Goal: Task Accomplishment & Management: Complete application form

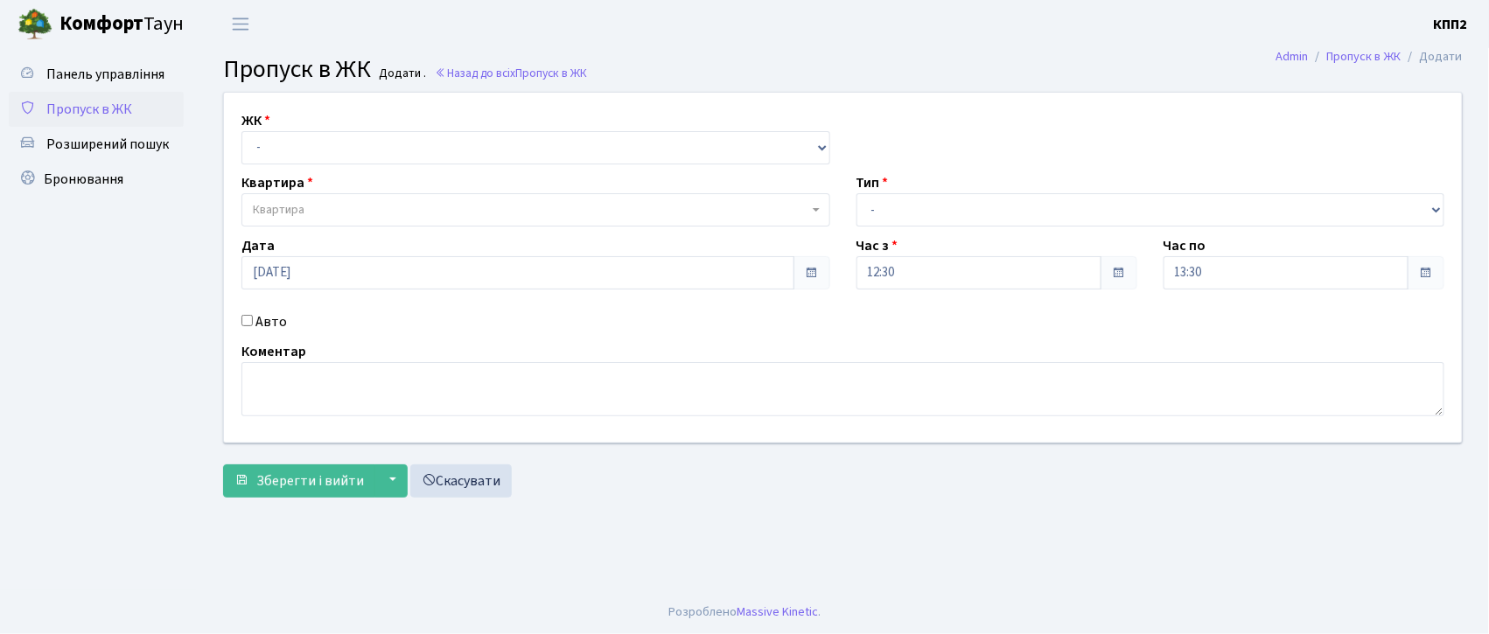
click at [247, 319] on input "Авто" at bounding box center [247, 320] width 11 height 11
checkbox input "true"
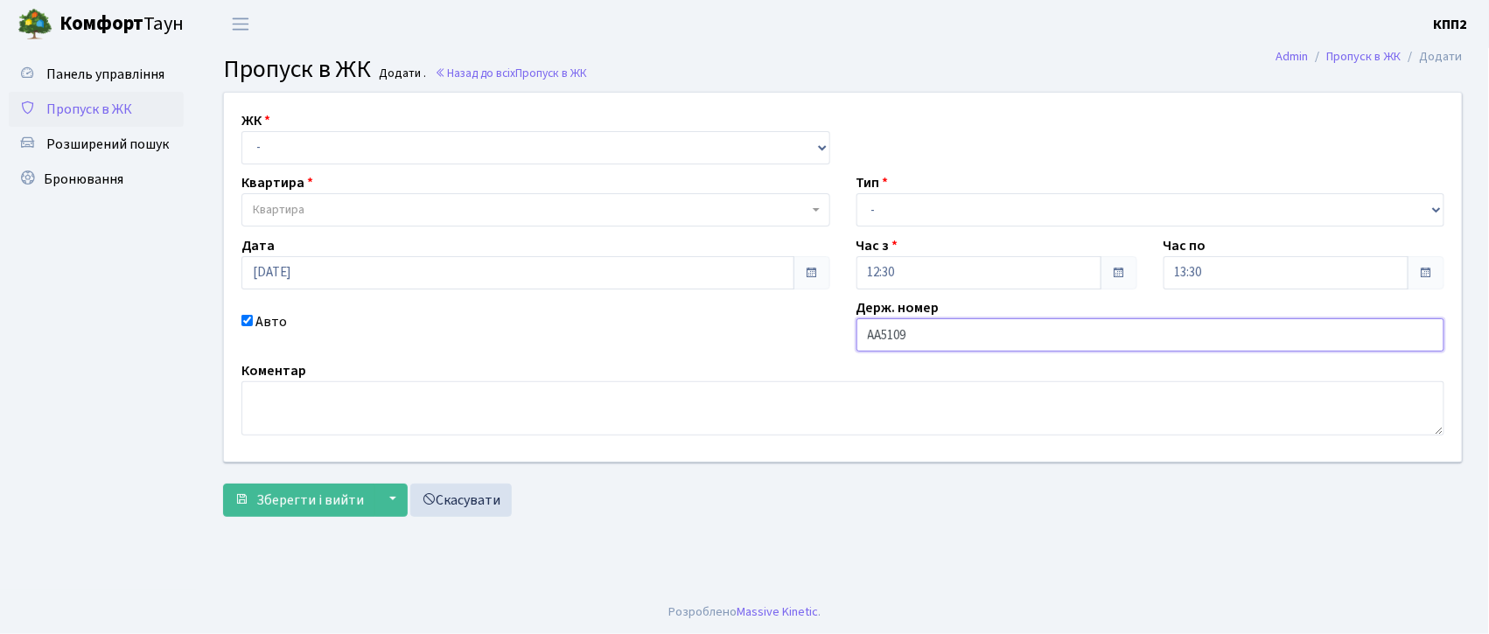
type input "АА5109МТ"
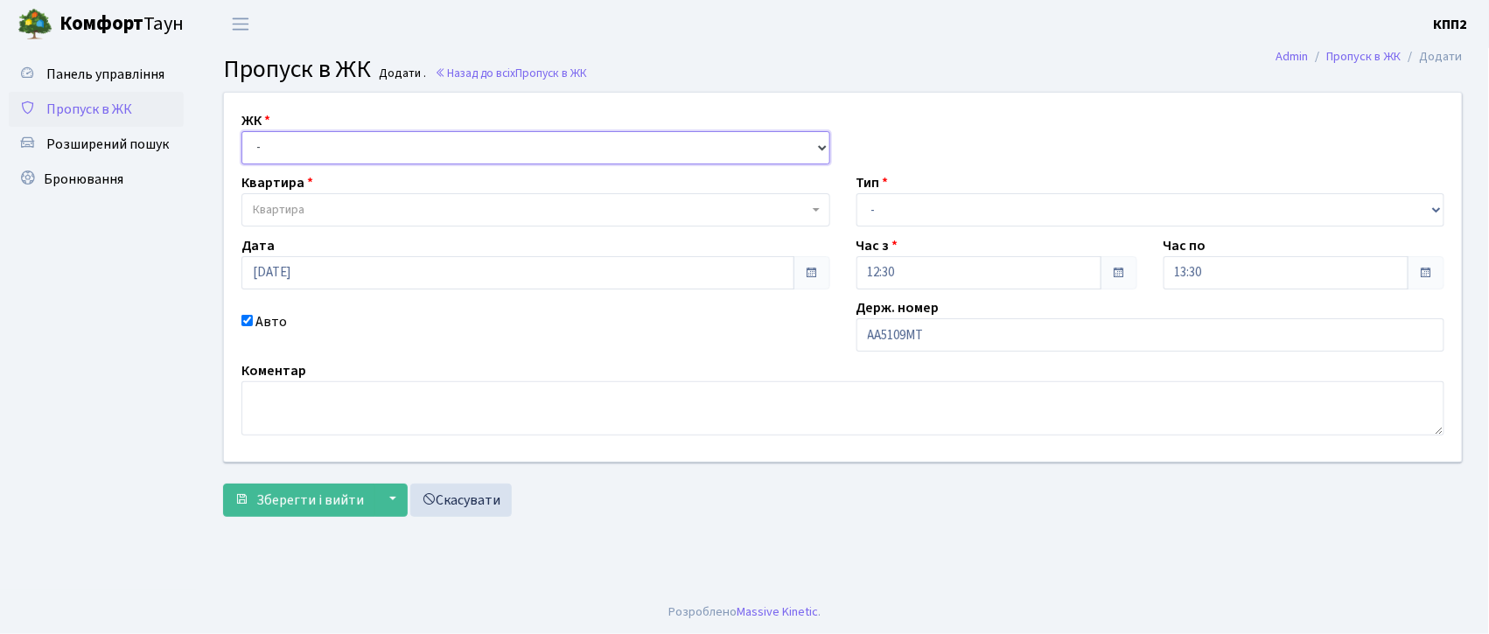
click at [380, 147] on select "- КТ, вул. Регенераторна, 4 КТ2, просп. Соборності, 17 КТ3, вул. Березнева, 16 …" at bounding box center [536, 147] width 589 height 33
select select "271"
click at [242, 131] on select "- КТ, вул. Регенераторна, 4 КТ2, просп. Соборності, 17 КТ3, вул. Березнева, 16 …" at bounding box center [536, 147] width 589 height 33
select select
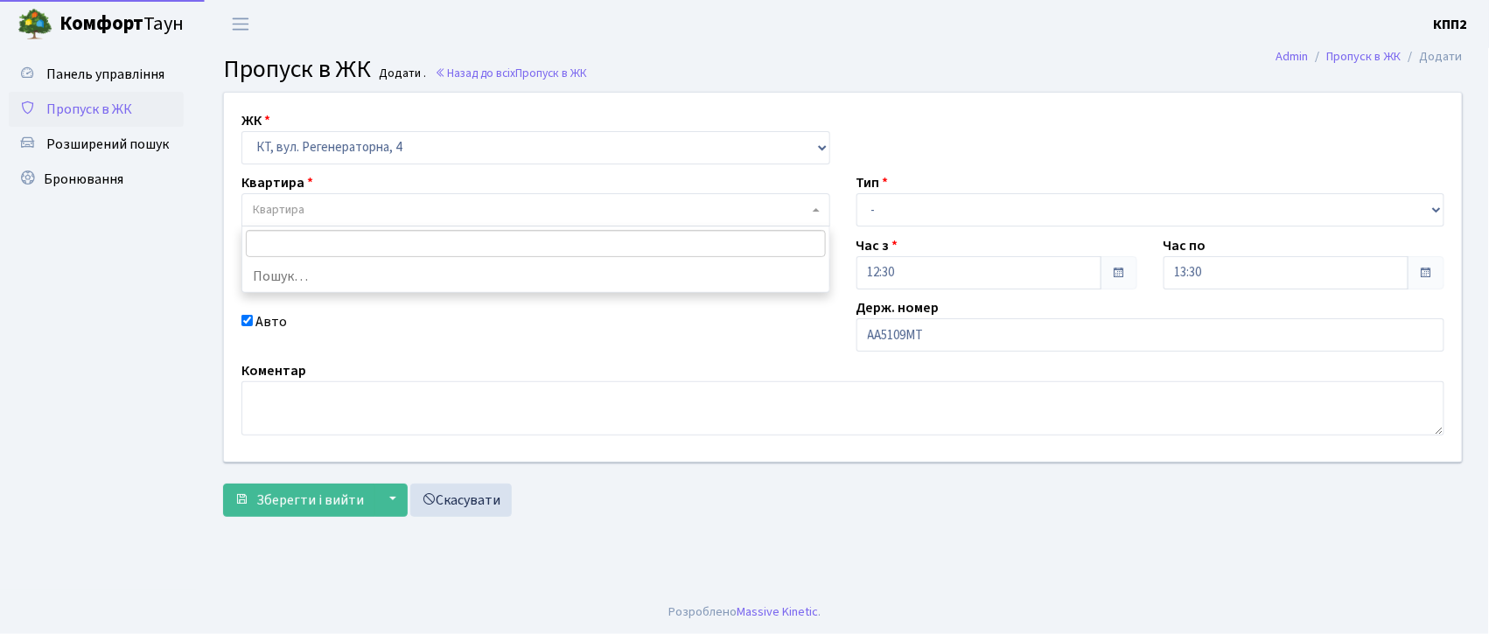
click at [299, 210] on span "Квартира" at bounding box center [279, 210] width 52 height 18
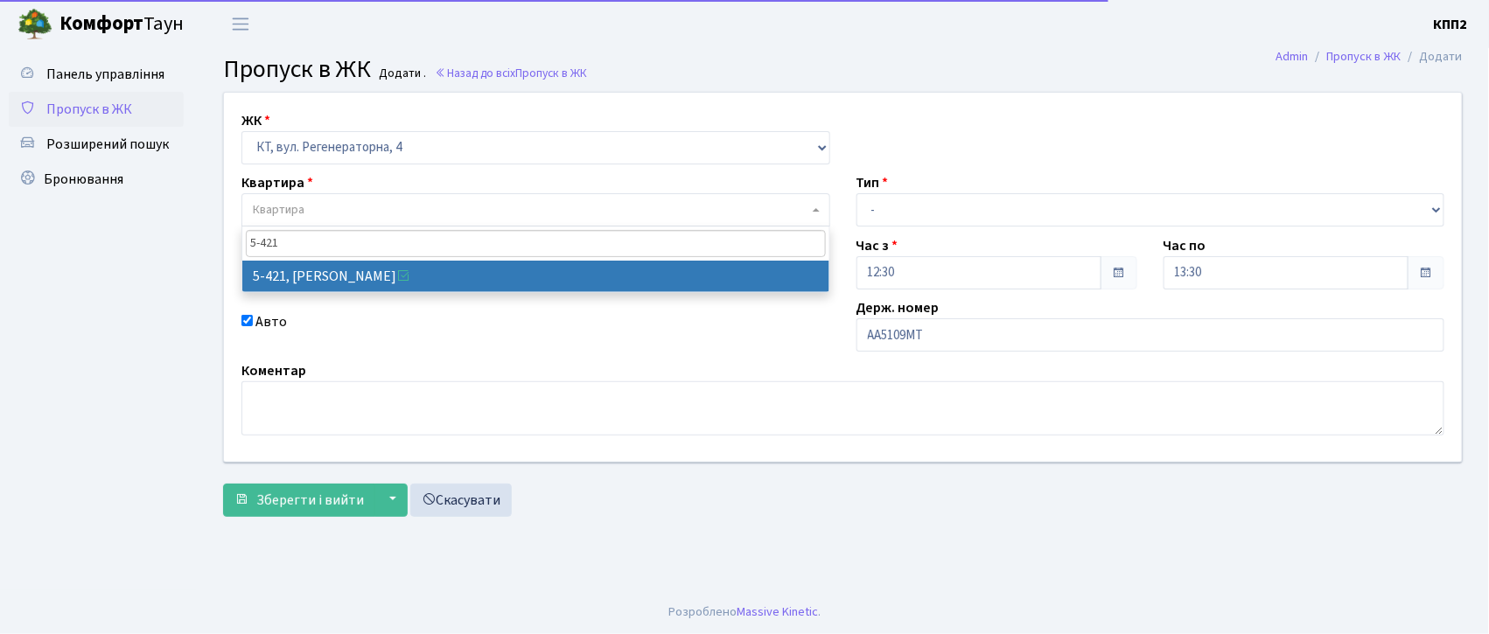
type input "5-421"
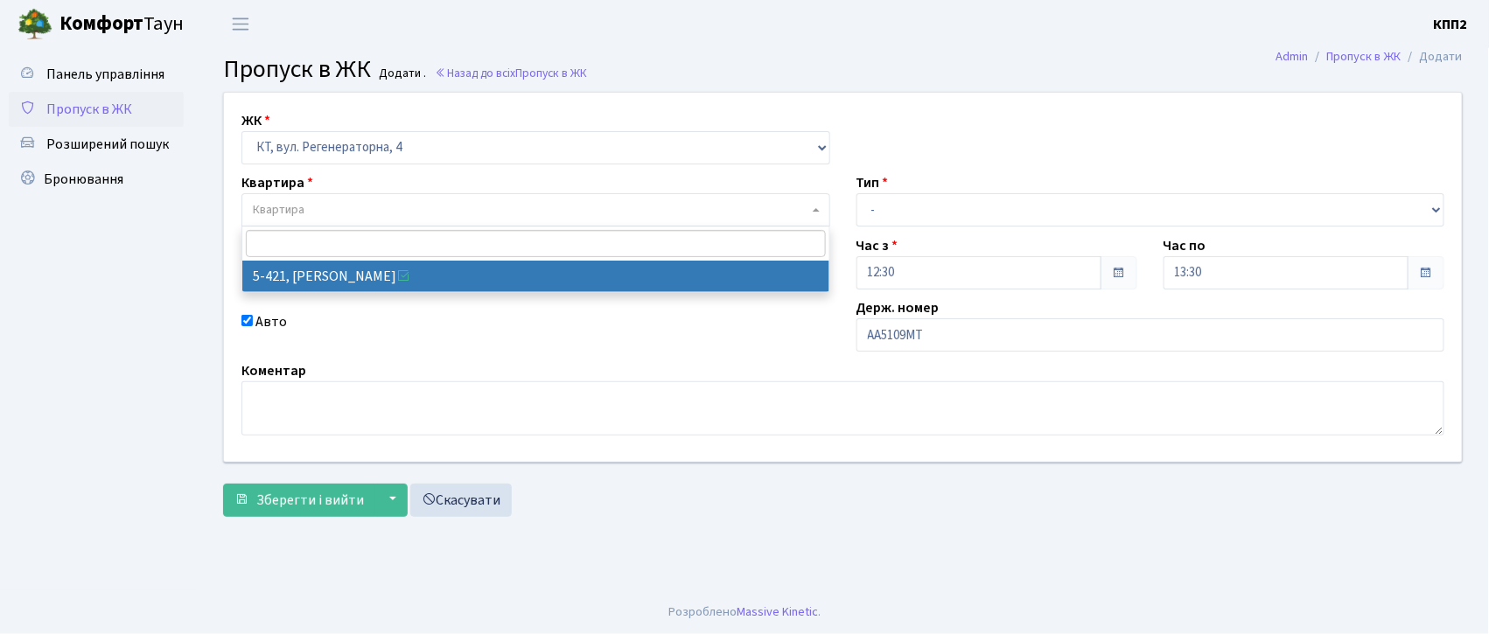
select select "2110"
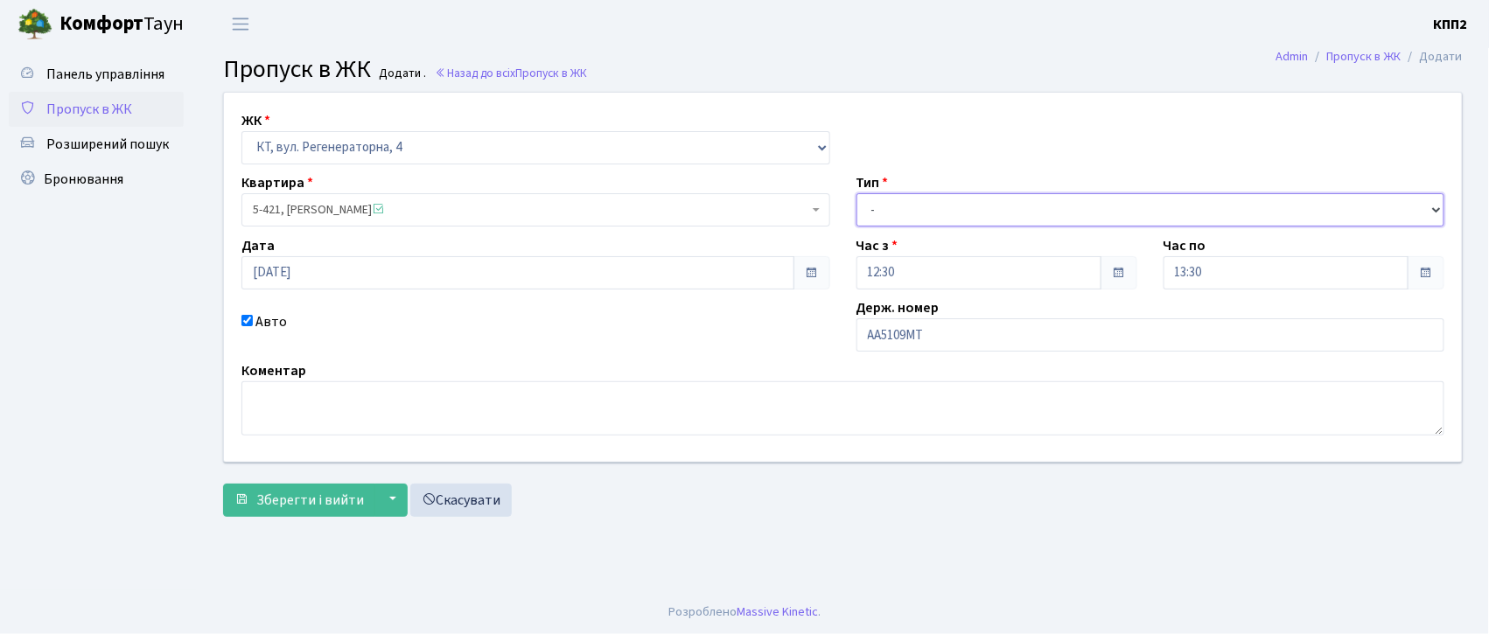
click at [940, 200] on select "- Доставка Таксі Гості Сервіс" at bounding box center [1151, 209] width 589 height 33
select select "3"
click at [857, 193] on select "- Доставка Таксі Гості Сервіс" at bounding box center [1151, 209] width 589 height 33
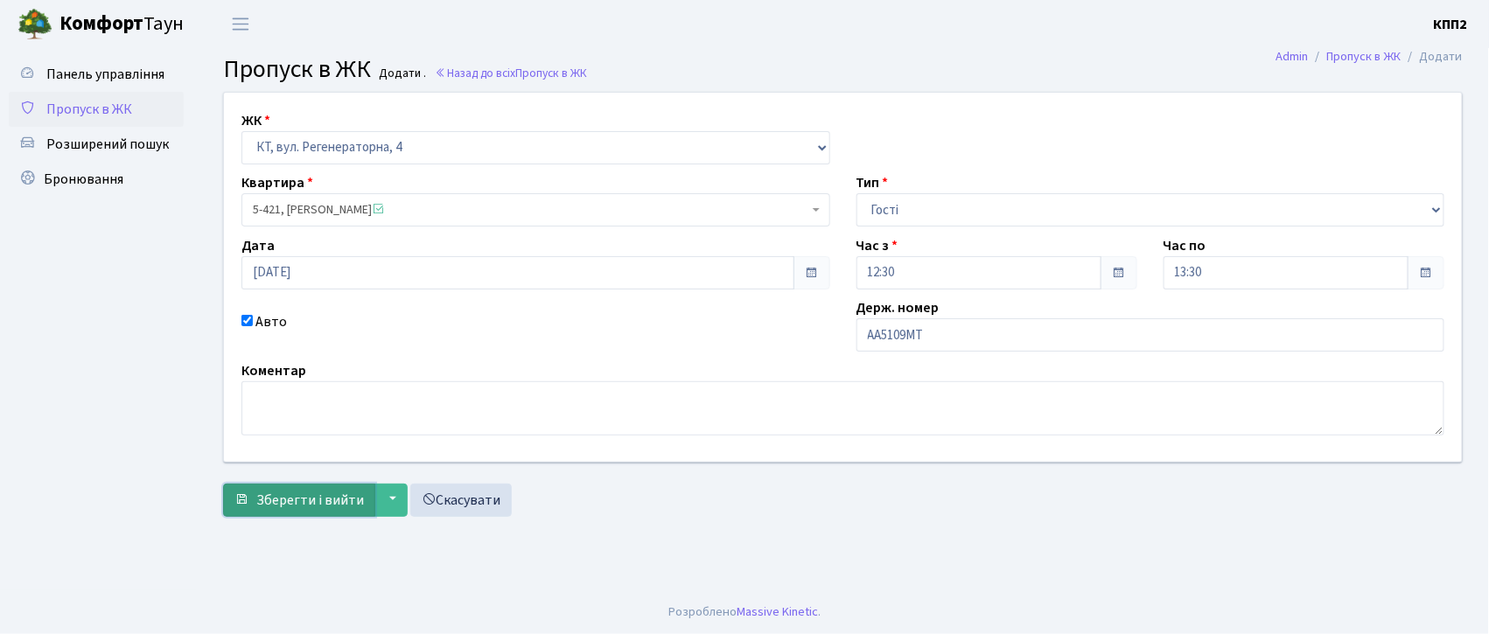
click at [334, 492] on span "Зберегти і вийти" at bounding box center [310, 500] width 108 height 19
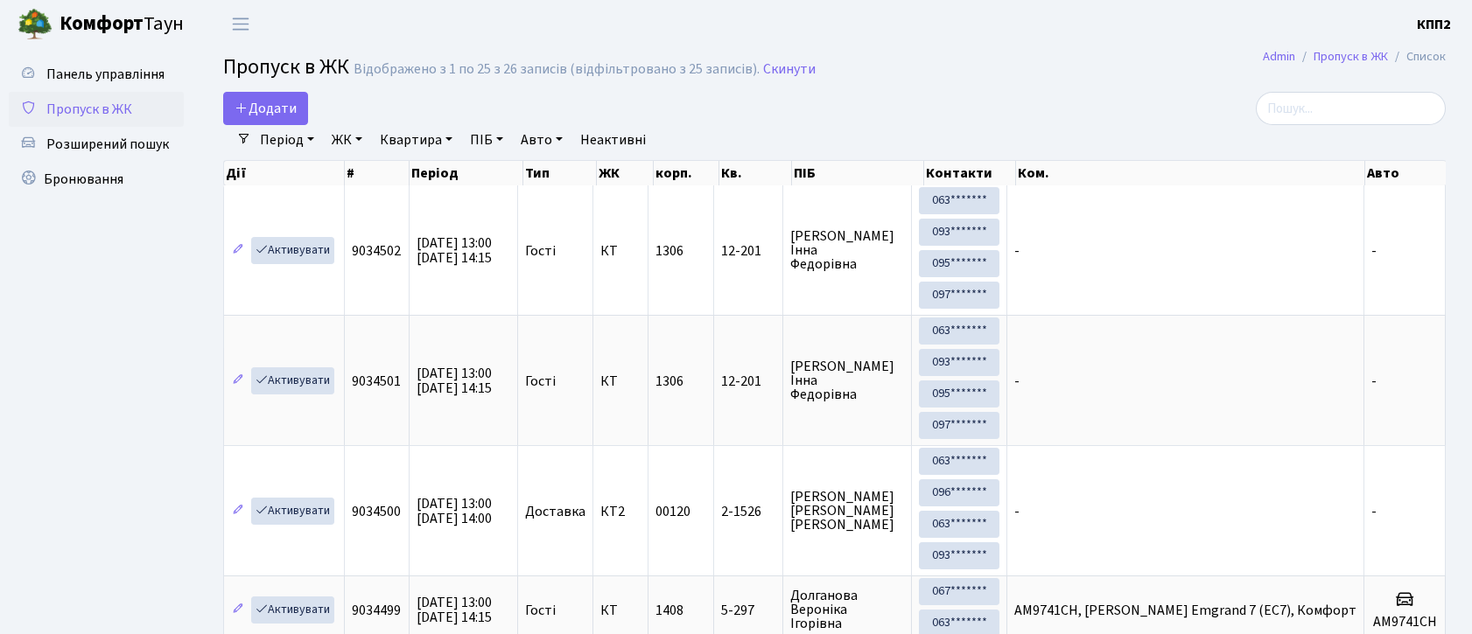
select select "25"
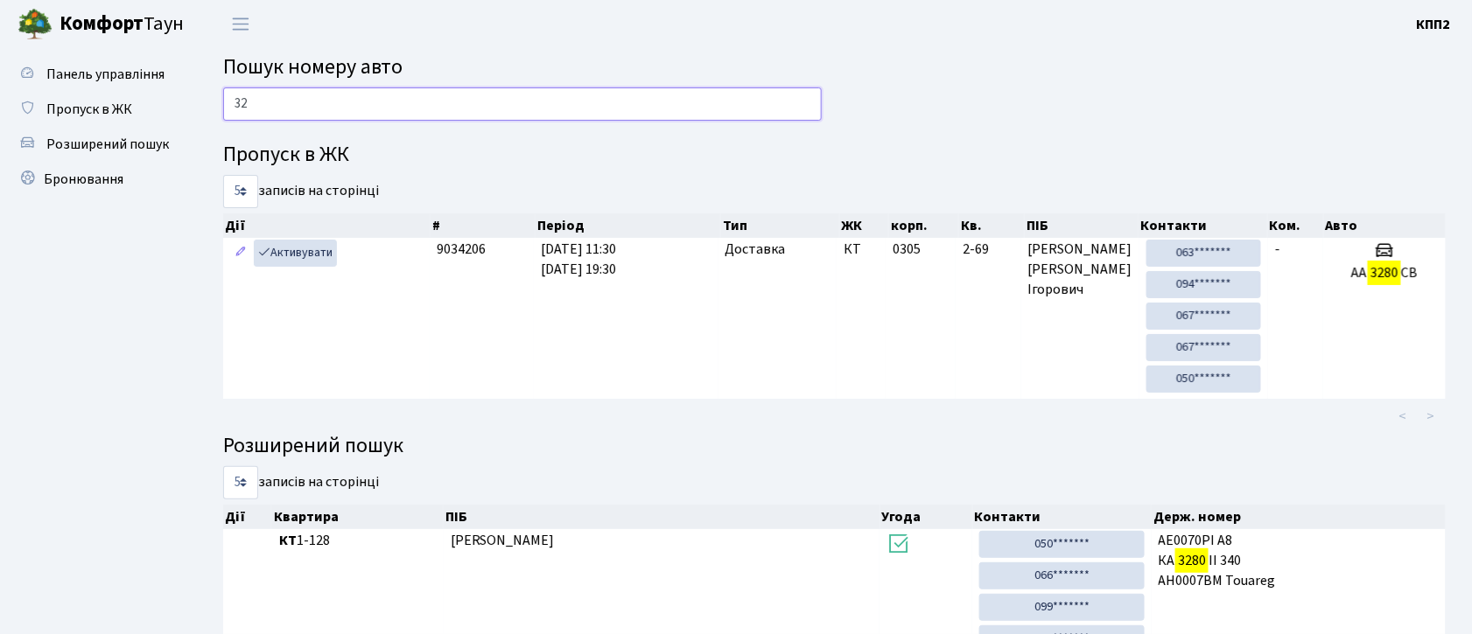
type input "3"
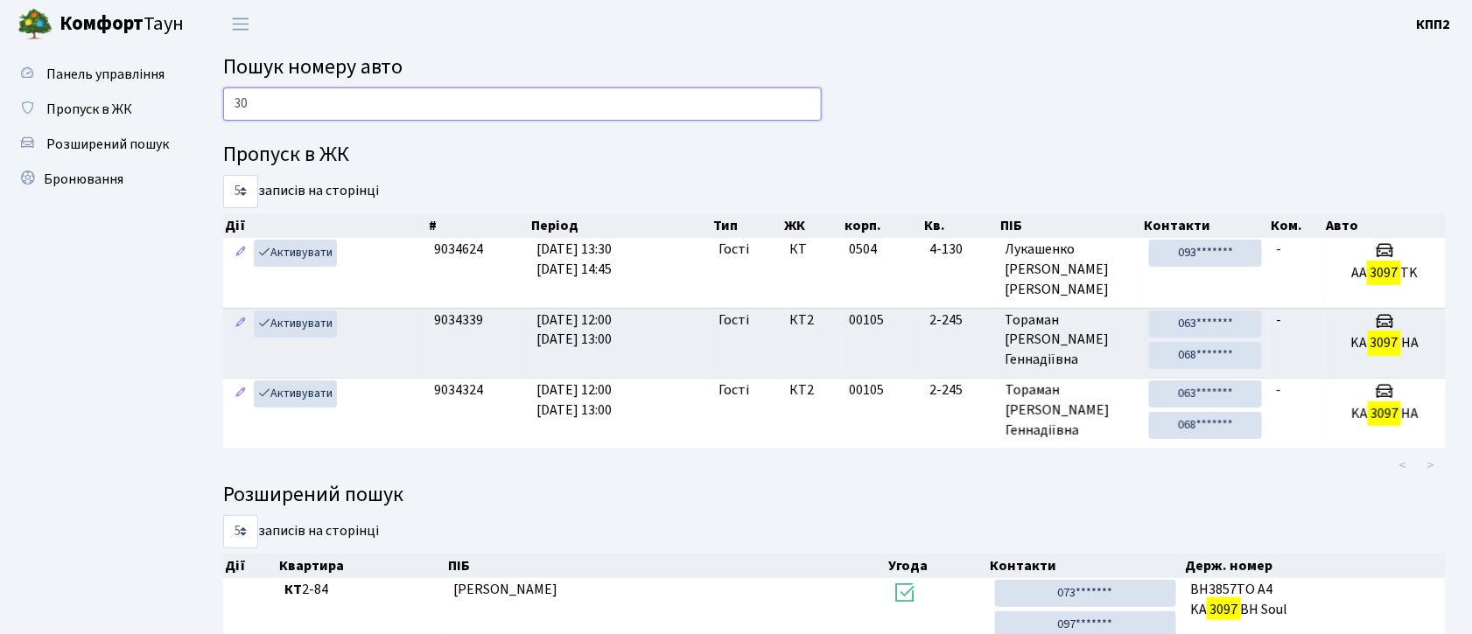
type input "3"
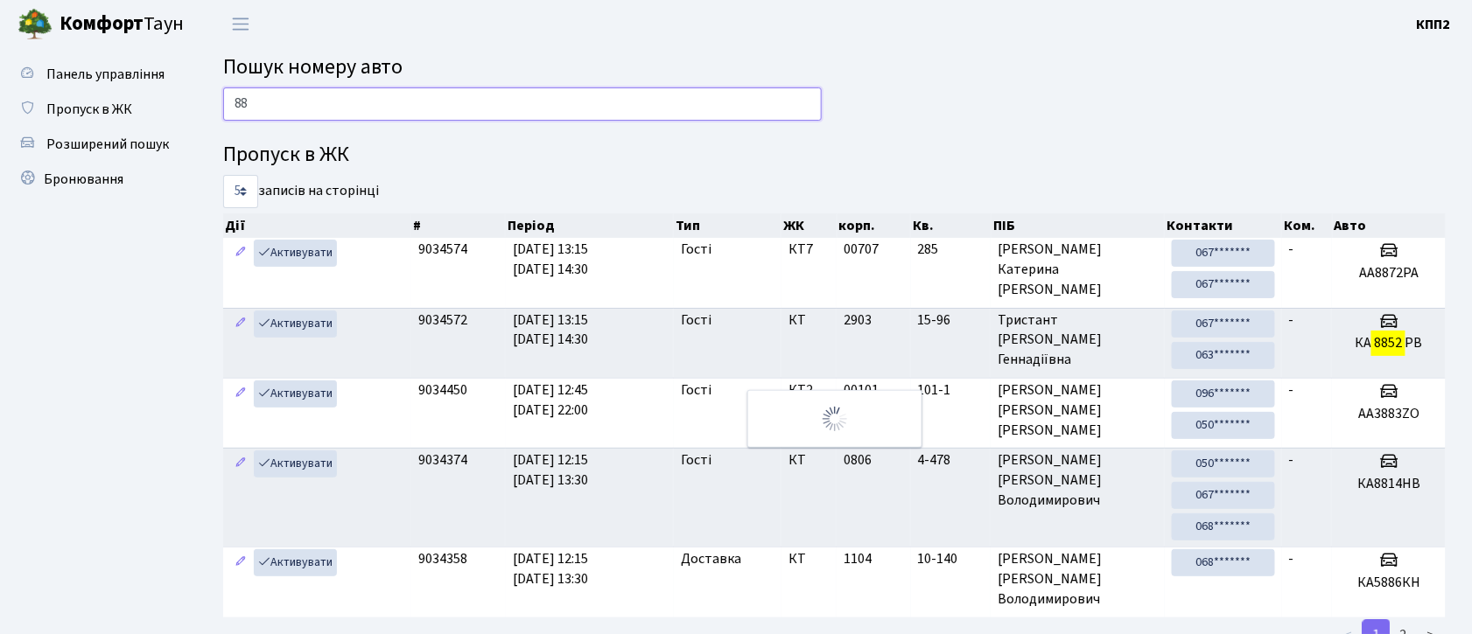
type input "8"
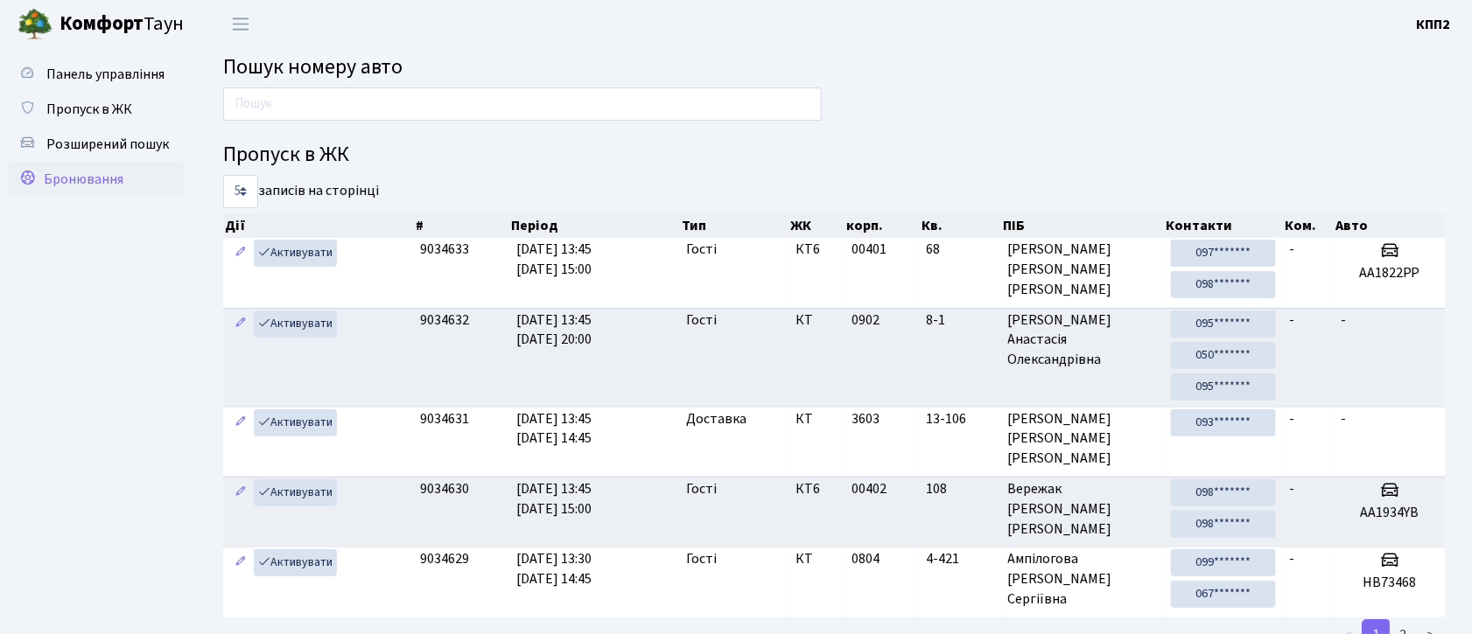
click at [79, 193] on link "Бронювання" at bounding box center [96, 179] width 175 height 35
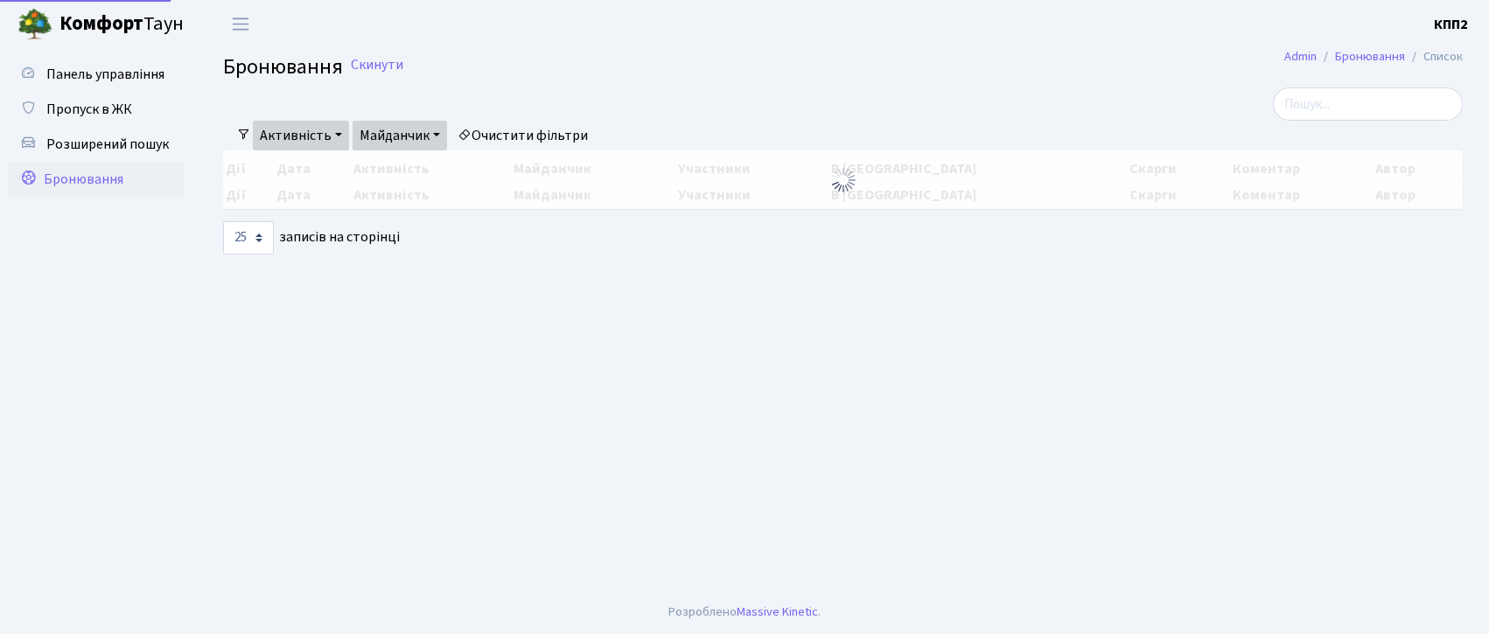
select select "25"
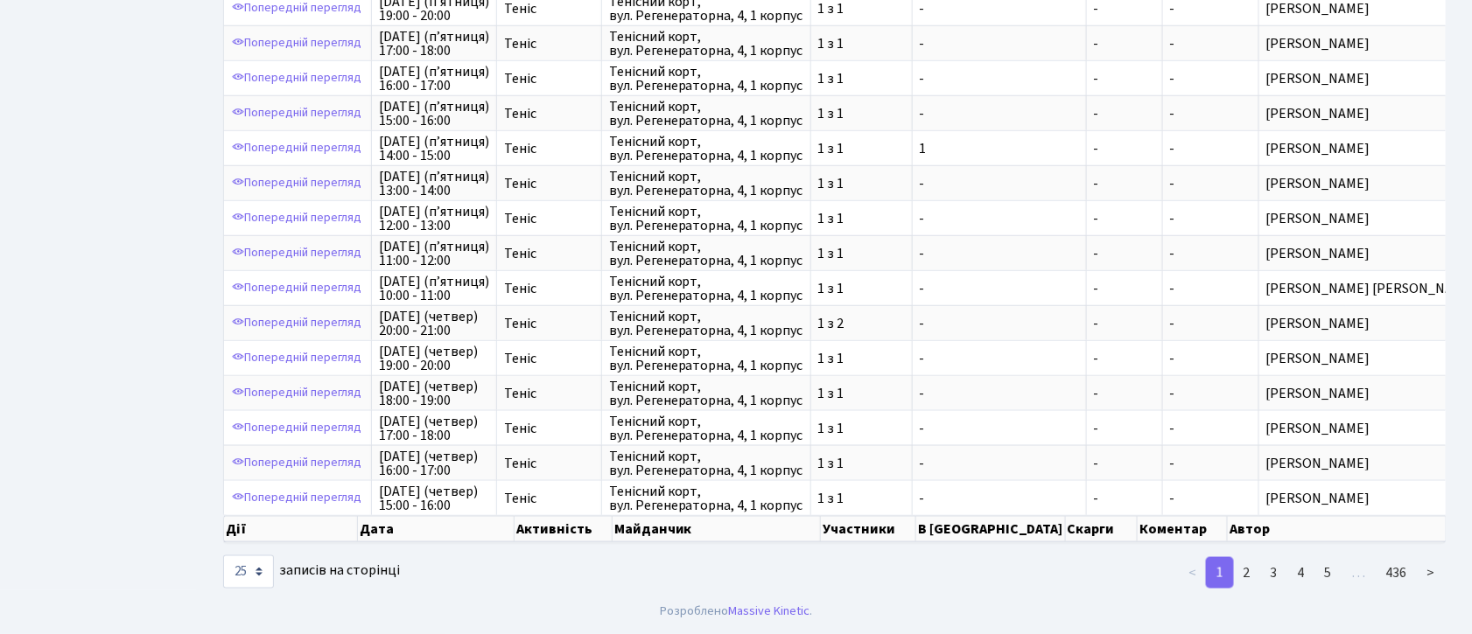
scroll to position [585, 0]
click at [1250, 578] on link "2" at bounding box center [1247, 573] width 28 height 32
click at [1243, 574] on link "2" at bounding box center [1247, 573] width 28 height 32
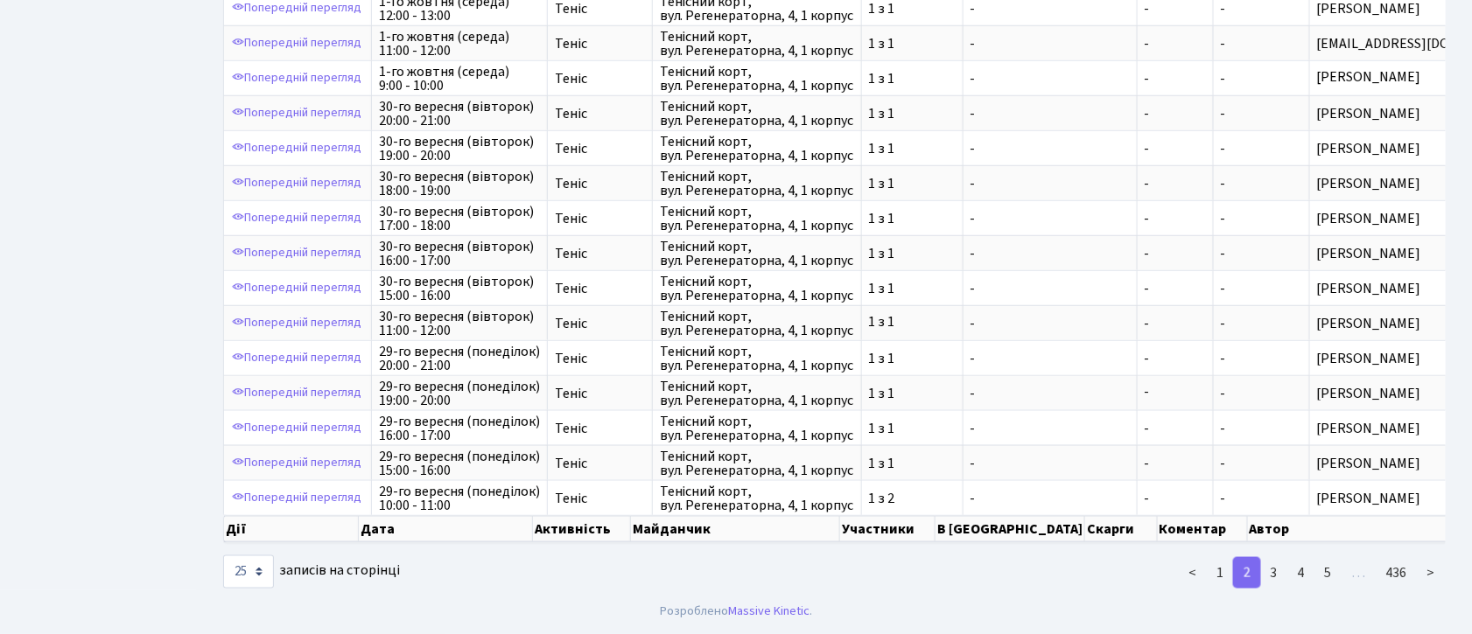
scroll to position [2, 0]
click at [1218, 571] on link "1" at bounding box center [1220, 573] width 28 height 32
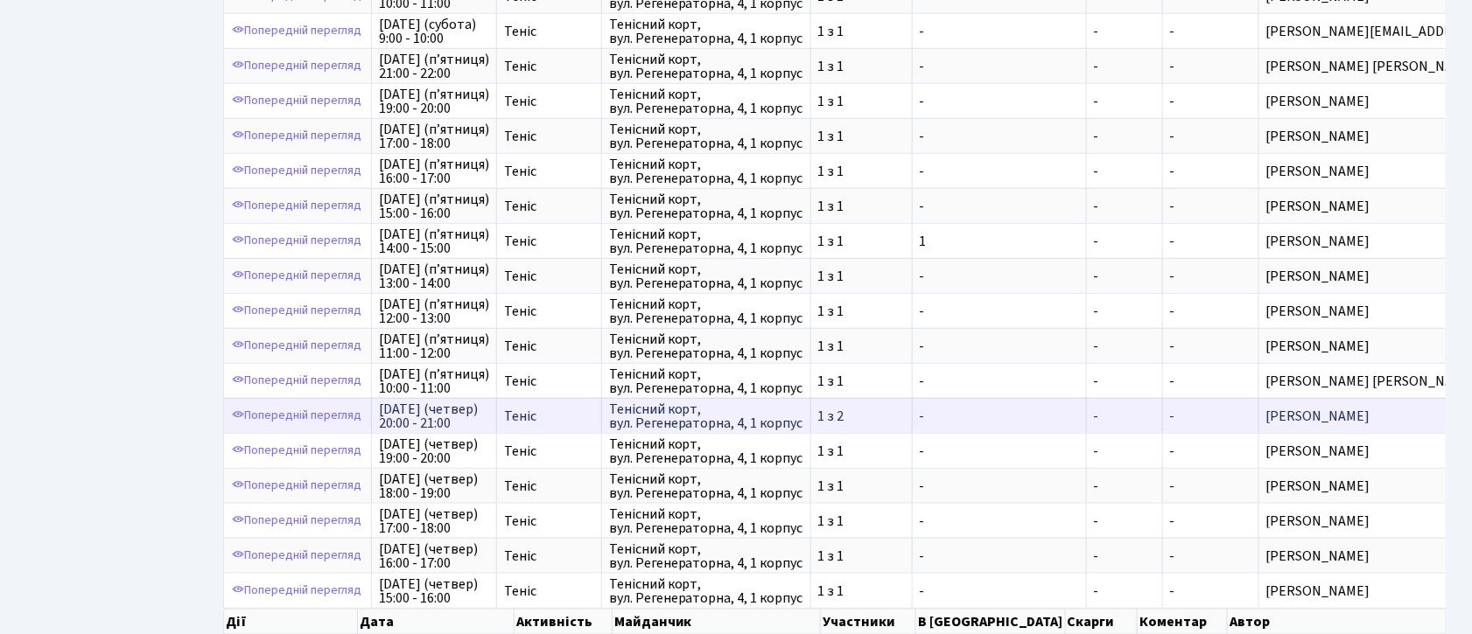
scroll to position [0, 0]
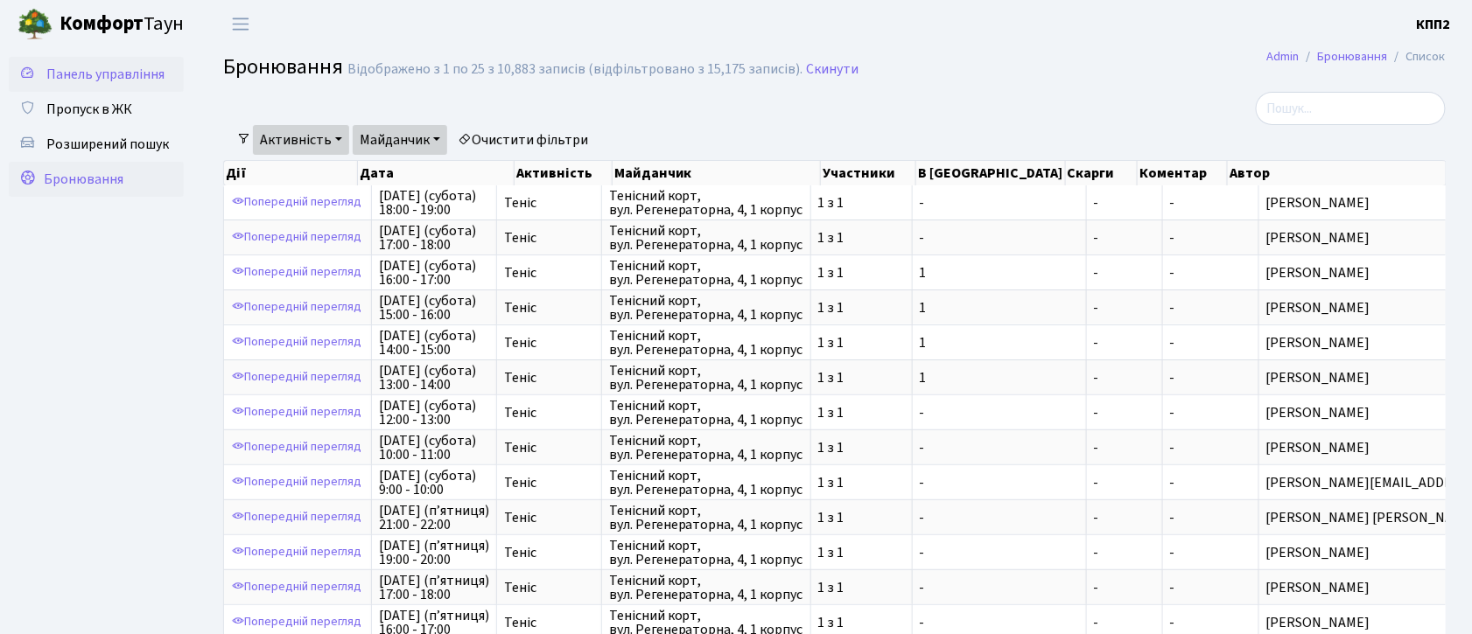
click at [81, 74] on span "Панель управління" at bounding box center [105, 74] width 118 height 19
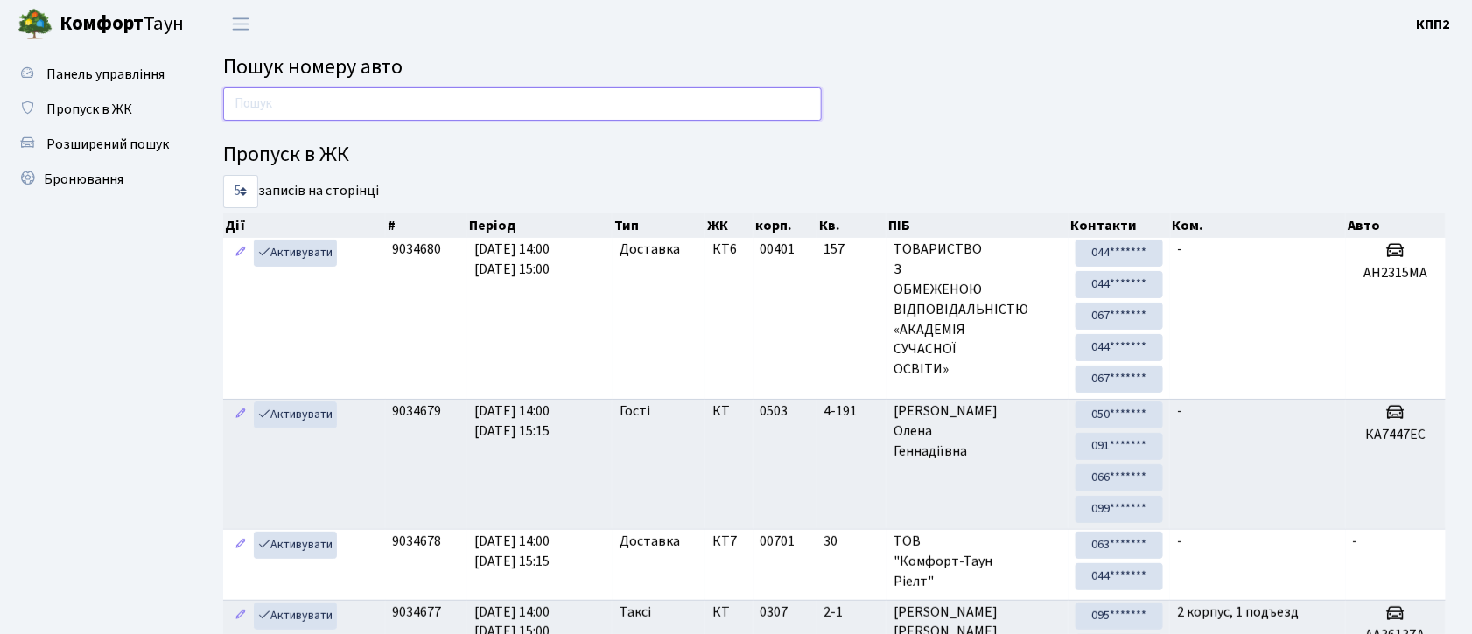
click at [240, 106] on input "text" at bounding box center [522, 104] width 599 height 33
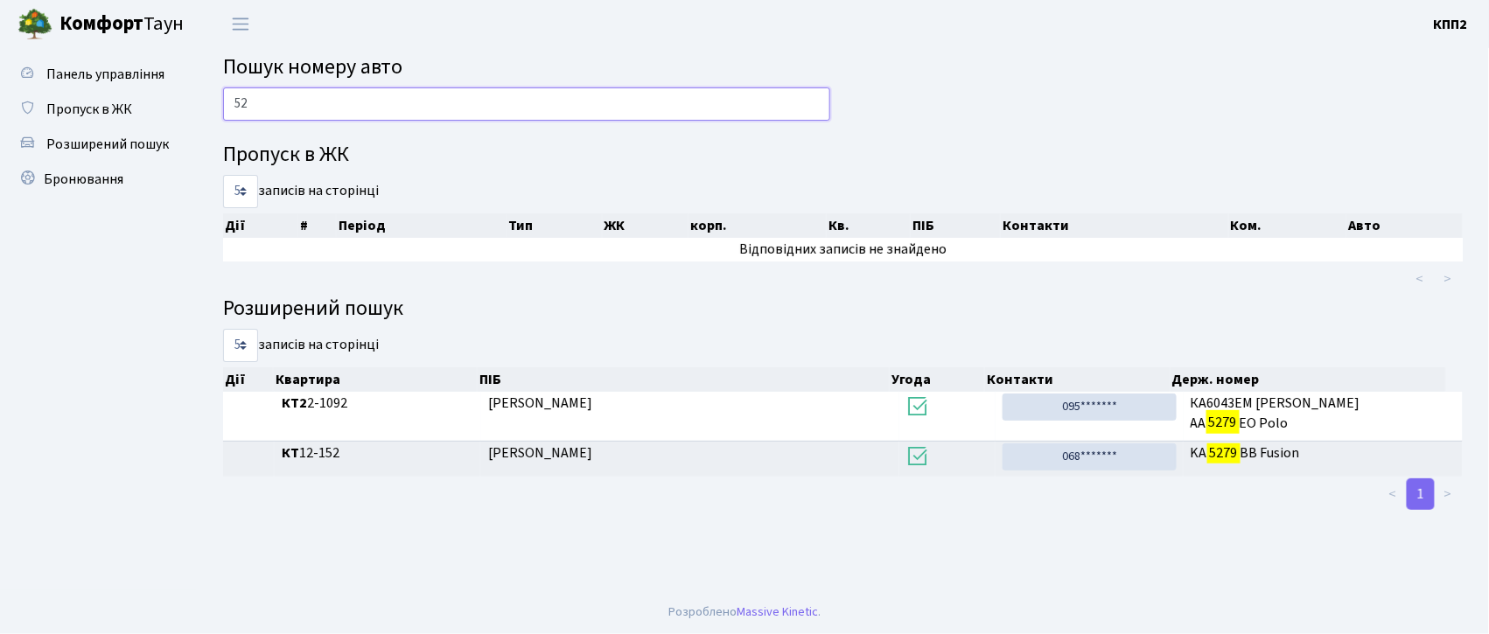
type input "5"
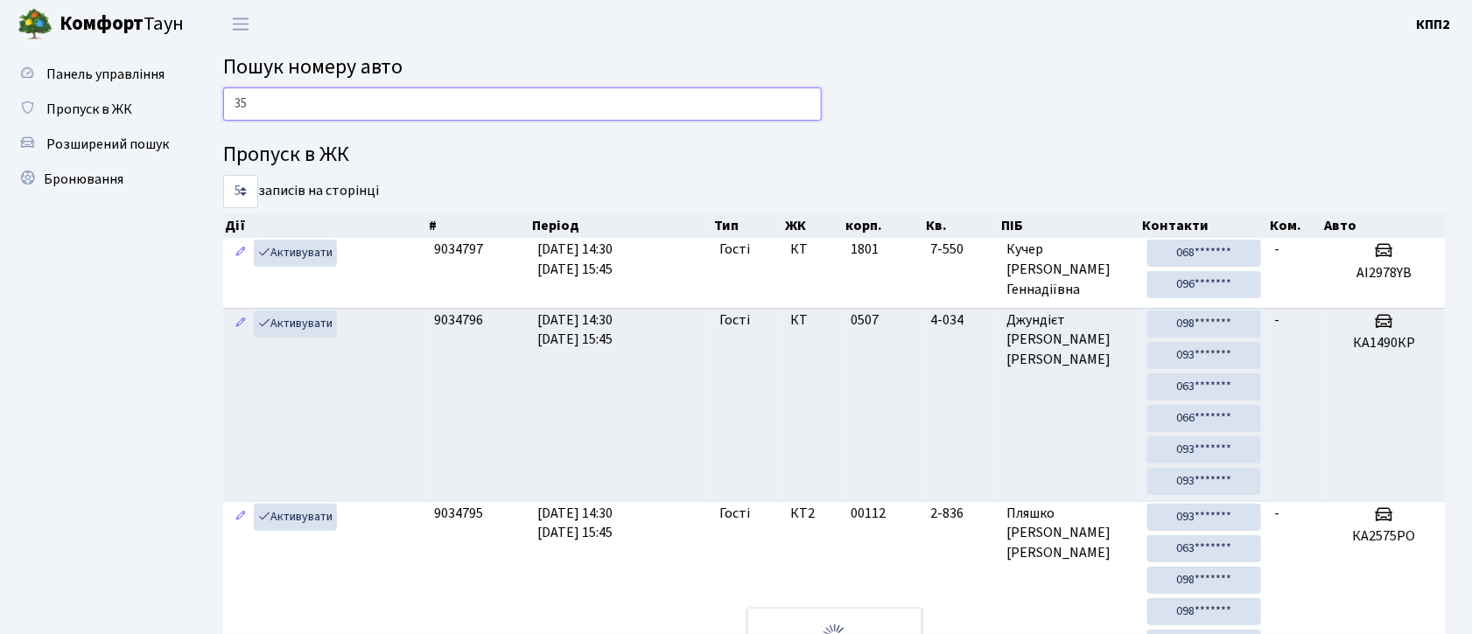
type input "3"
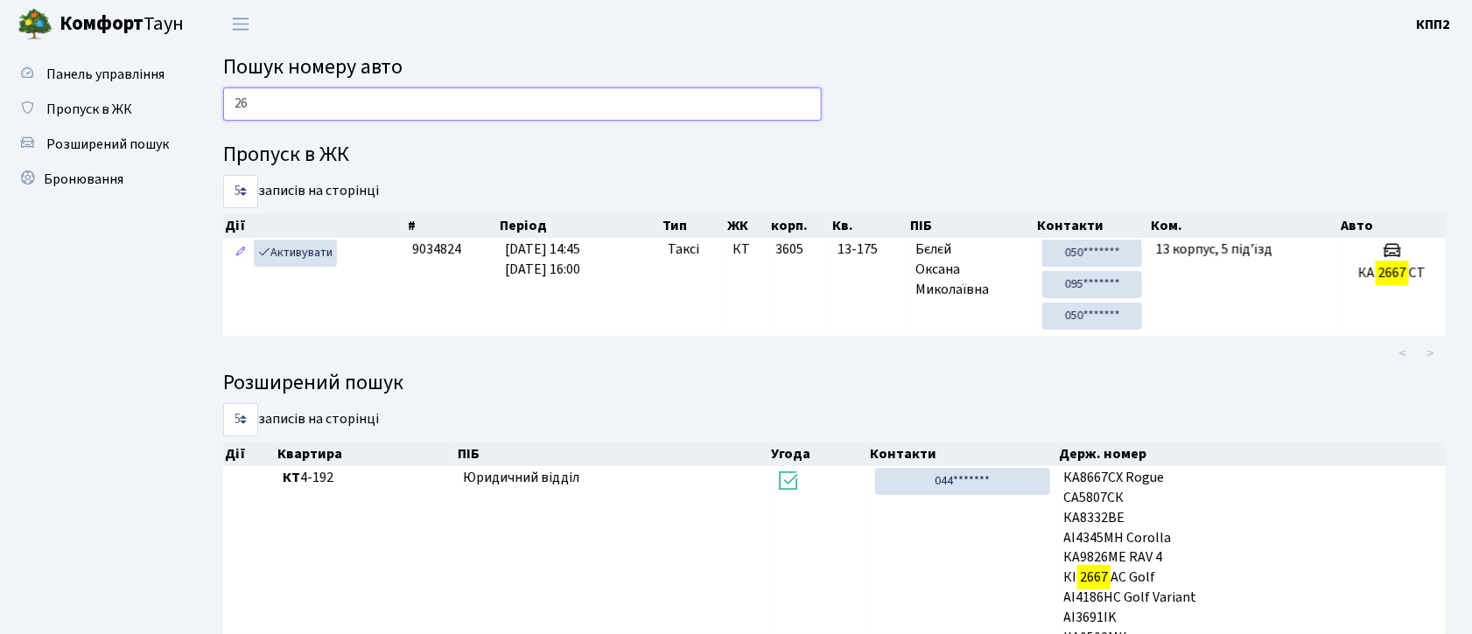
type input "2"
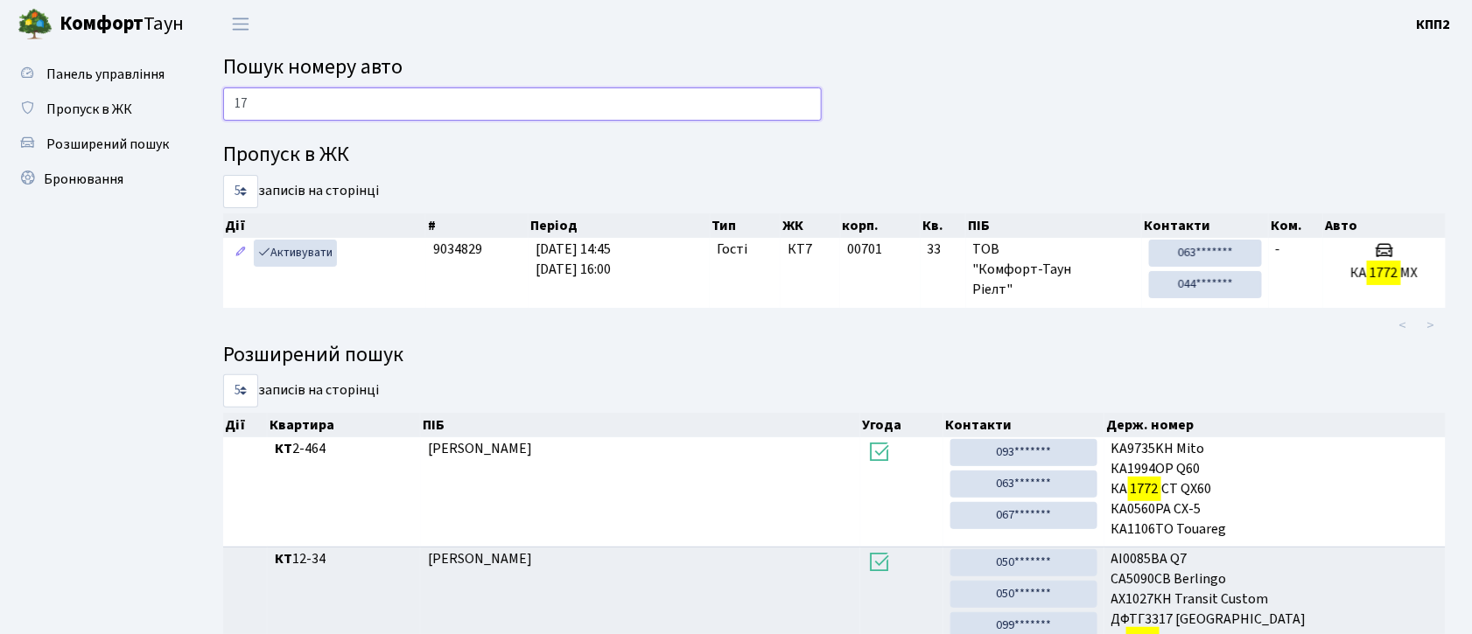
type input "1"
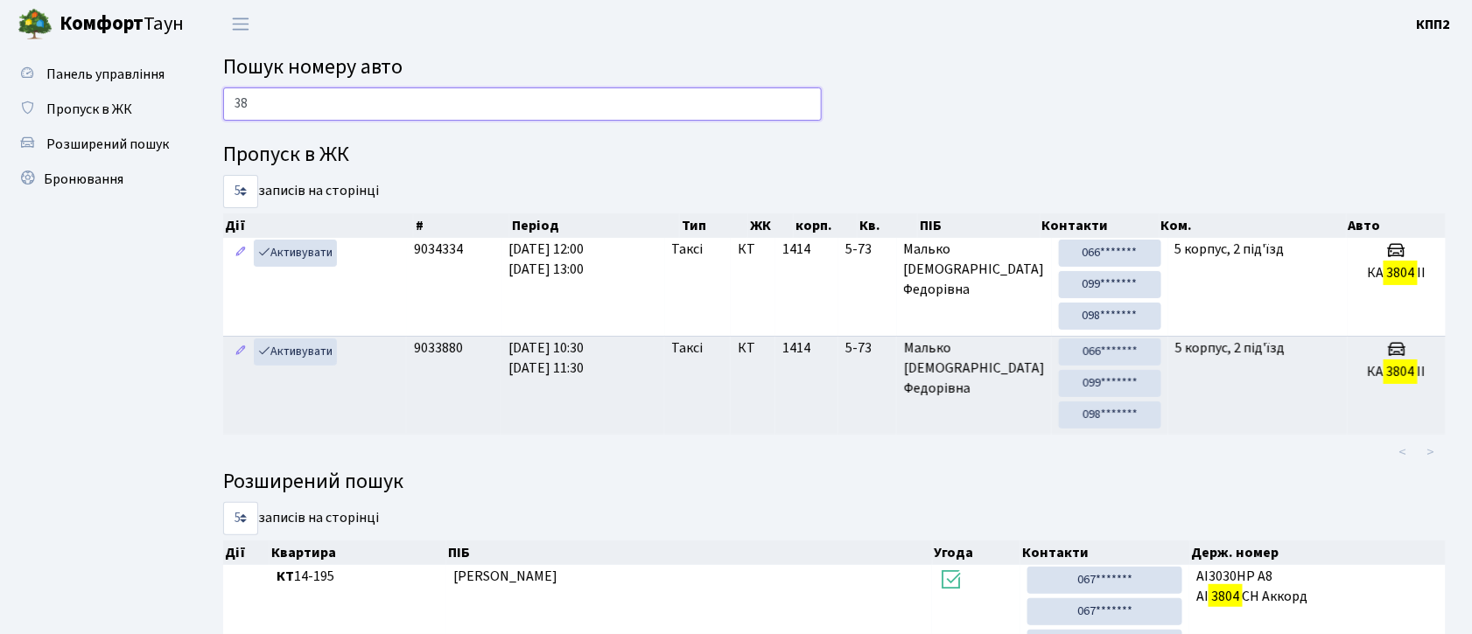
type input "3"
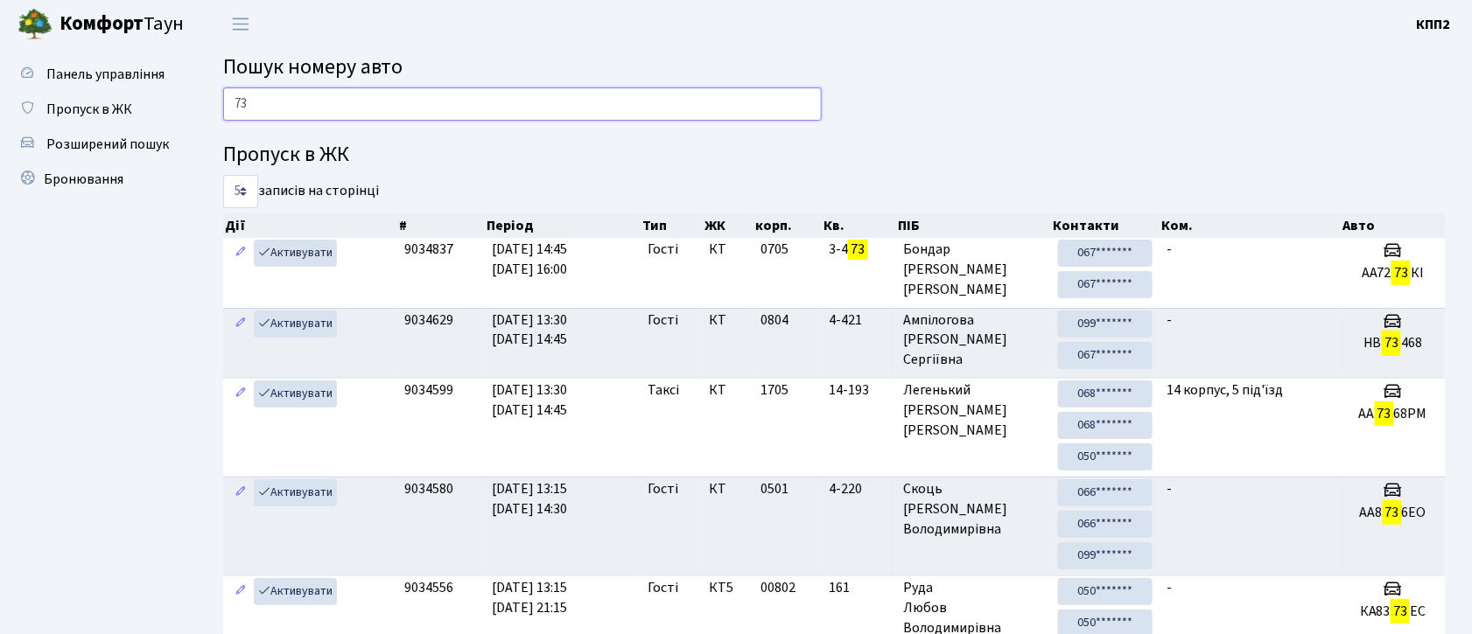
type input "7"
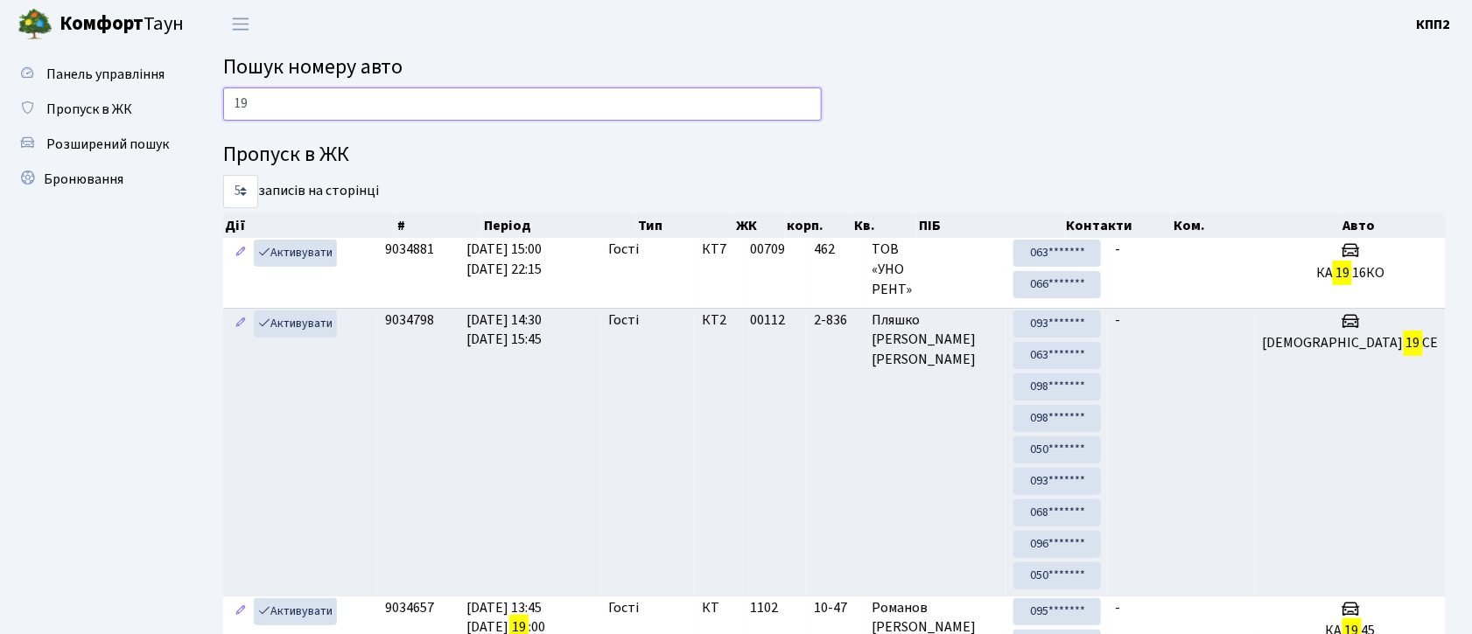
type input "1"
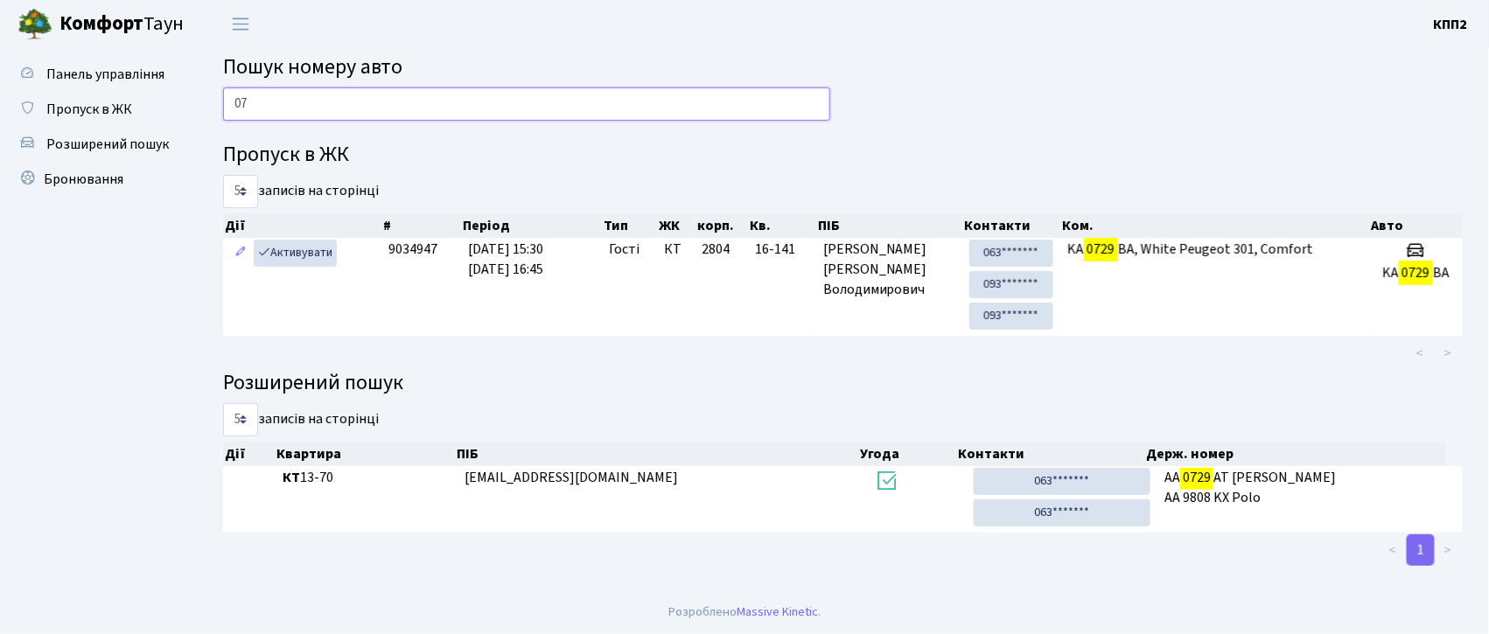
type input "0"
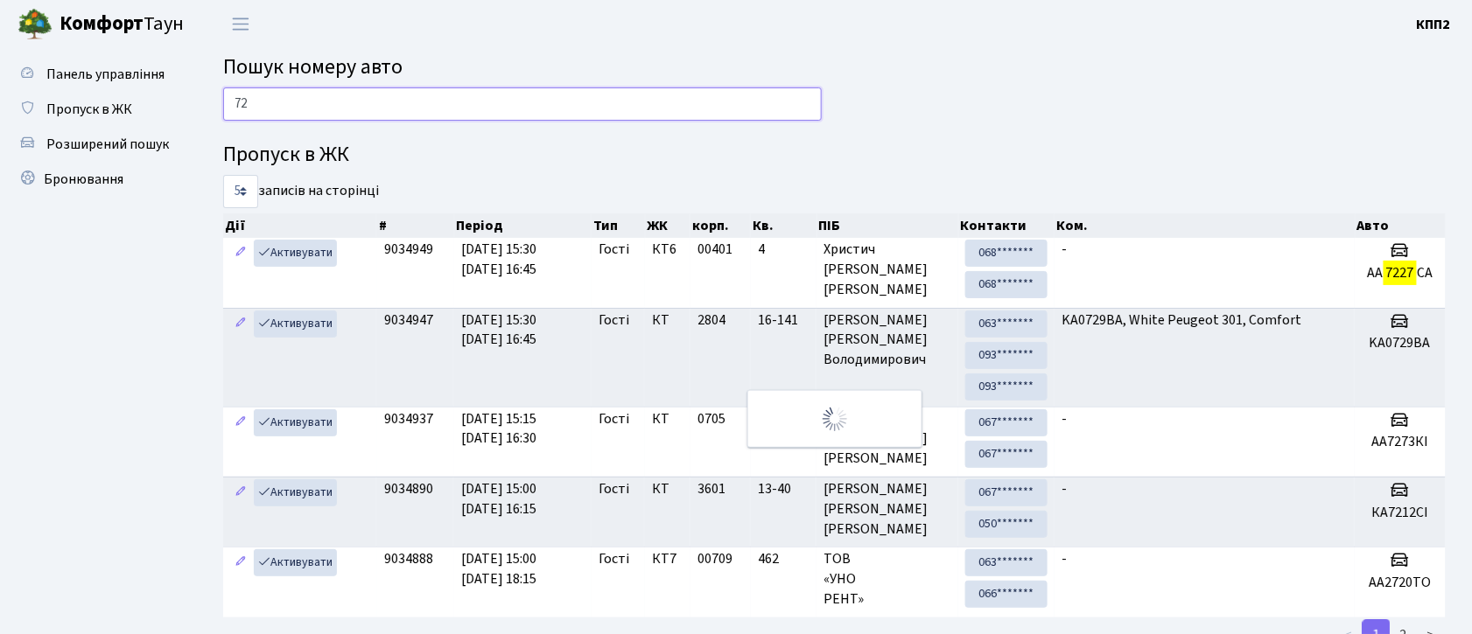
type input "7"
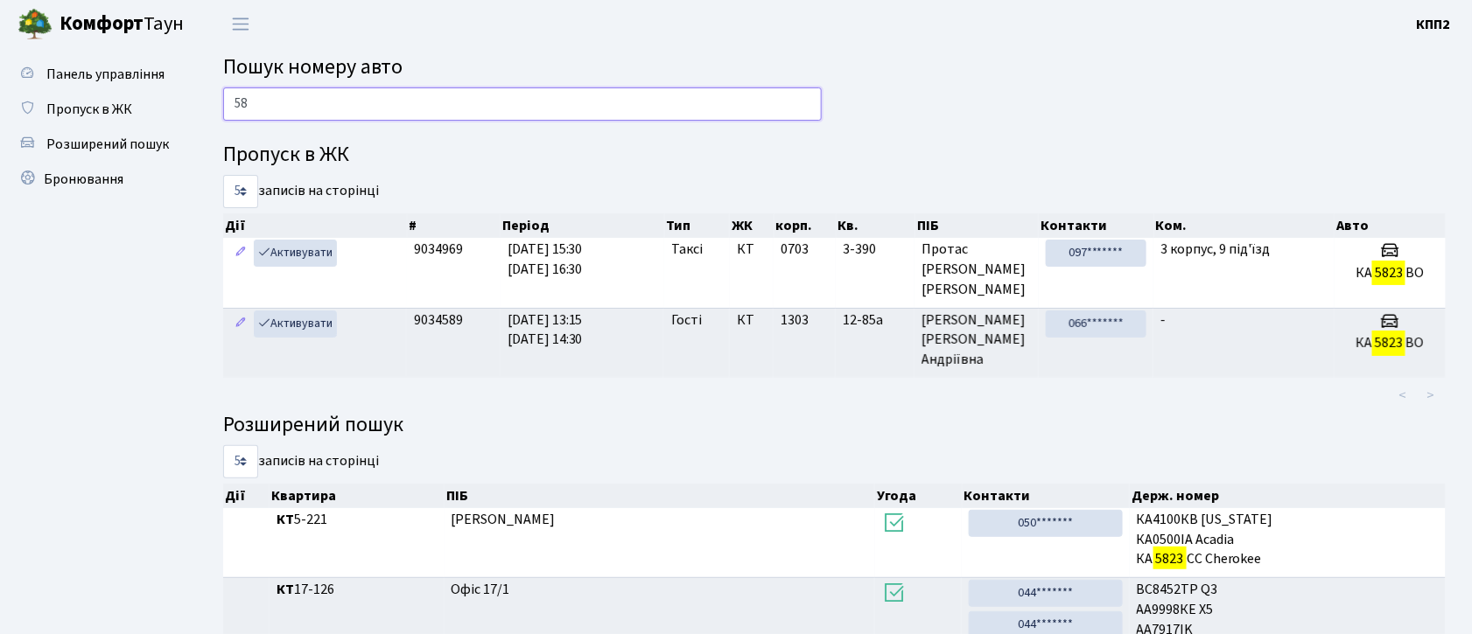
type input "5"
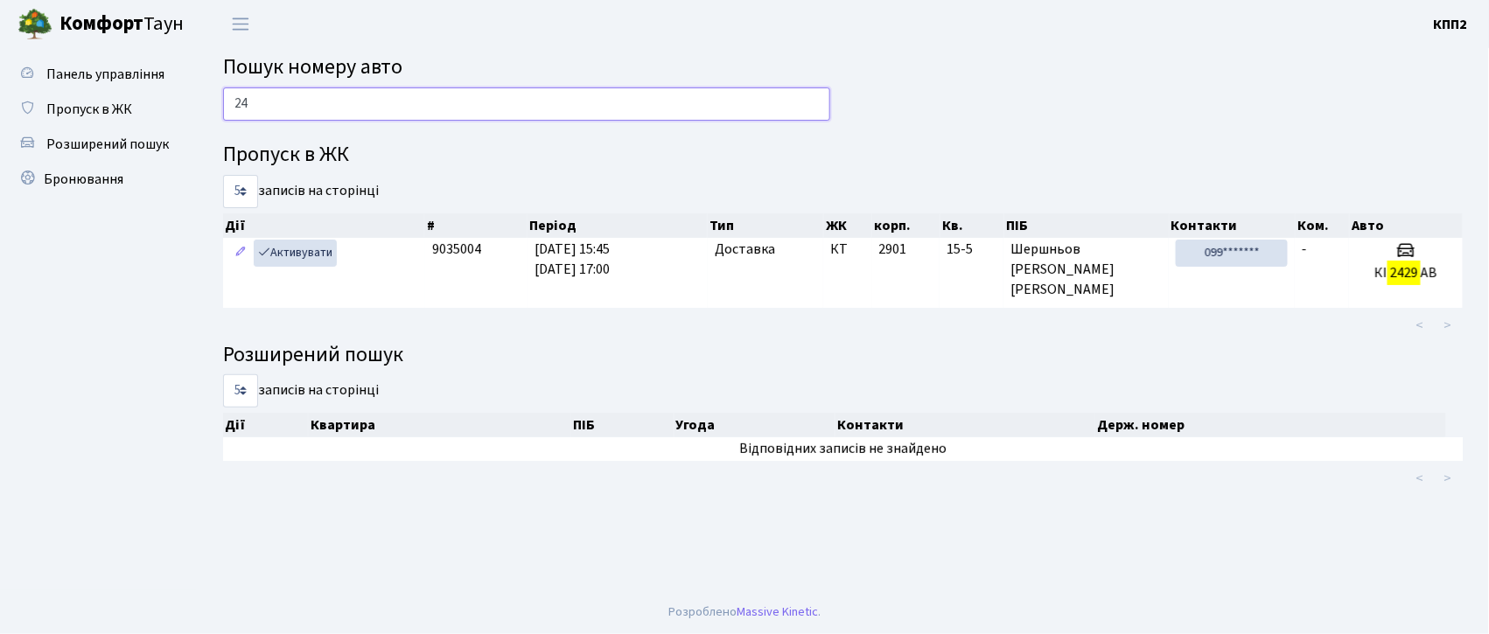
type input "2"
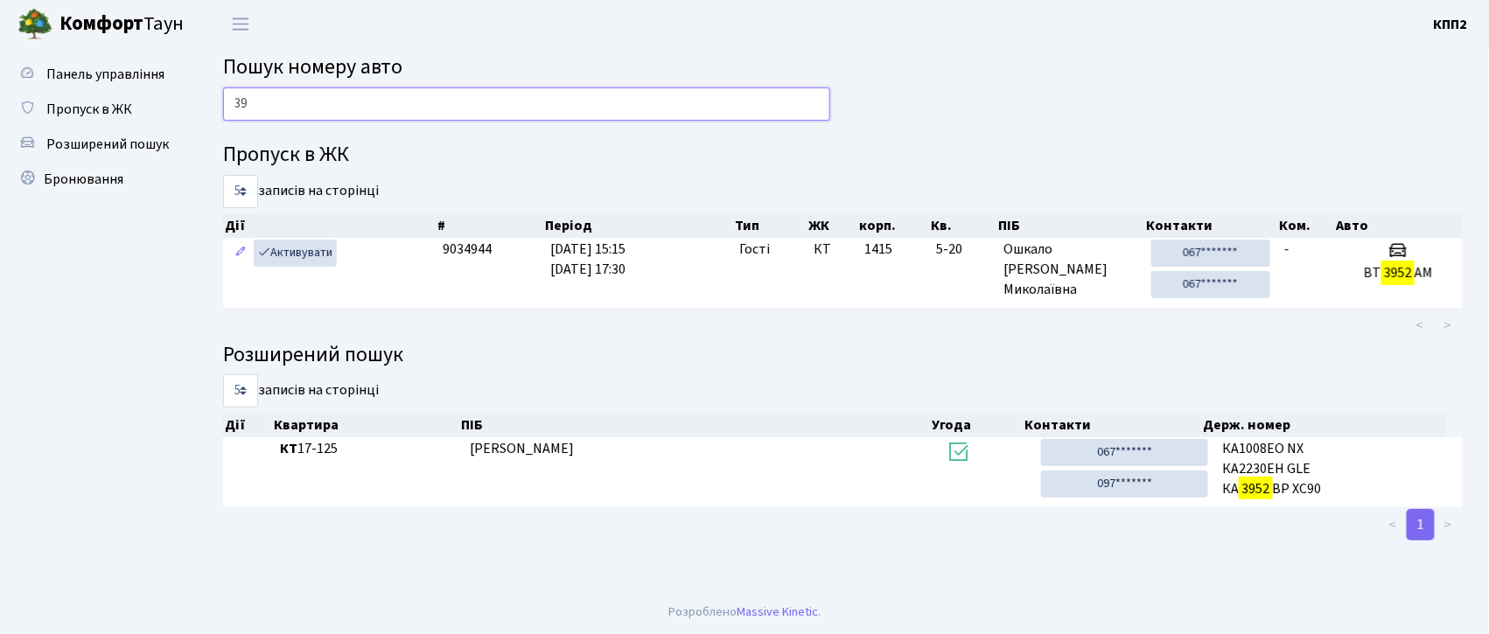
type input "3"
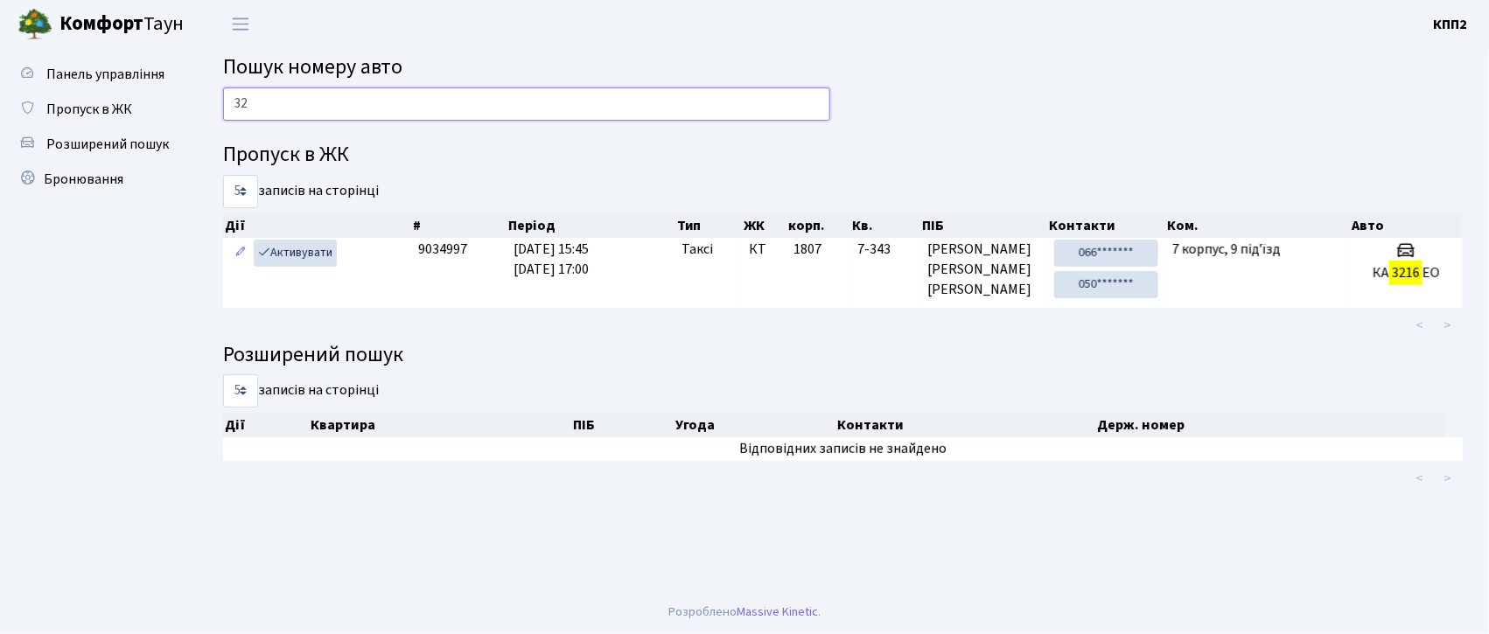
type input "3"
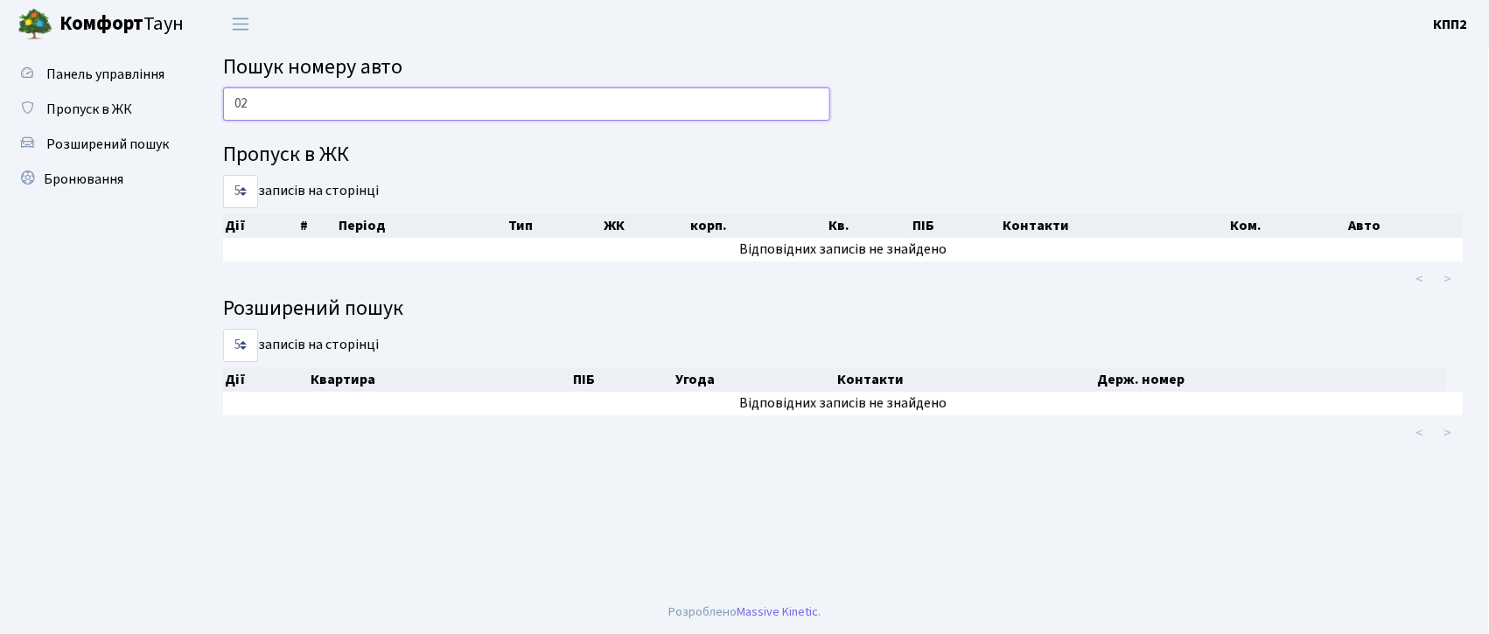
type input "0"
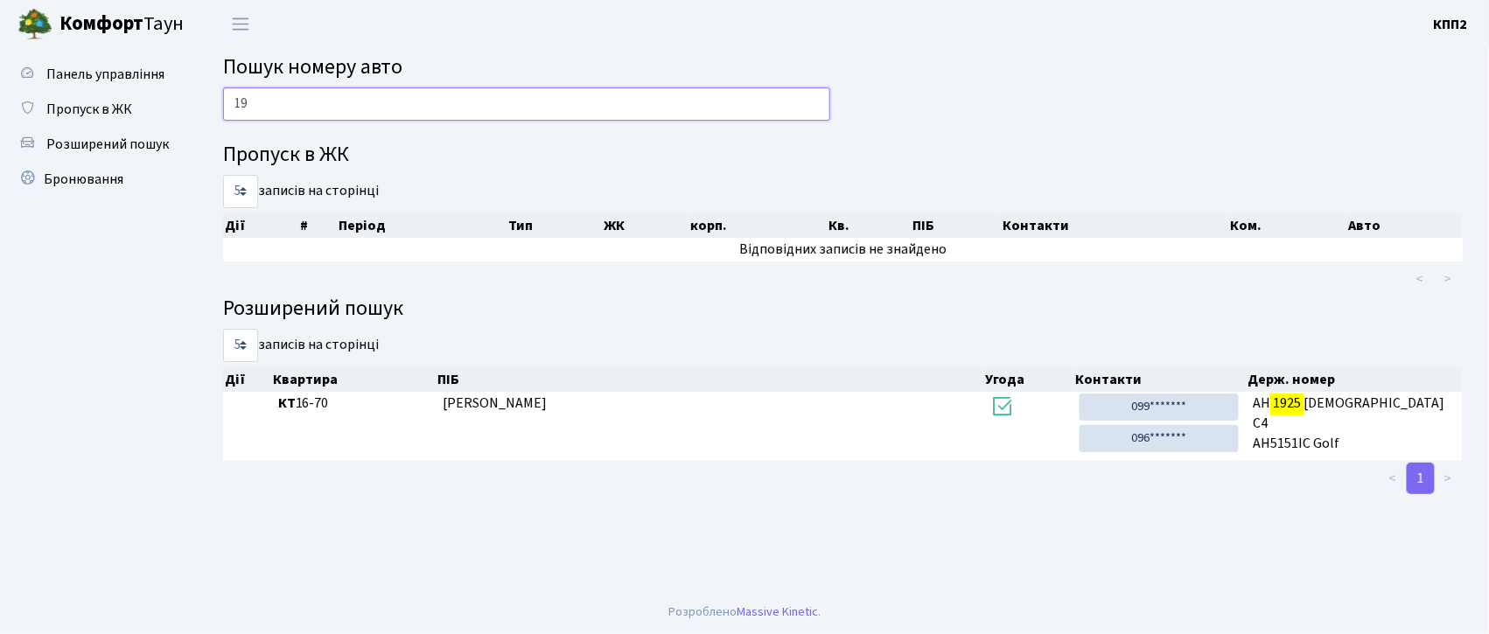
type input "1"
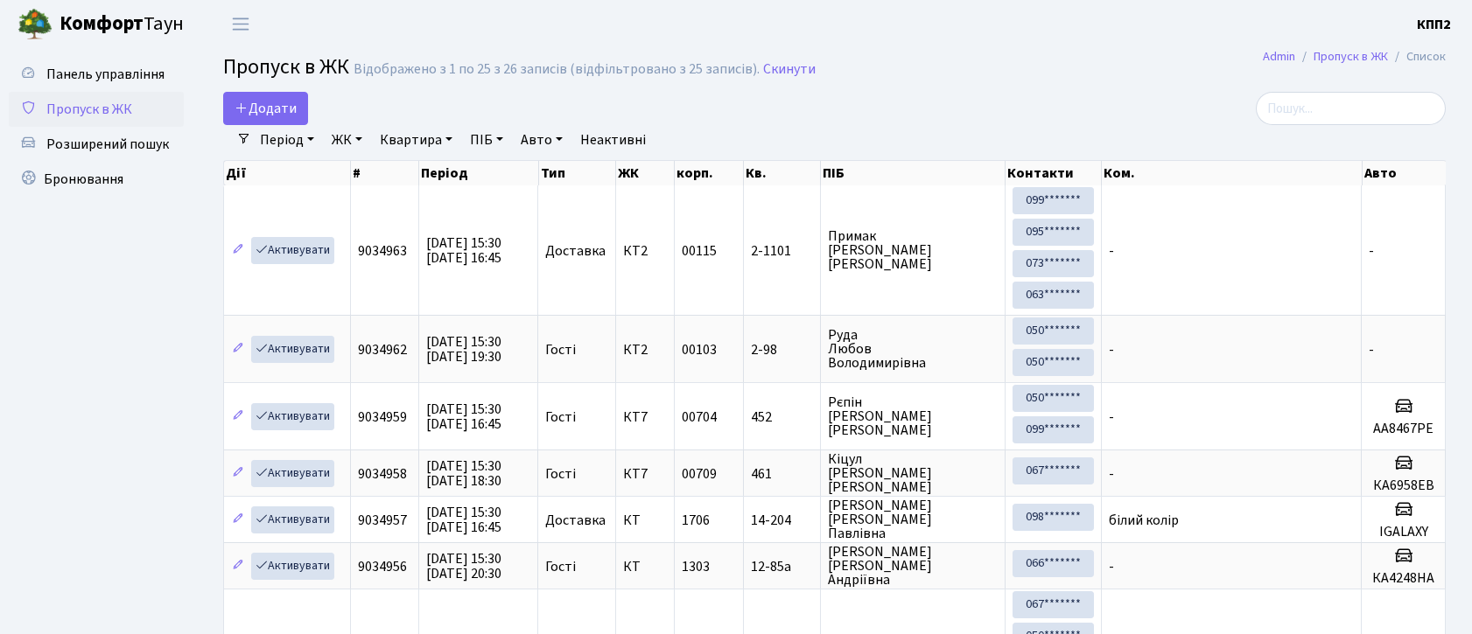
select select "25"
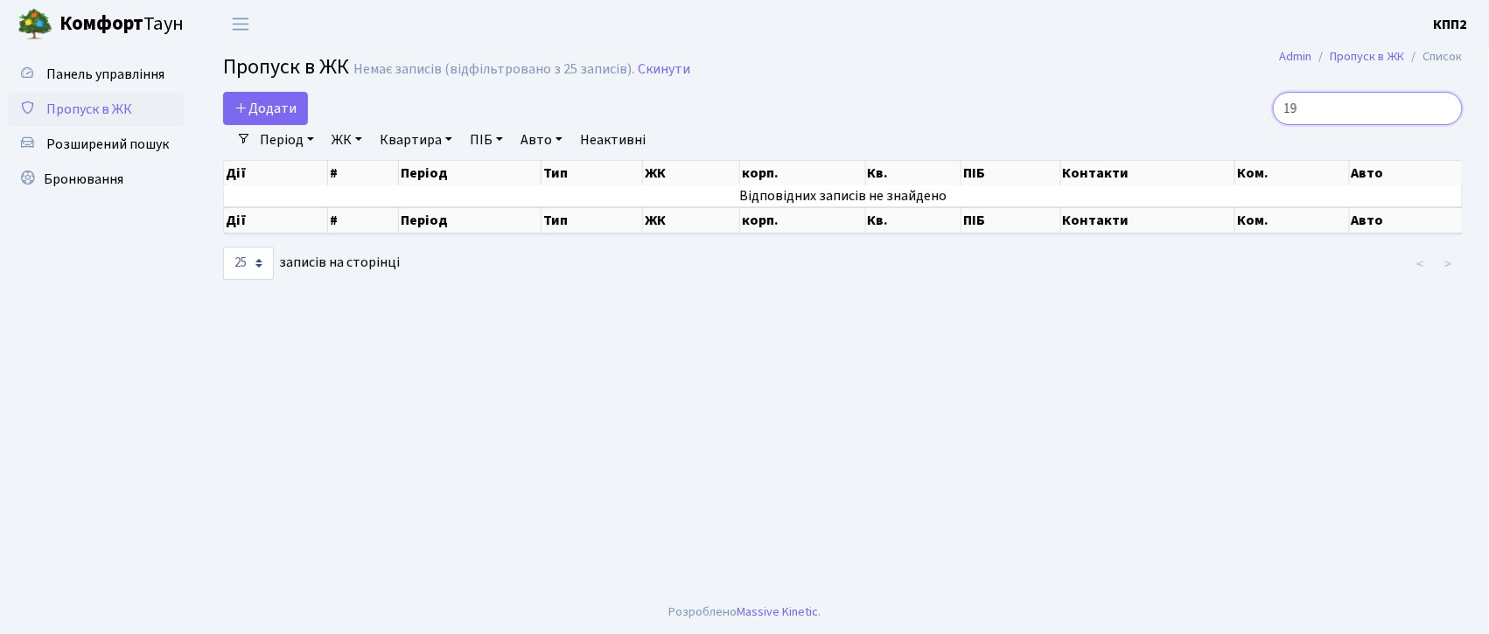
type input "1"
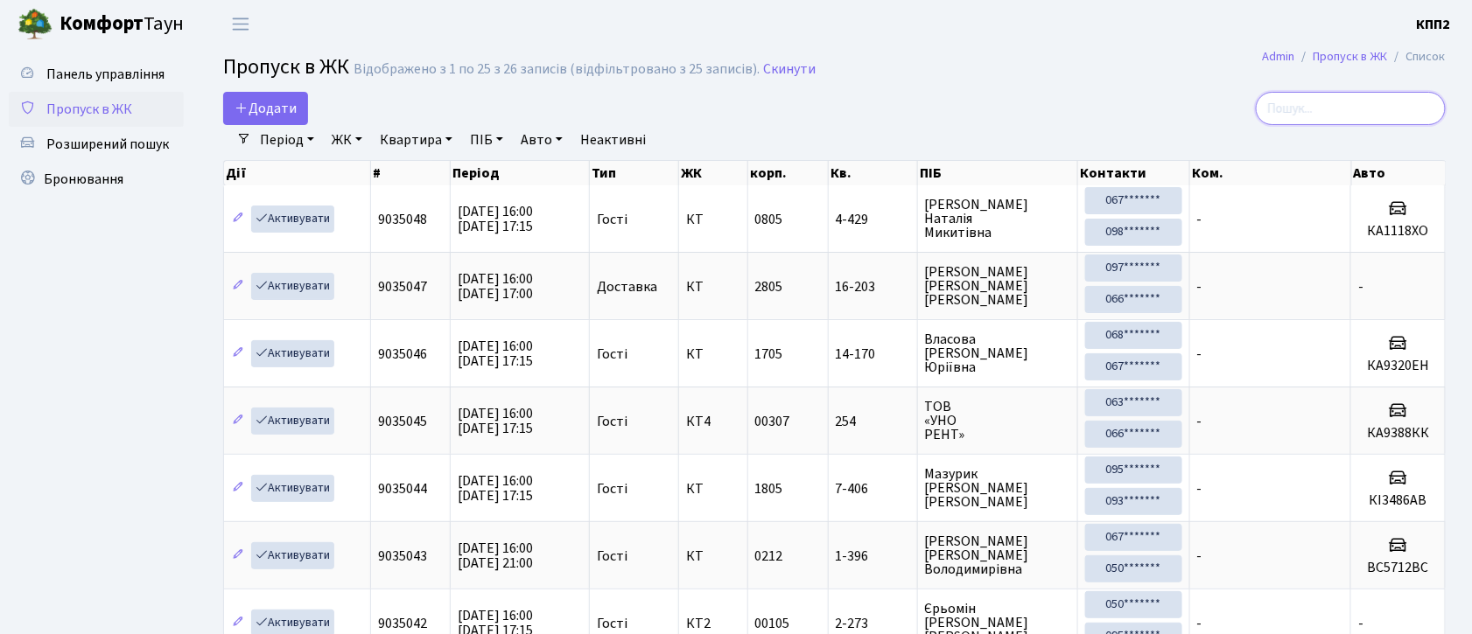
type input "1"
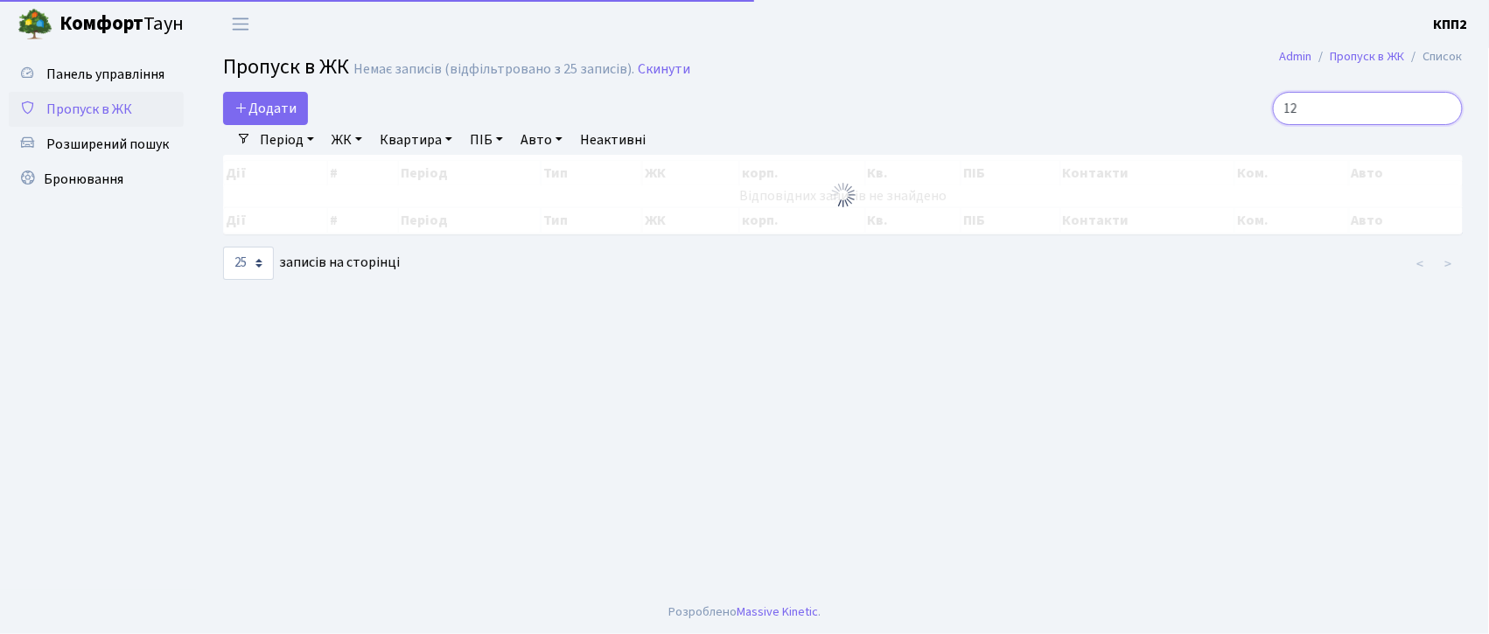
type input "1"
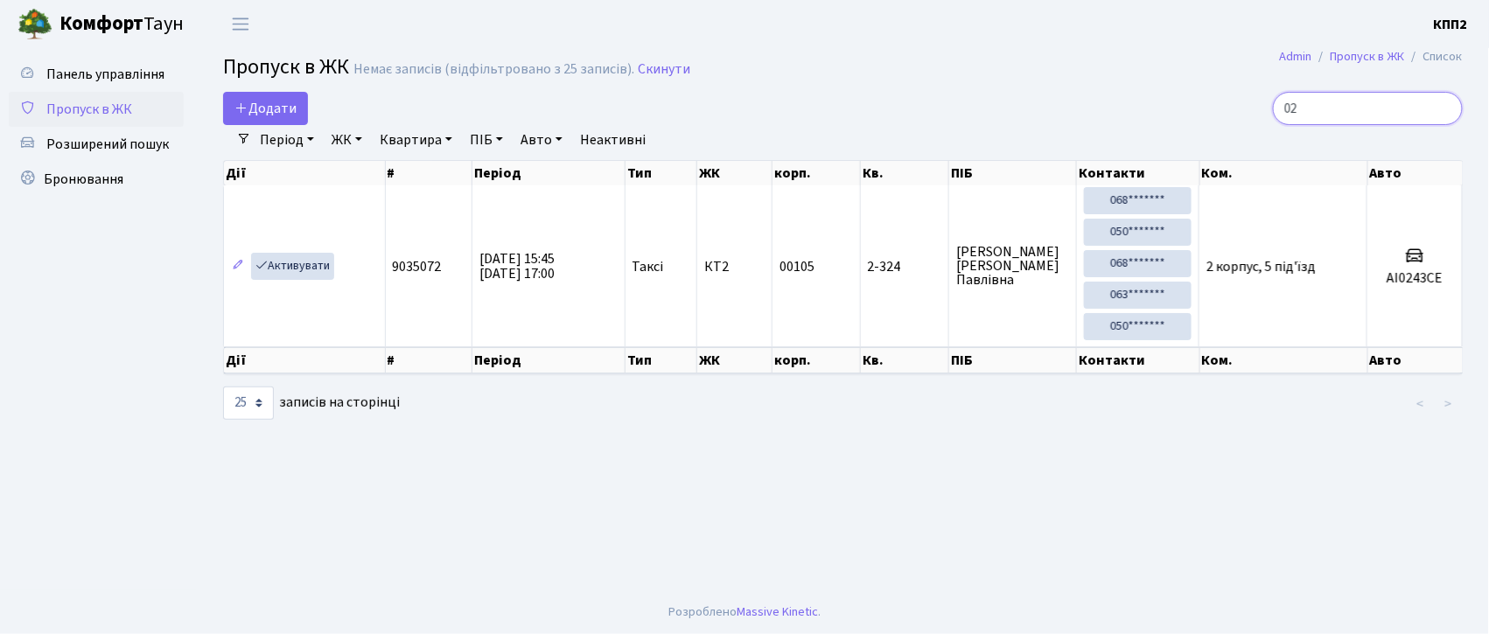
type input "0"
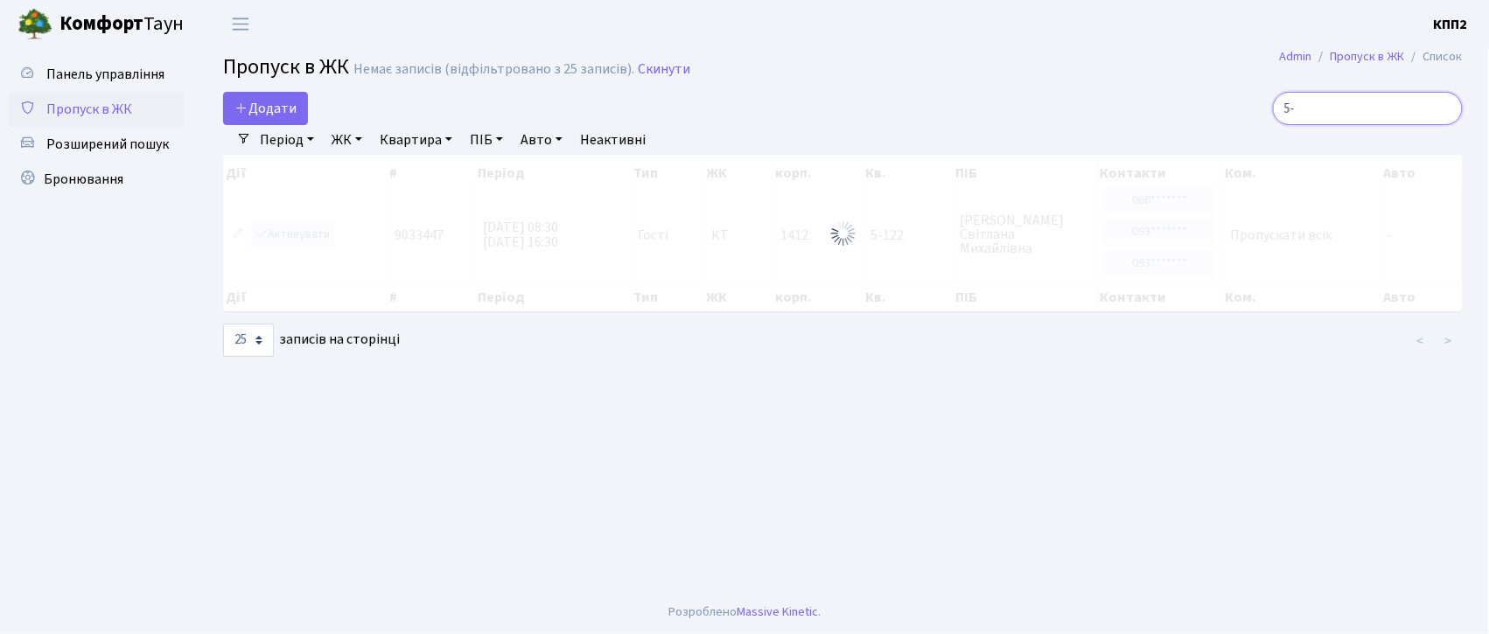
type input "5"
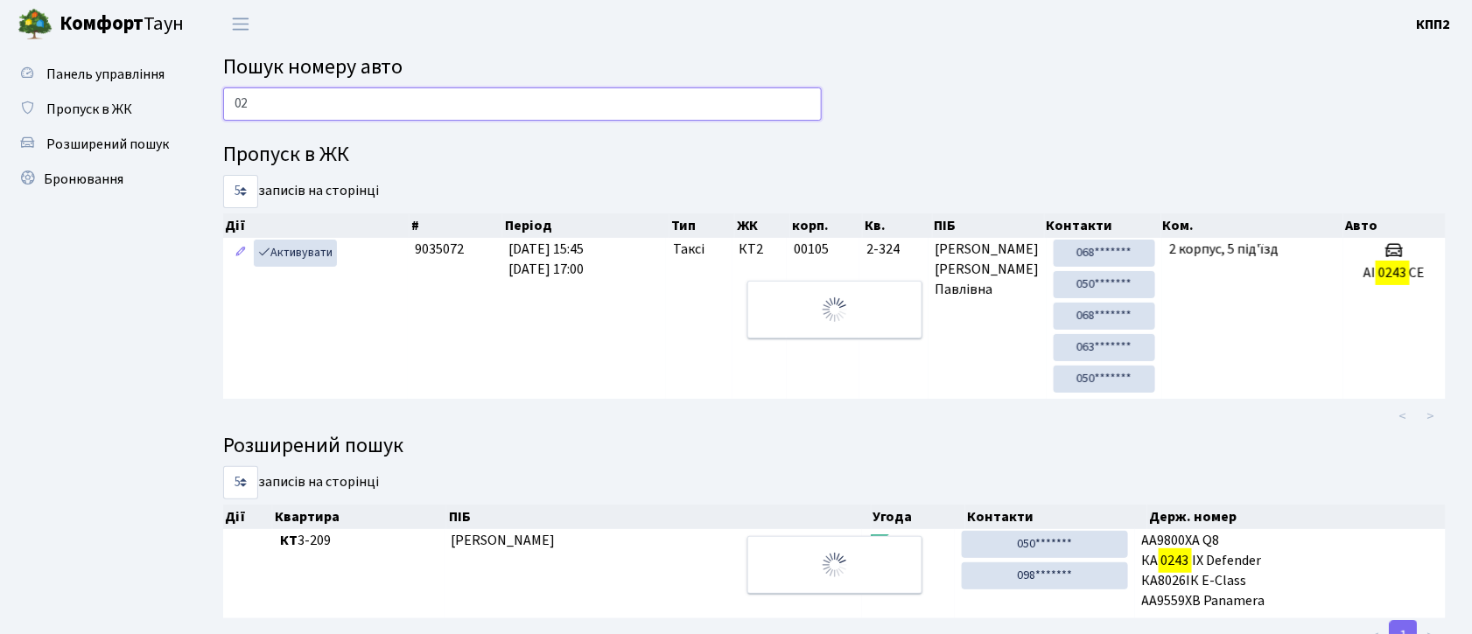
type input "0"
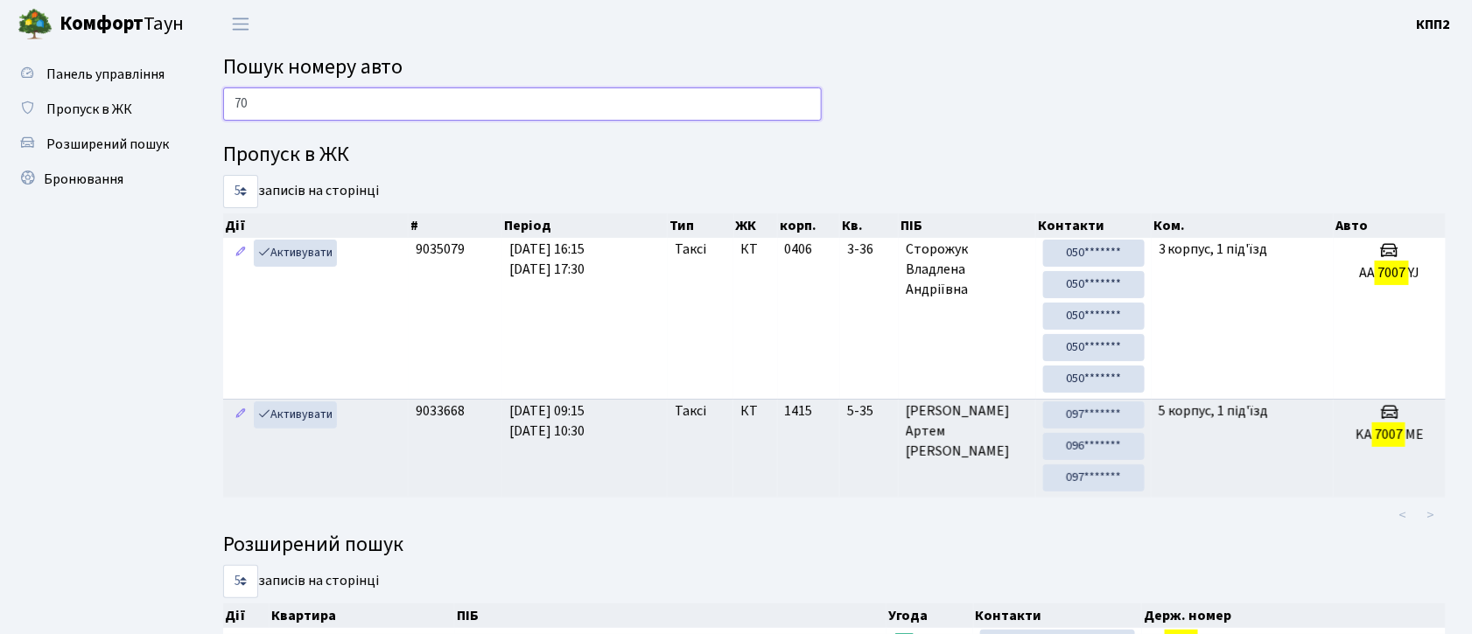
type input "7"
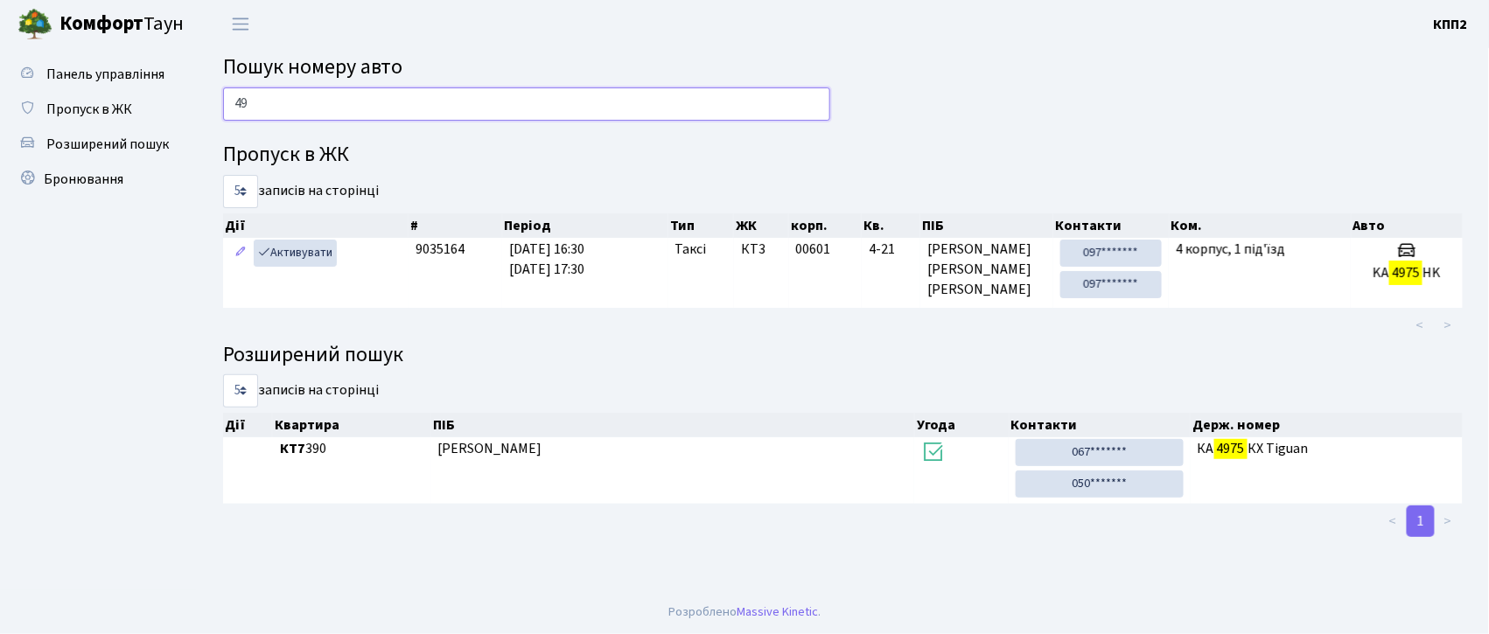
type input "4"
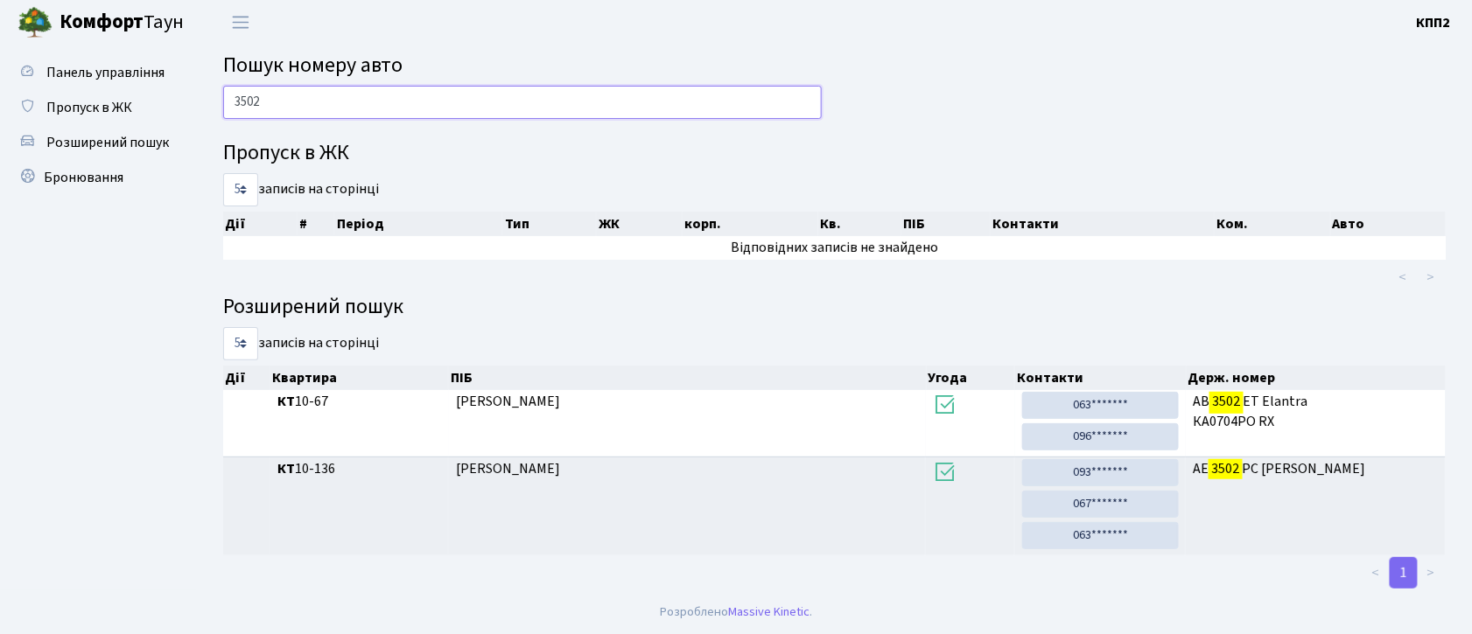
scroll to position [4, 0]
type input "3"
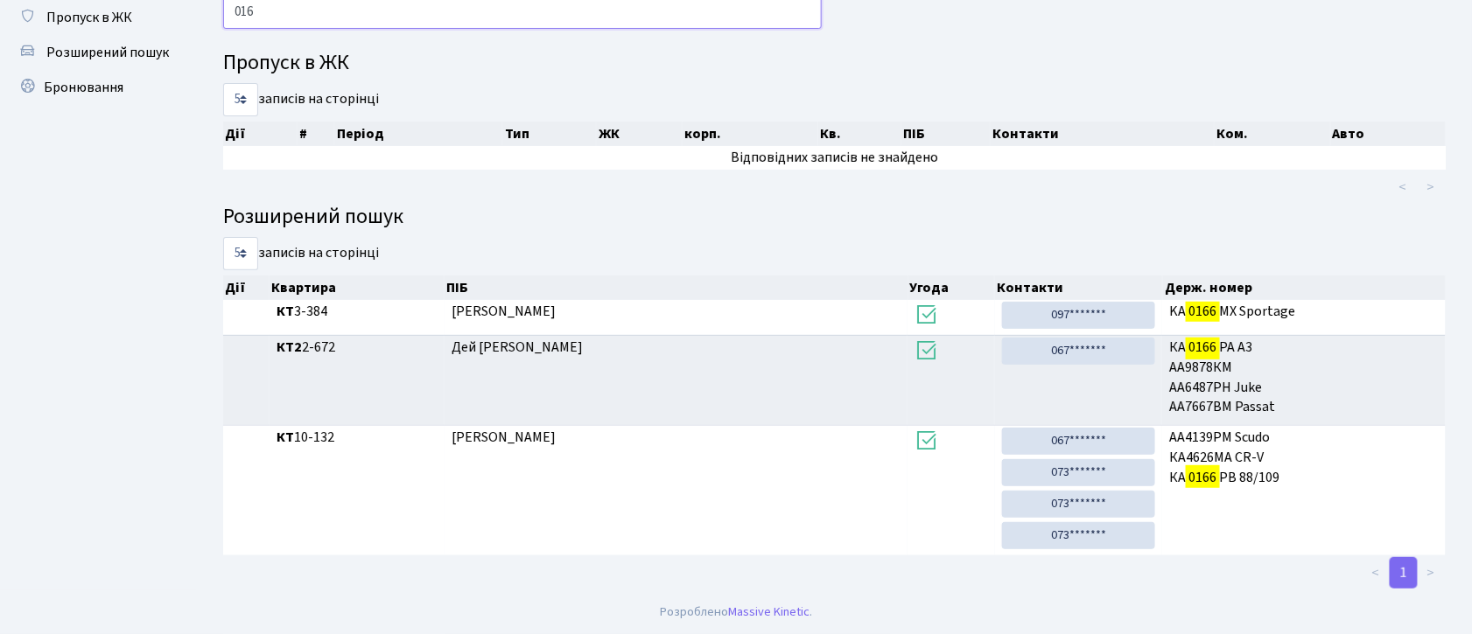
scroll to position [95, 0]
type input "0"
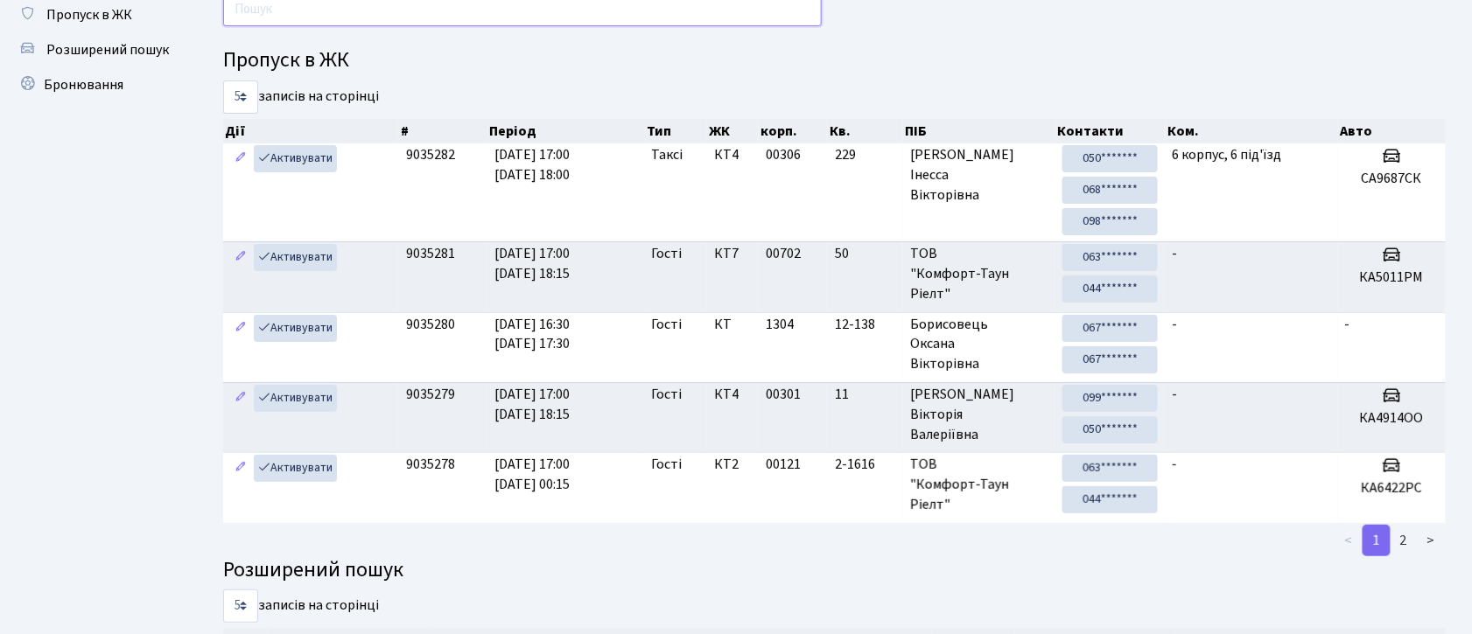
type input "1"
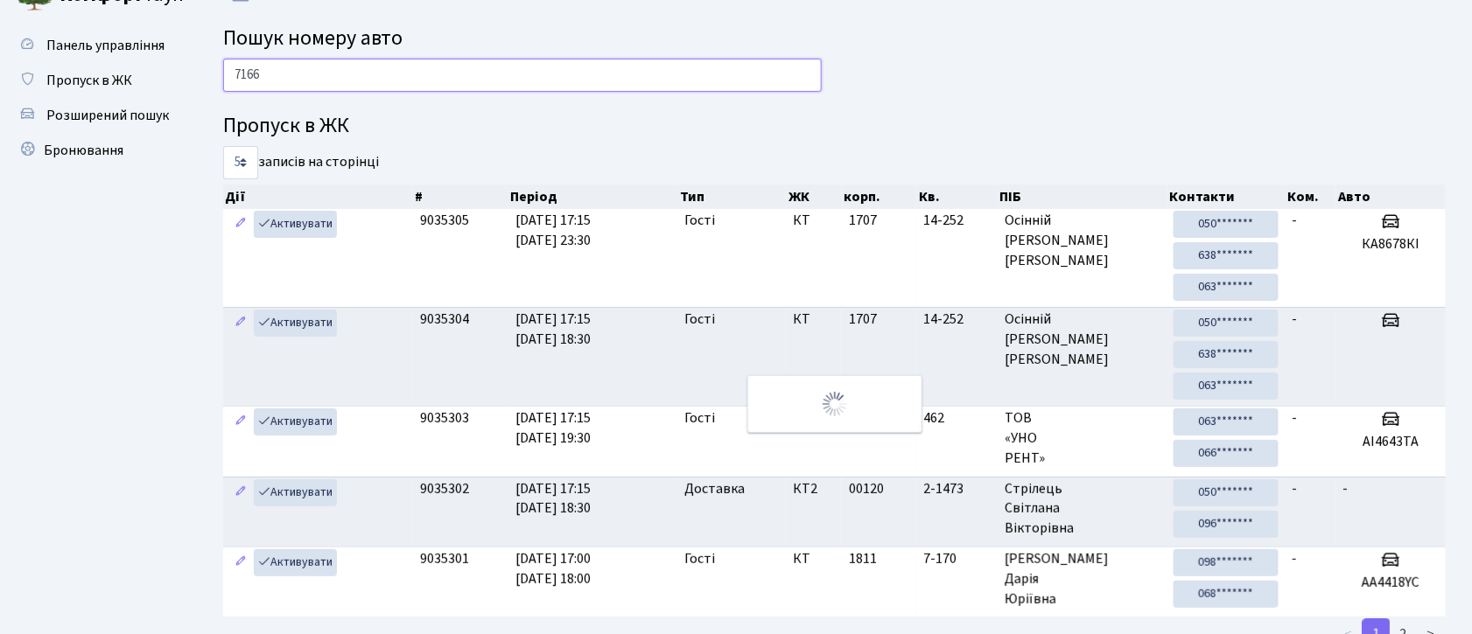
scroll to position [0, 0]
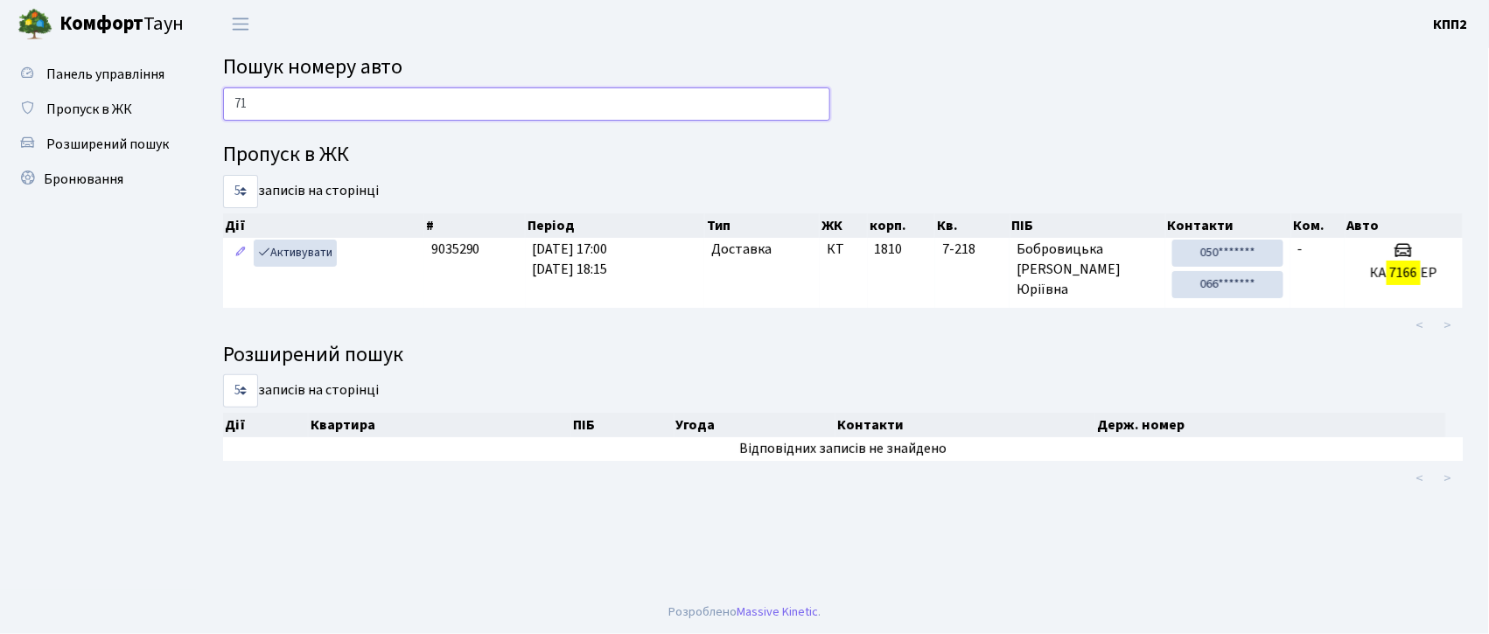
type input "7"
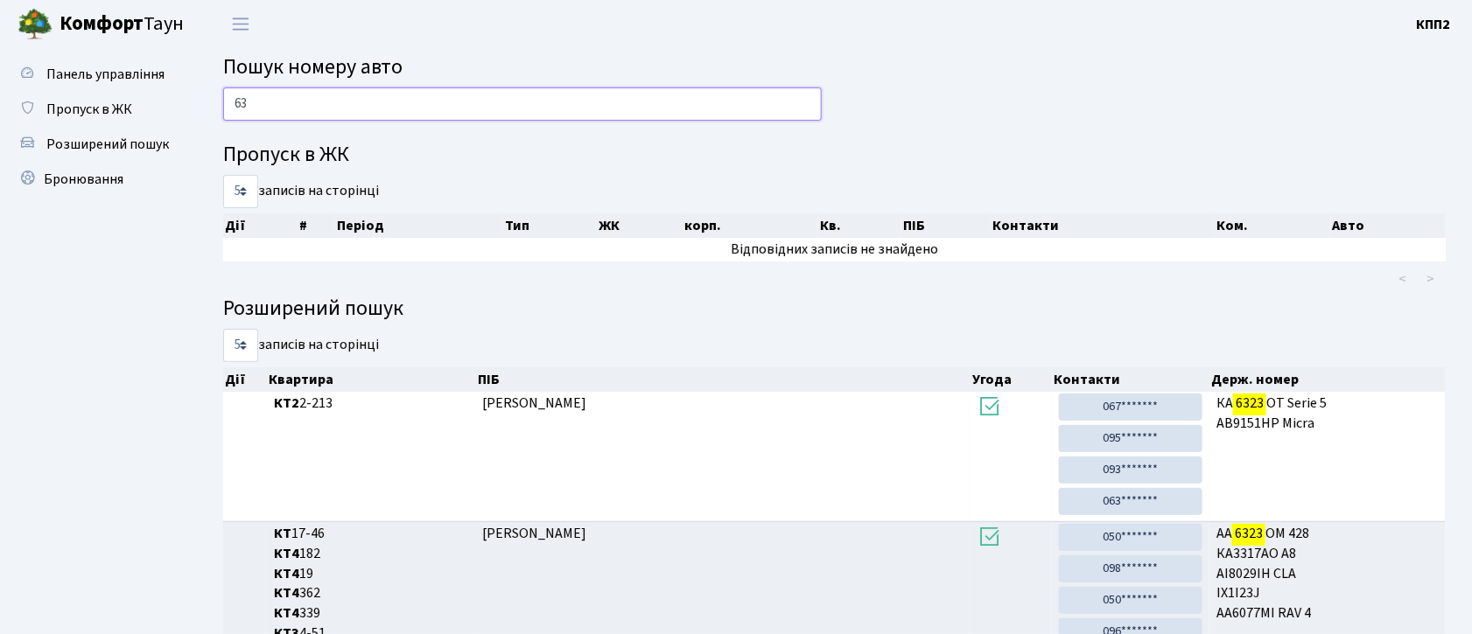
type input "6"
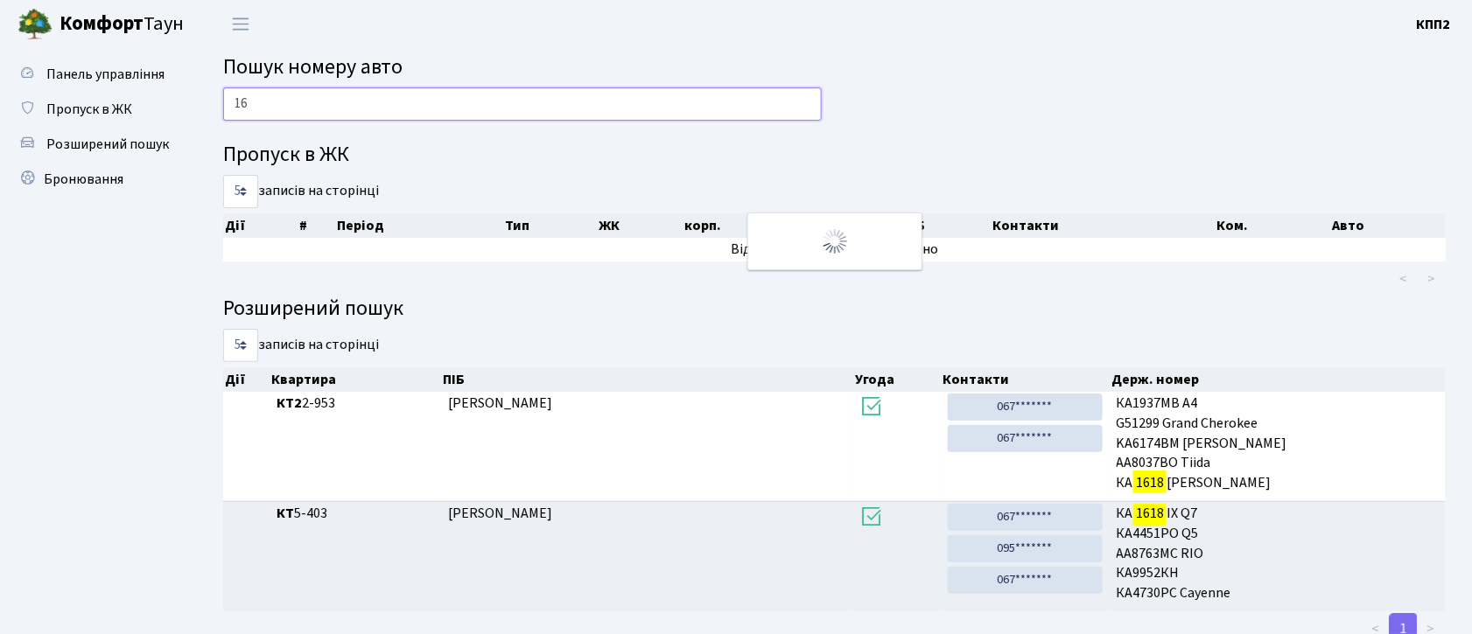
type input "1"
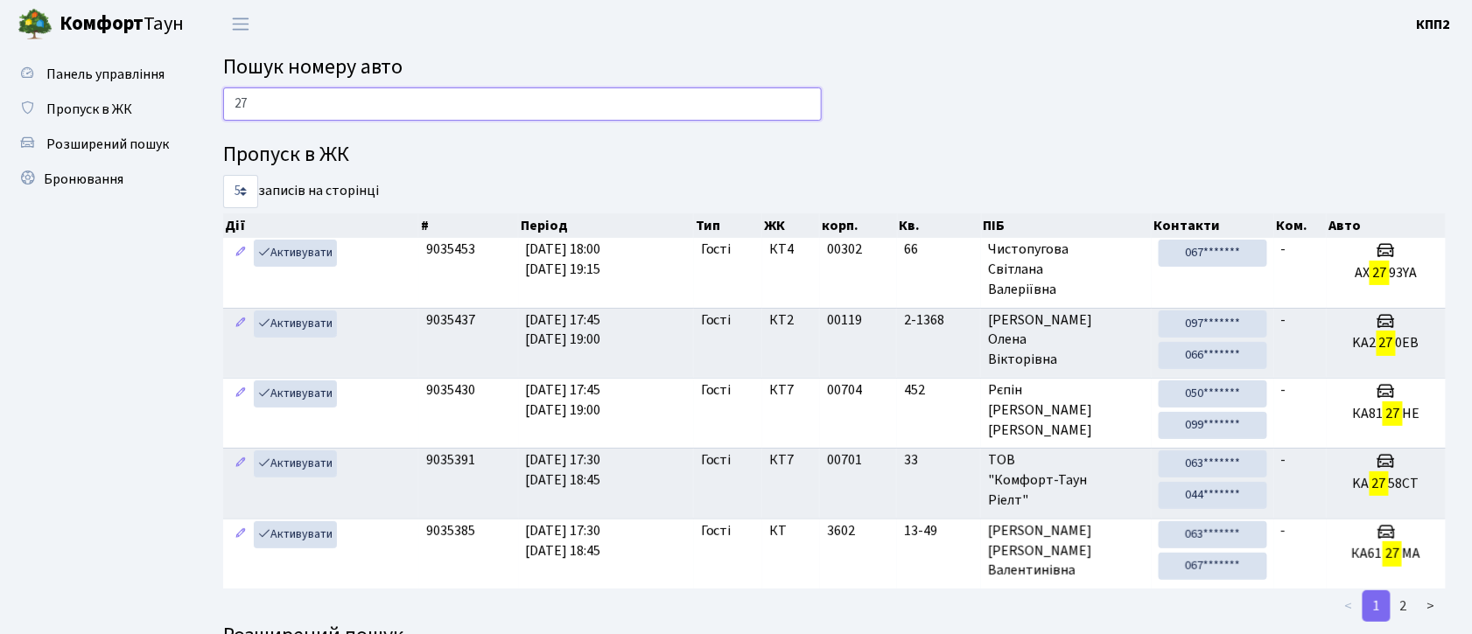
type input "2"
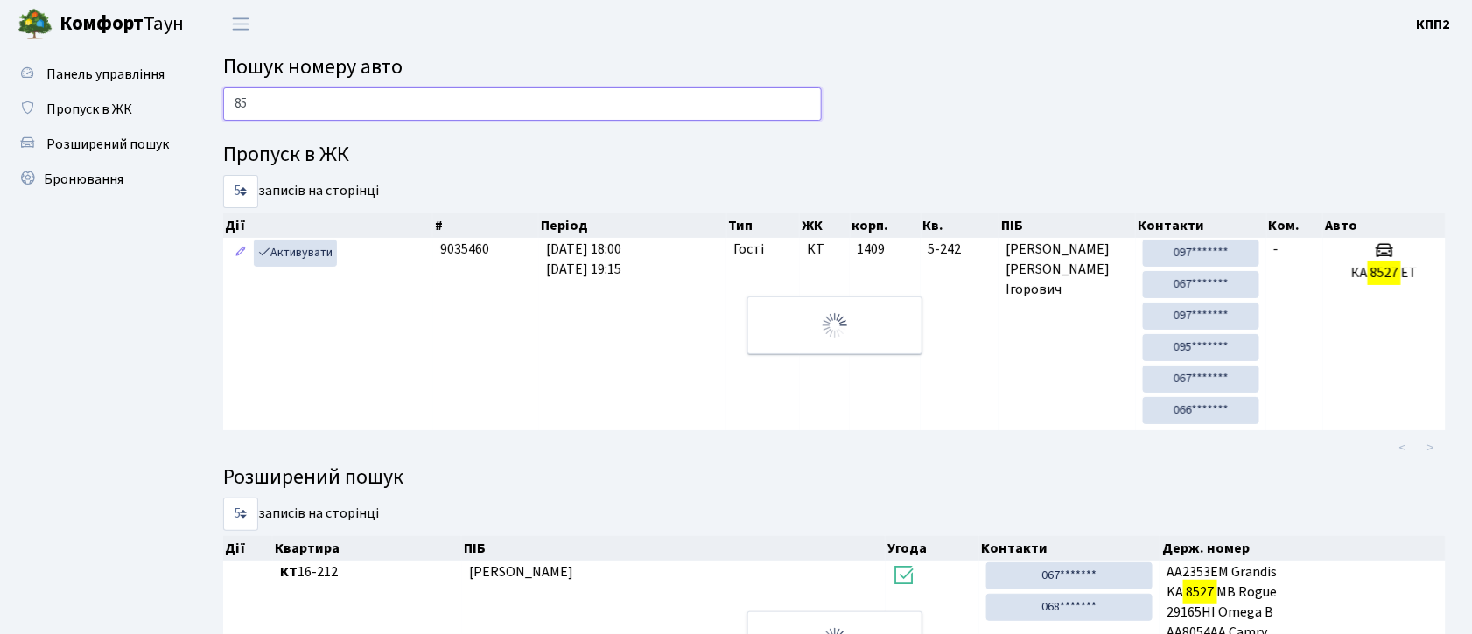
type input "8"
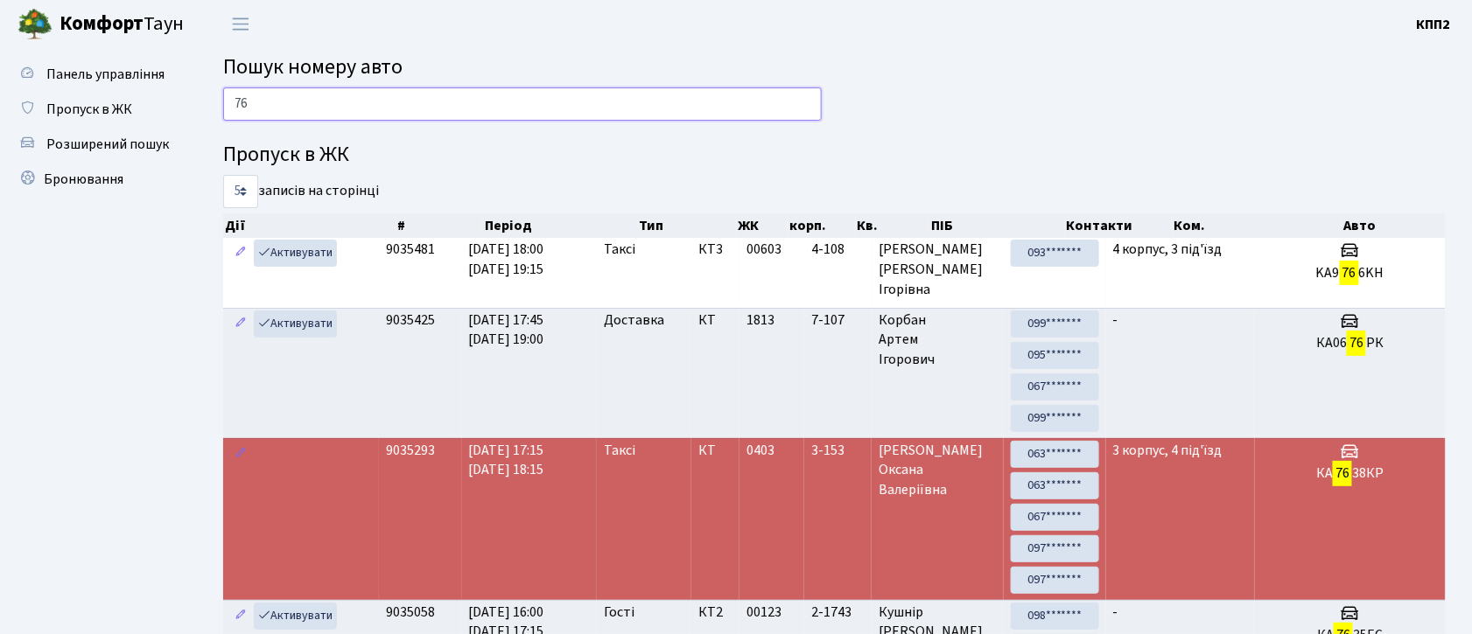
type input "7"
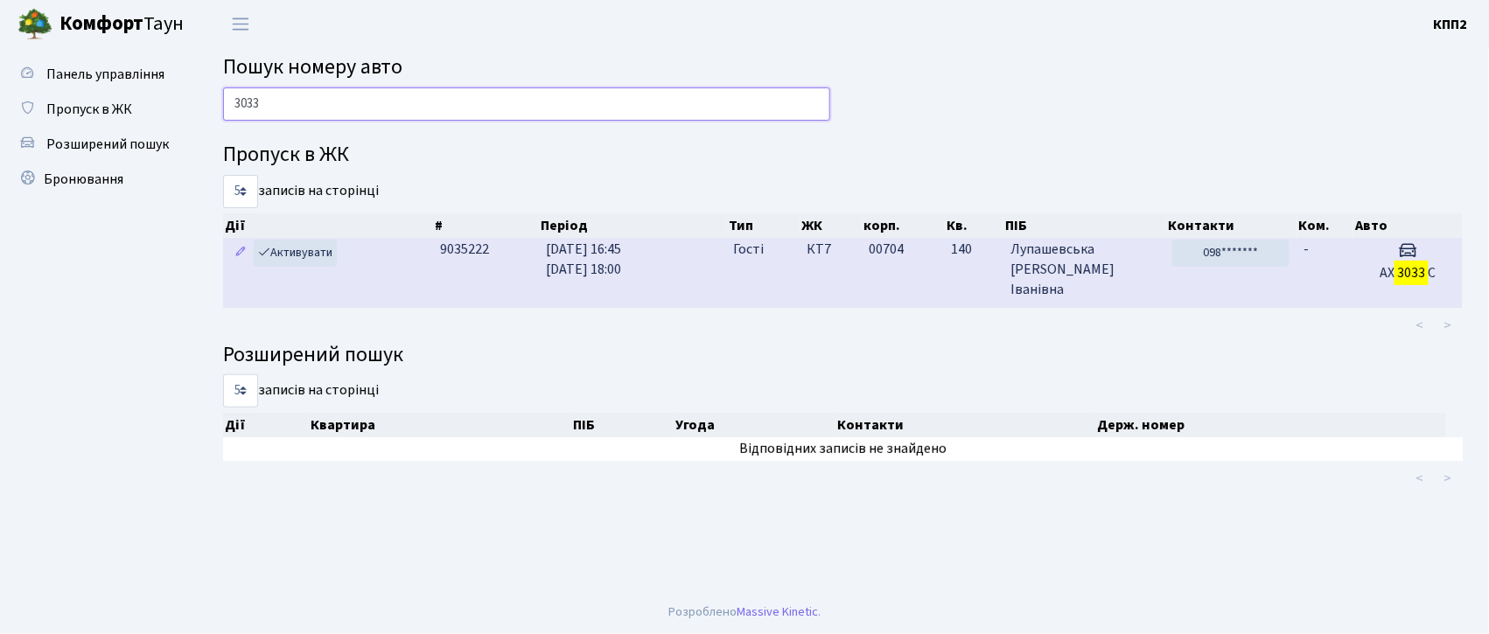
type input "3033"
click at [1138, 252] on span "Лупашевська Тетяна Іванівна" at bounding box center [1085, 270] width 148 height 60
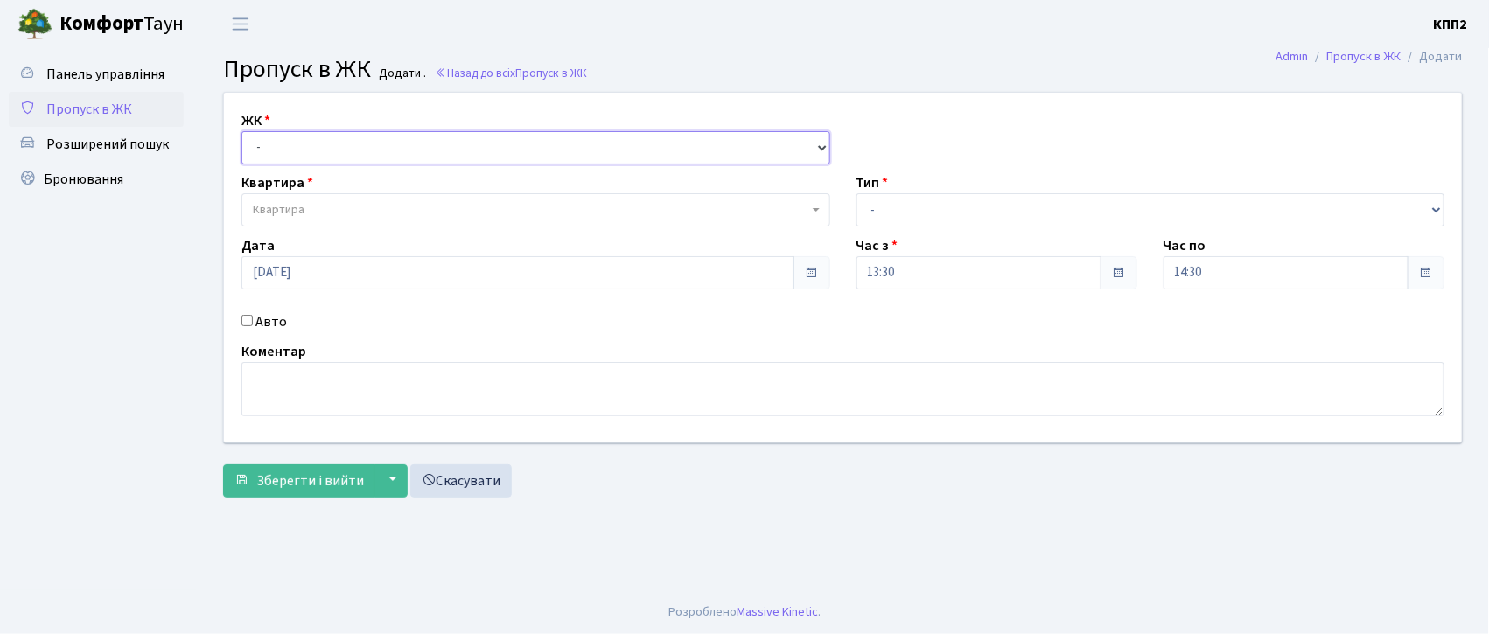
click at [274, 137] on select "- КТ, вул. Регенераторна, 4 КТ2, просп. [STREET_ADDRESS] [STREET_ADDRESS] [PERS…" at bounding box center [536, 147] width 589 height 33
select select "271"
click at [242, 131] on select "- КТ, вул. Регенераторна, 4 КТ2, просп. Соборності, 17 КТ3, вул. Березнева, 16 …" at bounding box center [536, 147] width 589 height 33
select select
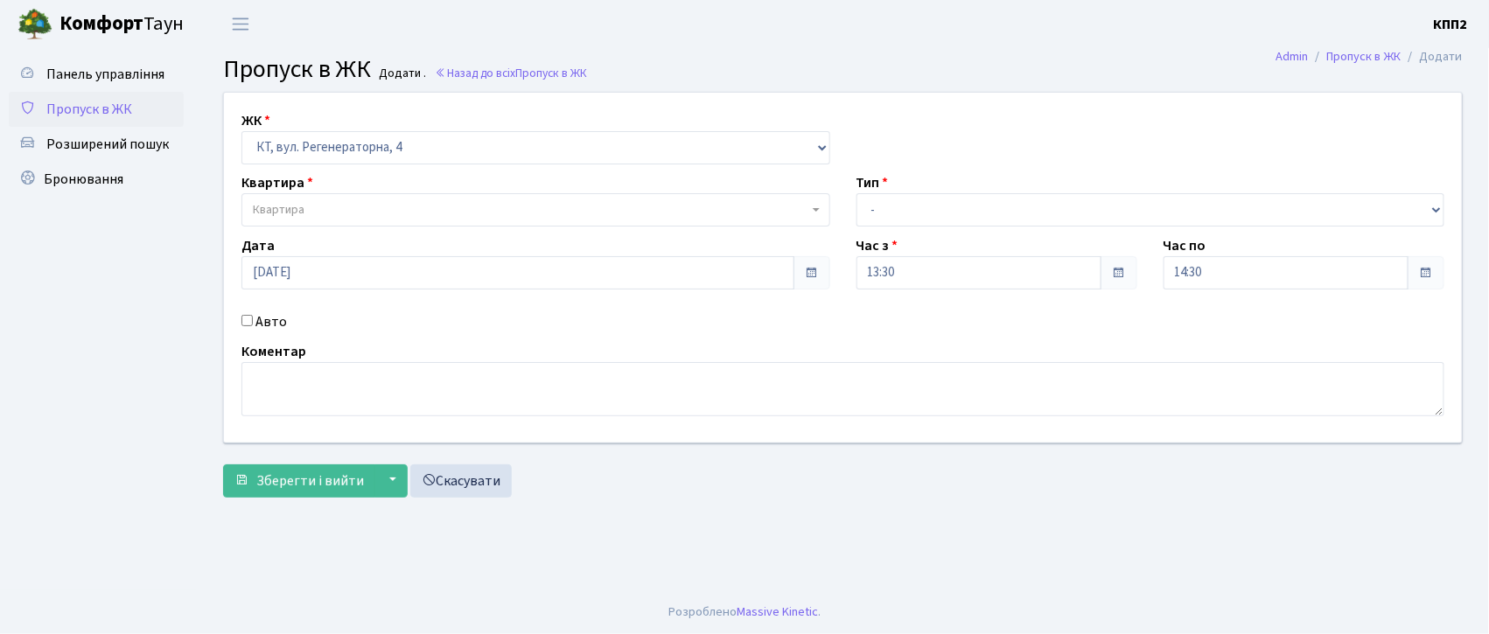
click at [294, 203] on span "Квартира" at bounding box center [279, 210] width 52 height 18
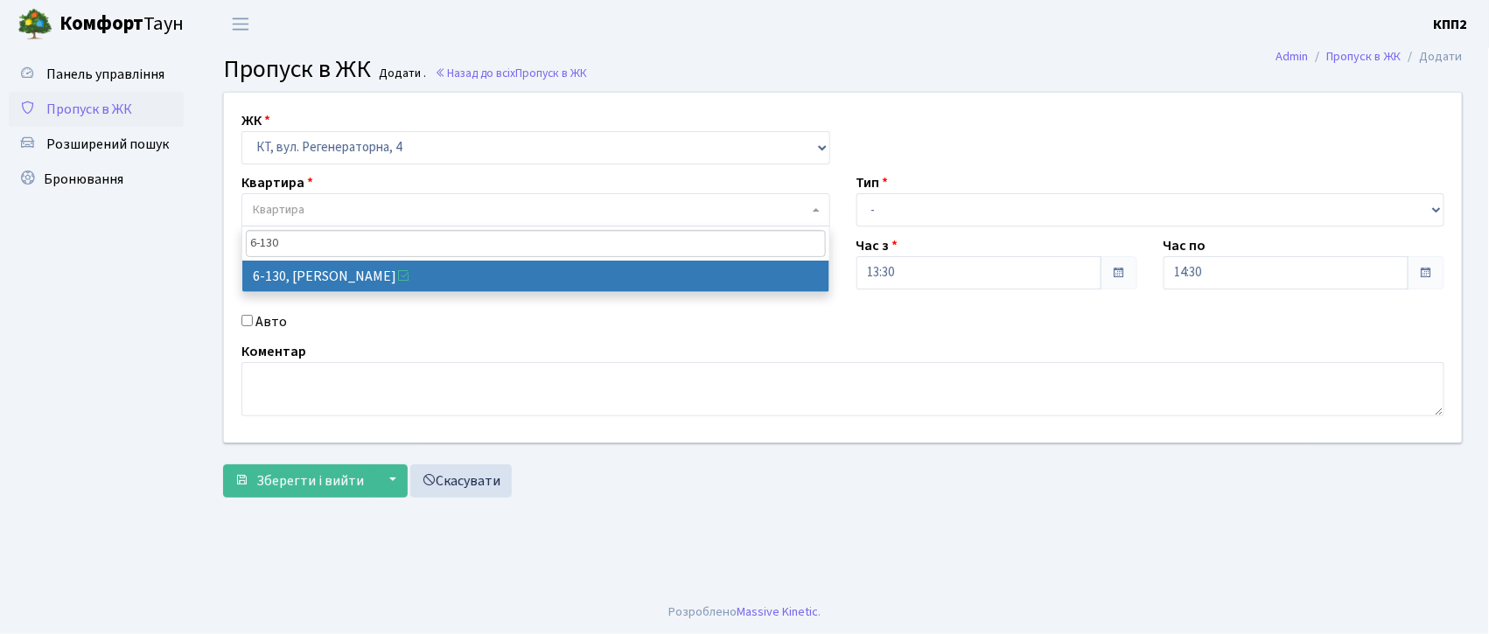
type input "6-130"
select select "5266"
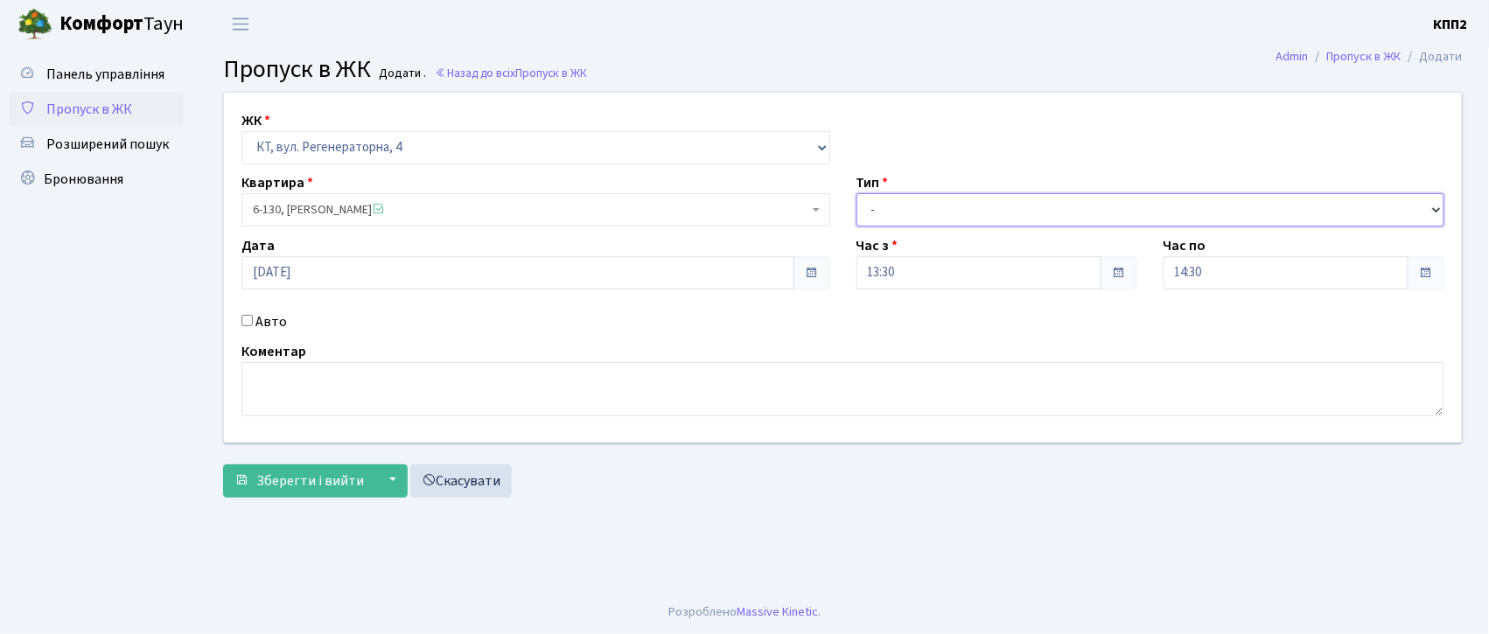
click at [877, 217] on select "- Доставка Таксі Гості Сервіс" at bounding box center [1151, 209] width 589 height 33
select select "1"
click at [857, 193] on select "- Доставка Таксі Гості Сервіс" at bounding box center [1151, 209] width 589 height 33
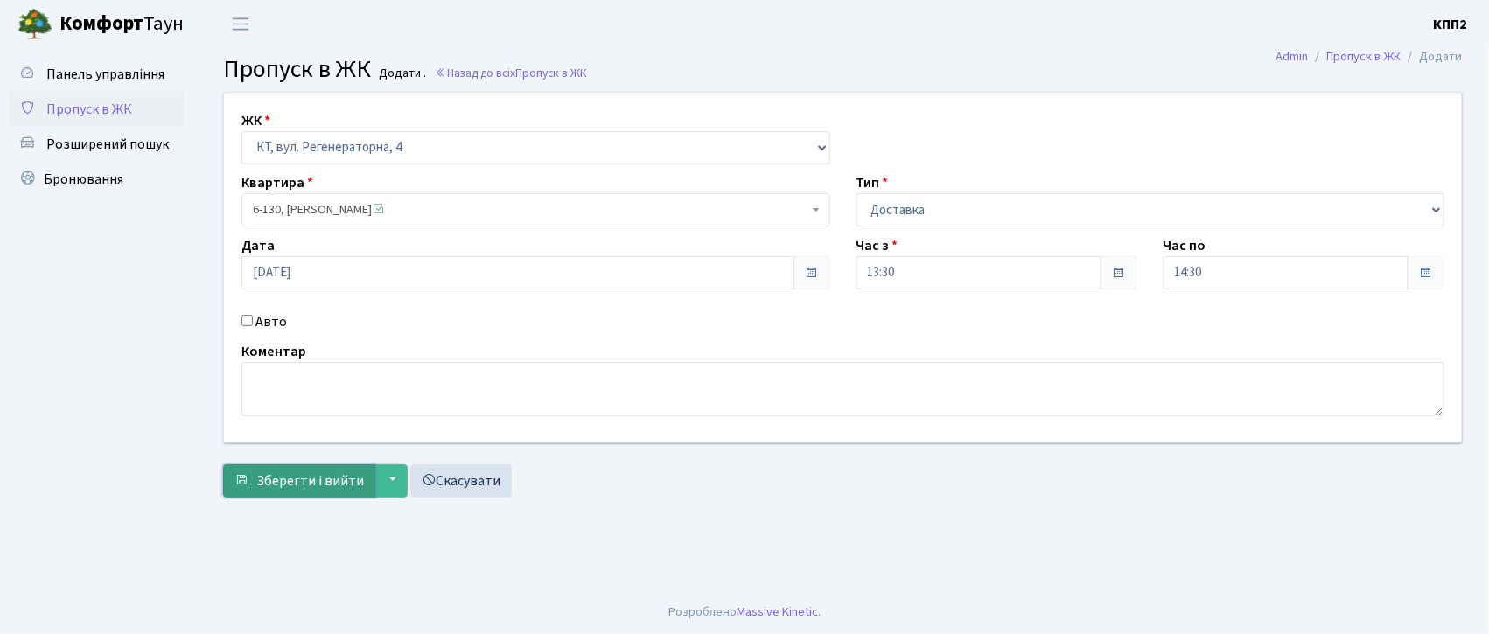
click at [322, 490] on span "Зберегти і вийти" at bounding box center [310, 481] width 108 height 19
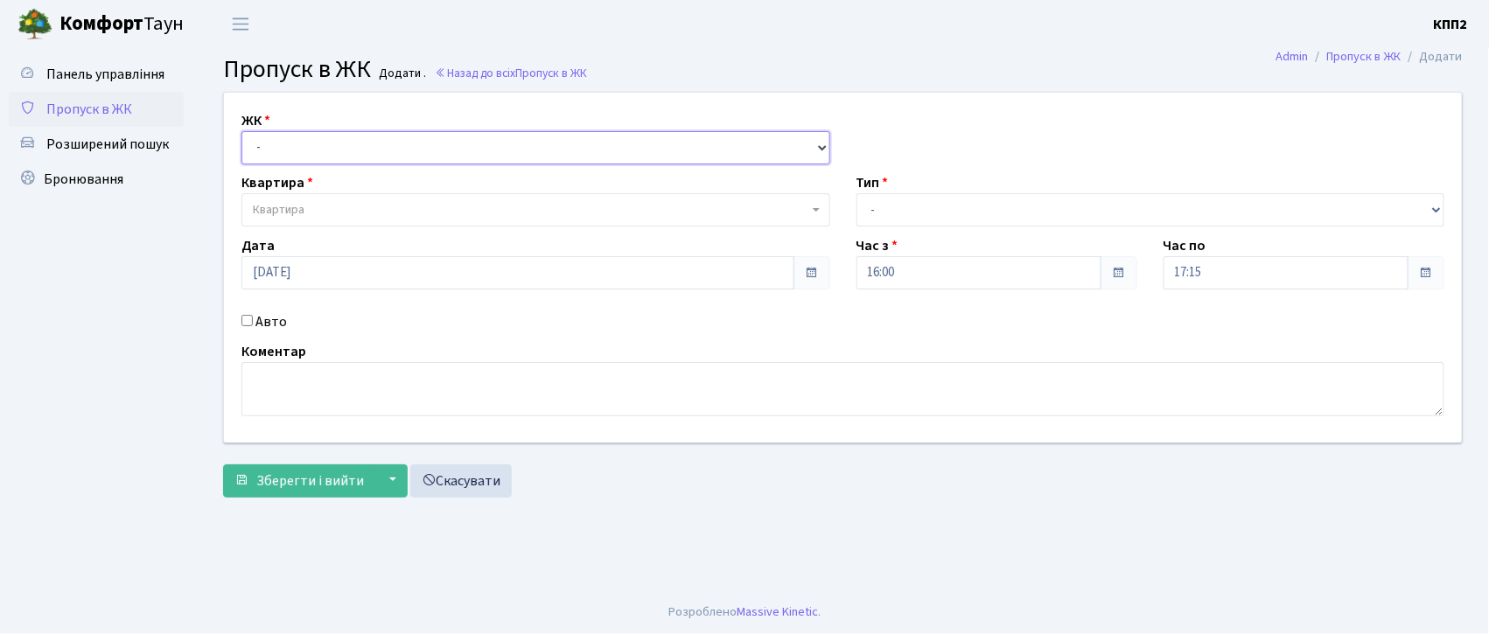
drag, startPoint x: 0, startPoint y: 0, endPoint x: 488, endPoint y: 134, distance: 506.3
click at [488, 134] on select "- КТ, вул. Регенераторна, 4 КТ2, просп. [STREET_ADDRESS] [STREET_ADDRESS] [PERS…" at bounding box center [536, 147] width 589 height 33
select select "271"
click at [242, 131] on select "- КТ, вул. Регенераторна, 4 КТ2, просп. [STREET_ADDRESS] [STREET_ADDRESS] [PERS…" at bounding box center [536, 147] width 589 height 33
select select
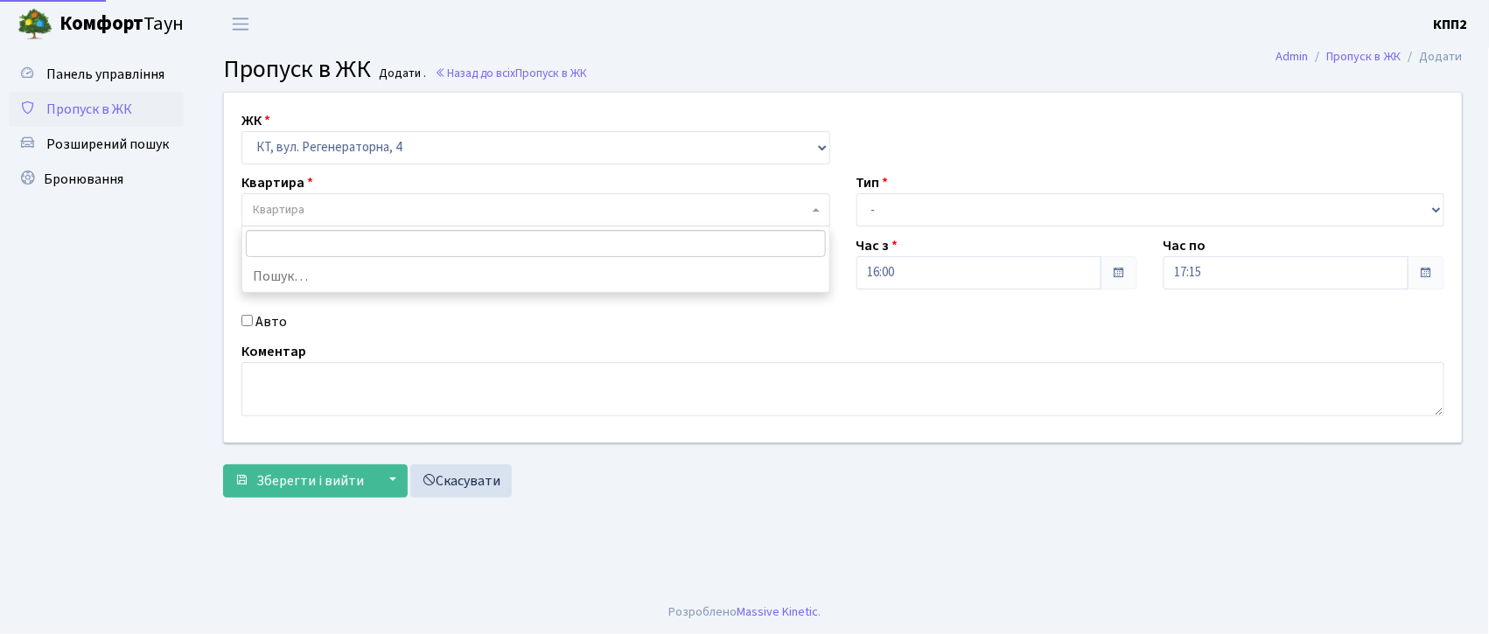
click at [519, 200] on span "Квартира" at bounding box center [536, 209] width 589 height 33
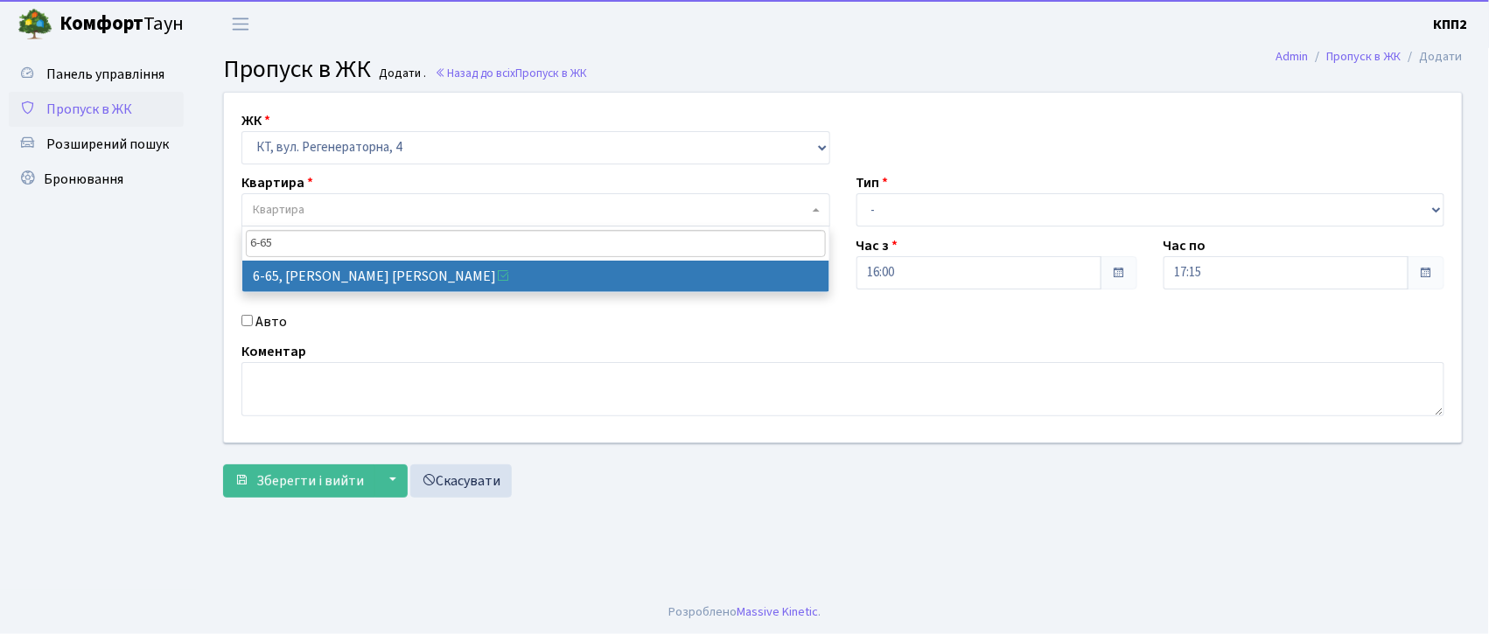
type input "6-65"
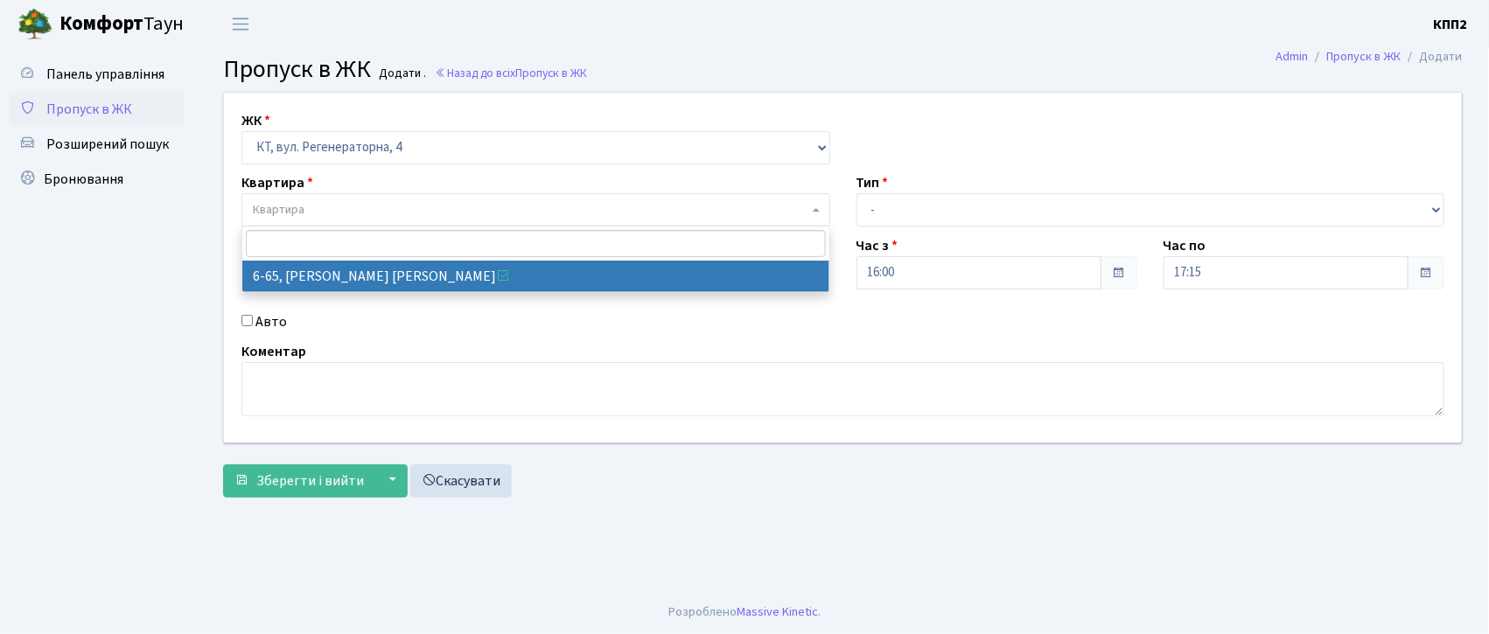
select select "5290"
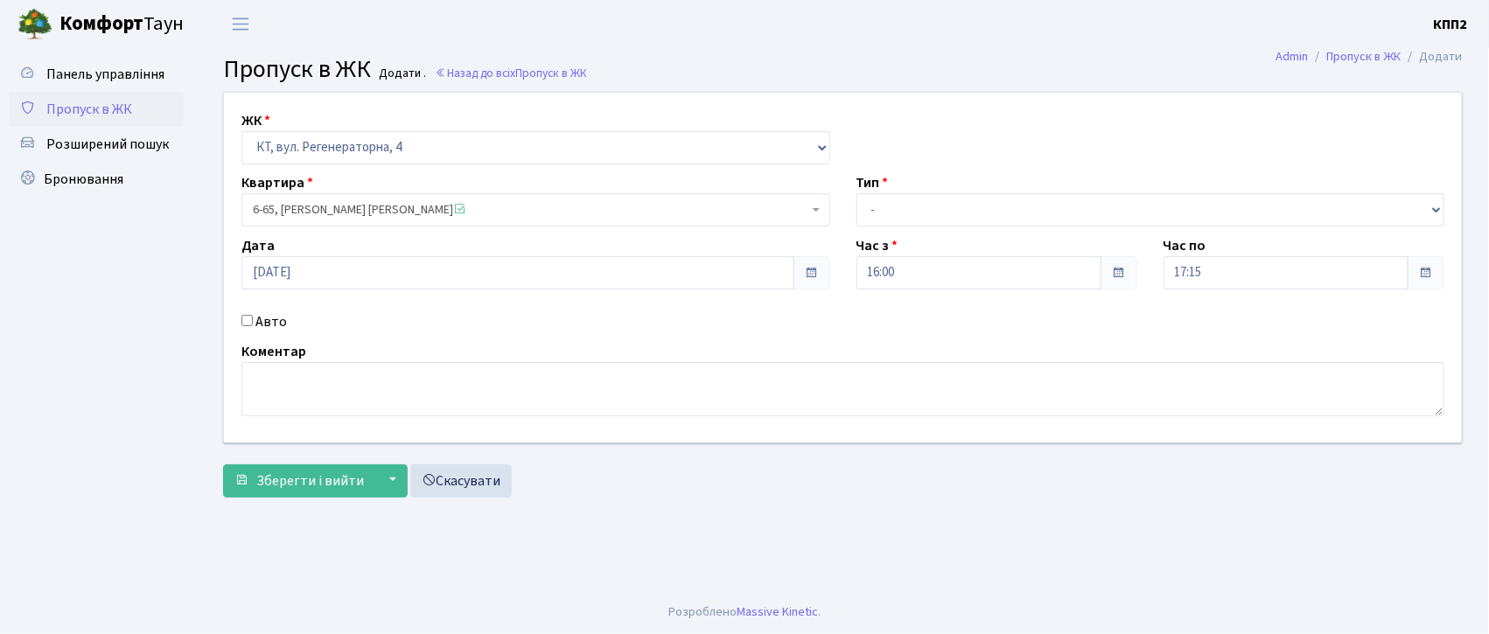
click at [281, 319] on label "Авто" at bounding box center [272, 322] width 32 height 21
click at [253, 319] on input "Авто" at bounding box center [247, 320] width 11 height 11
checkbox input "true"
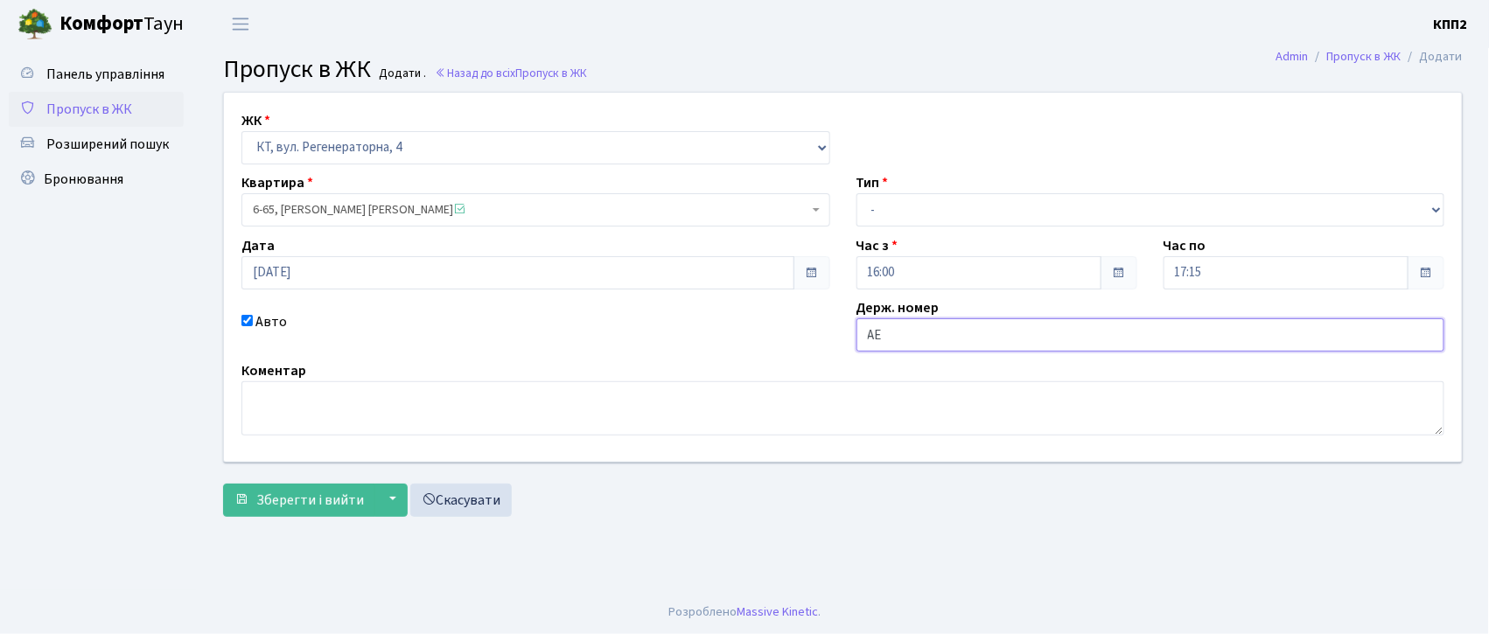
type input "АЕ4145ОВ"
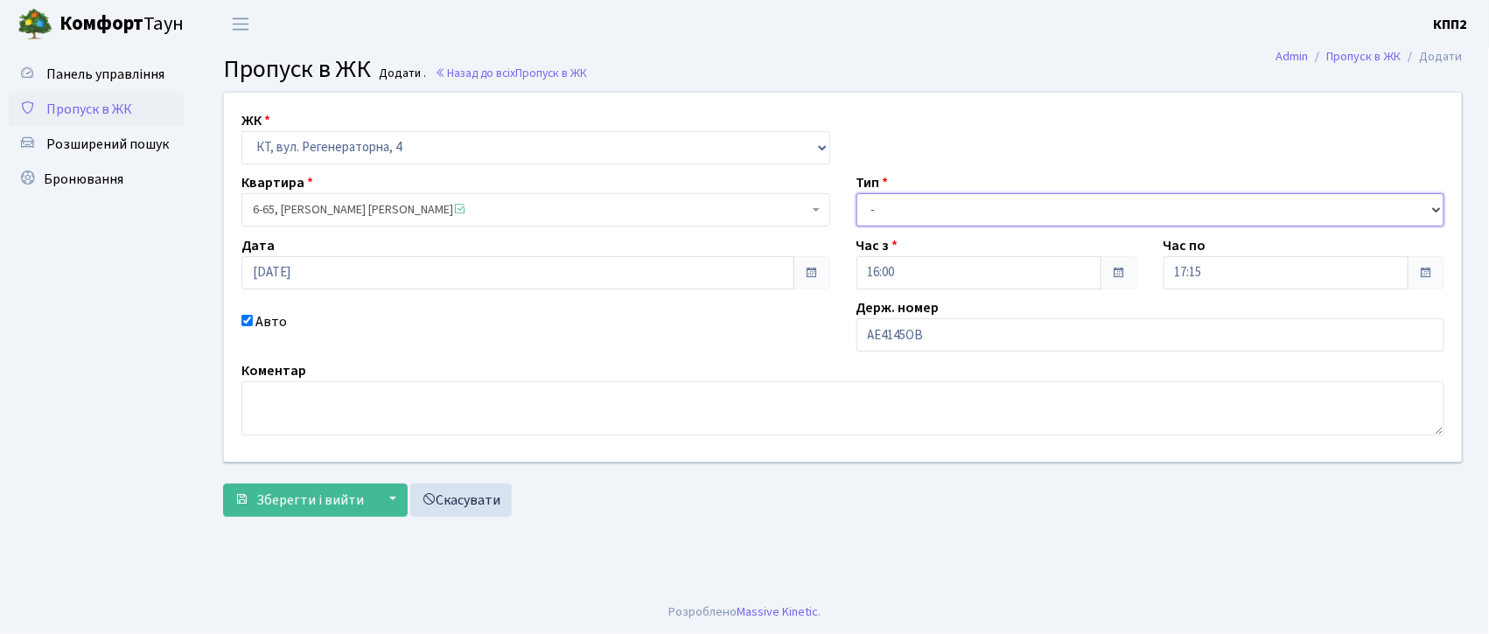
click at [914, 218] on select "- Доставка Таксі Гості Сервіс" at bounding box center [1151, 209] width 589 height 33
select select "3"
click at [857, 193] on select "- Доставка Таксі Гості Сервіс" at bounding box center [1151, 209] width 589 height 33
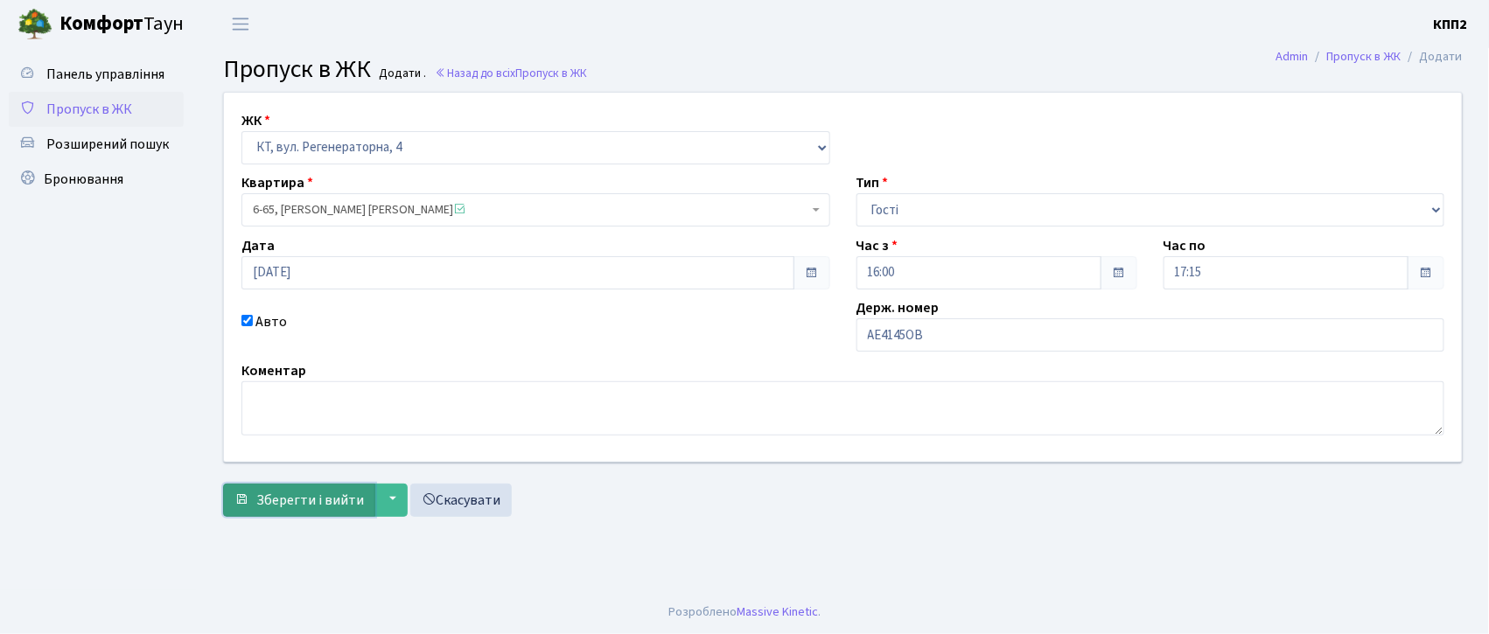
click at [277, 505] on span "Зберегти і вийти" at bounding box center [310, 500] width 108 height 19
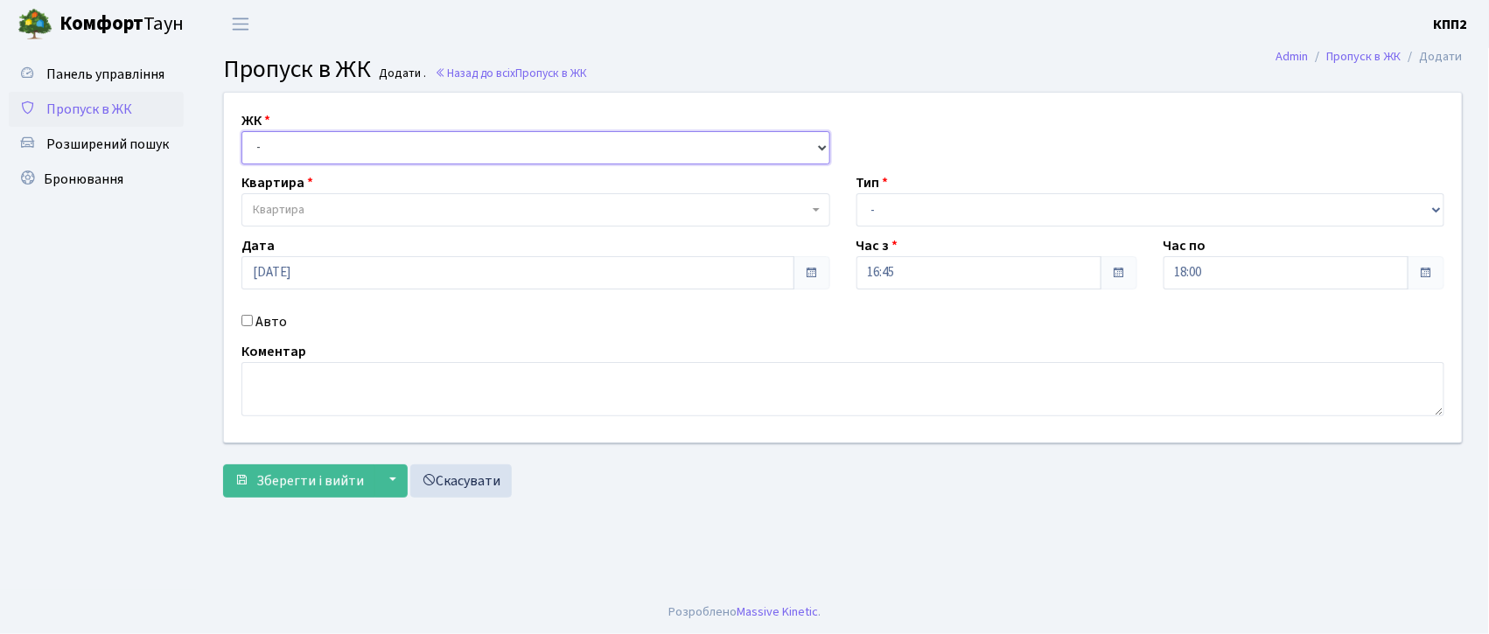
click at [266, 145] on select "- КТ, вул. Регенераторна, 4 КТ2, просп. [STREET_ADDRESS] [STREET_ADDRESS] [PERS…" at bounding box center [536, 147] width 589 height 33
select select "271"
click at [242, 131] on select "- КТ, вул. Регенераторна, 4 КТ2, просп. [STREET_ADDRESS] [STREET_ADDRESS] [PERS…" at bounding box center [536, 147] width 589 height 33
select select
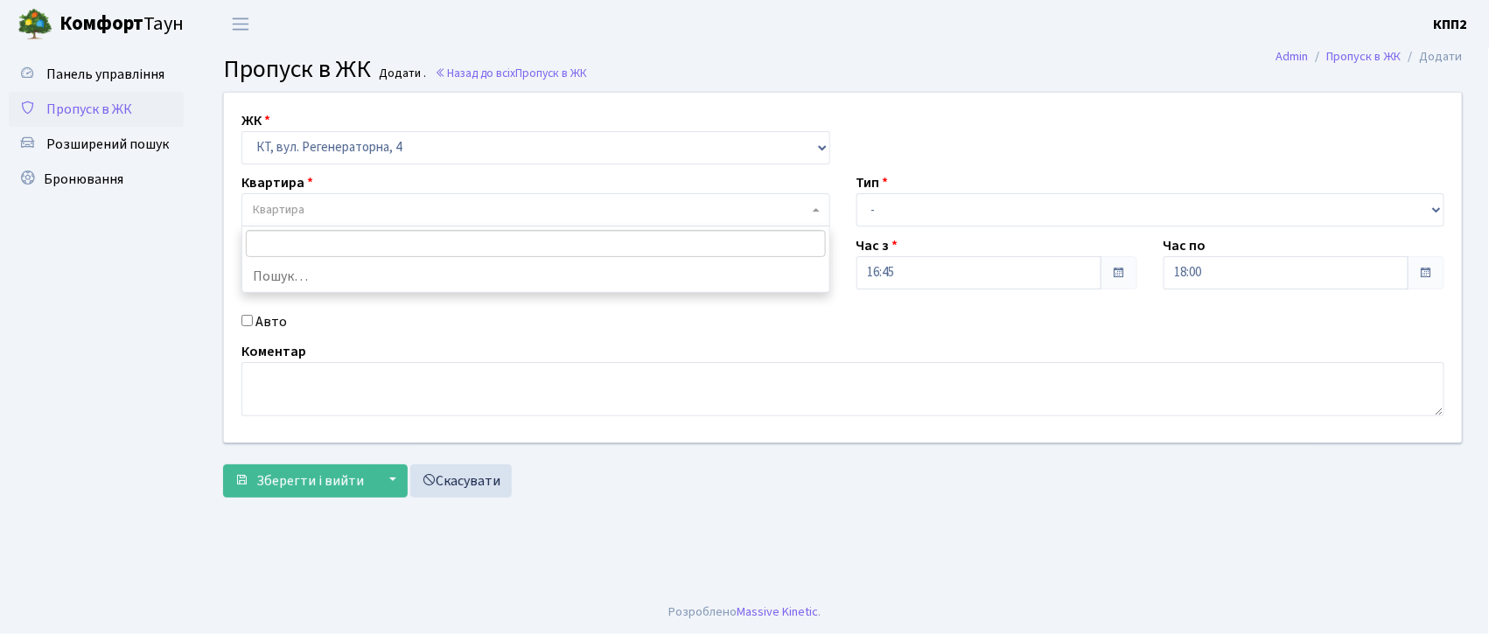
click at [277, 198] on span "Квартира" at bounding box center [536, 209] width 589 height 33
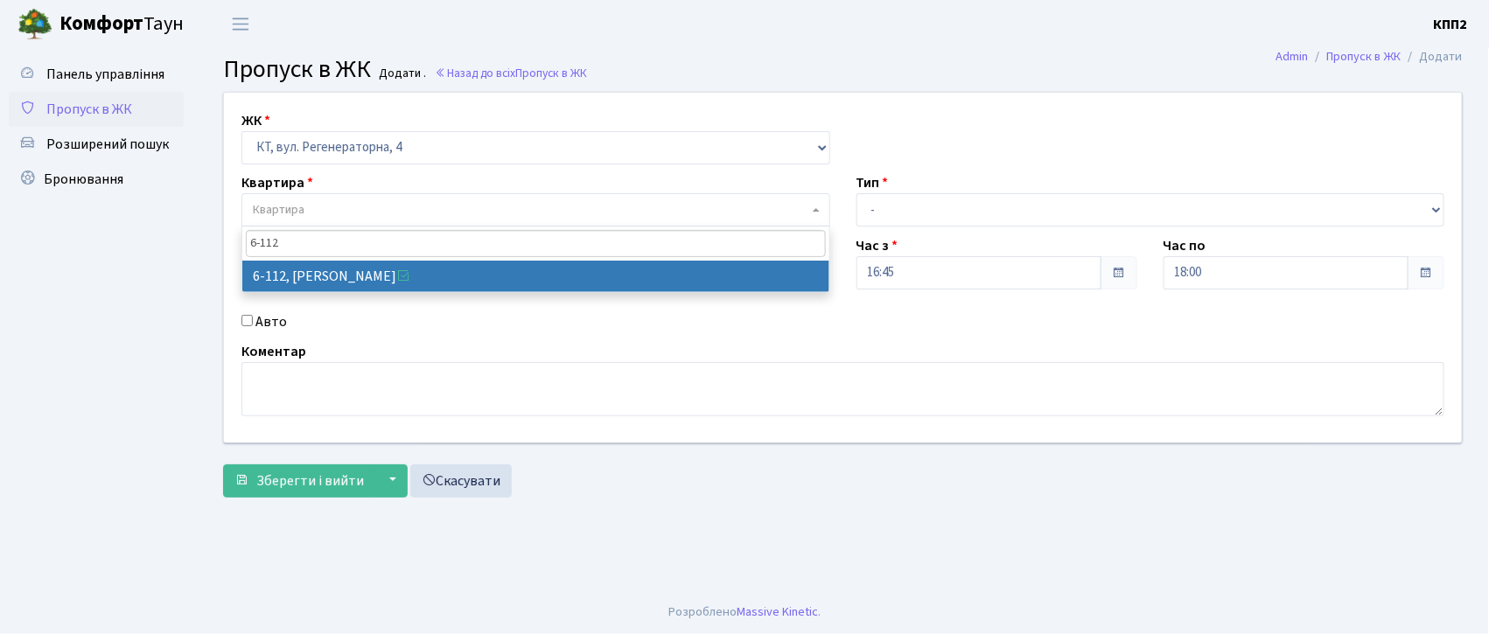
type input "6-112"
select select "5248"
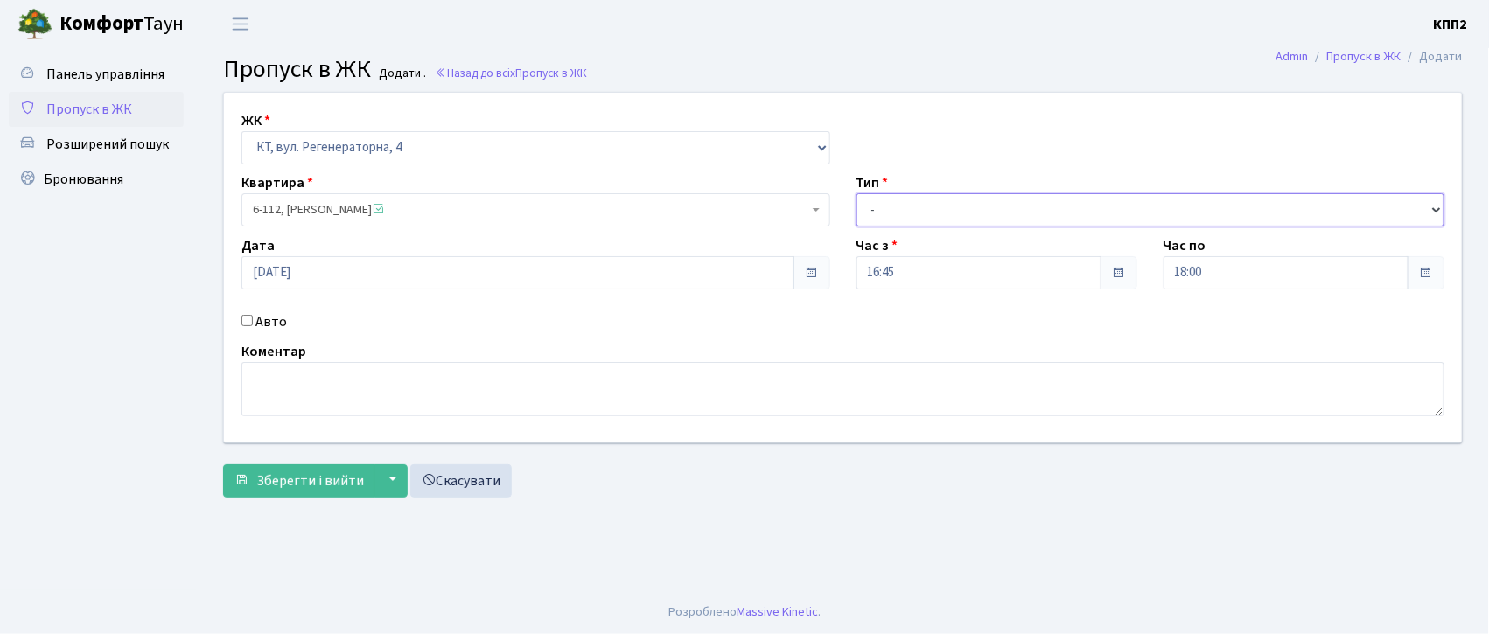
click at [893, 214] on select "- Доставка Таксі Гості Сервіс" at bounding box center [1151, 209] width 589 height 33
select select "3"
click at [857, 193] on select "- Доставка Таксі Гості Сервіс" at bounding box center [1151, 209] width 589 height 33
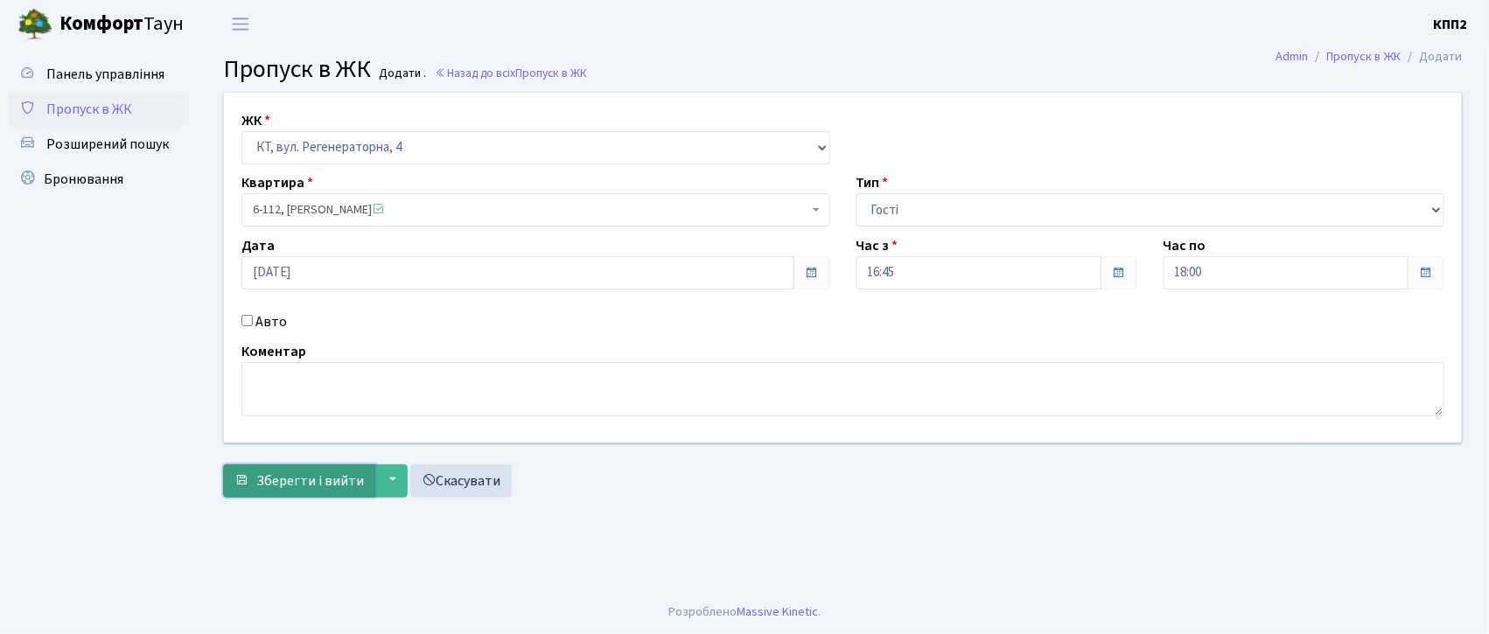
click at [323, 480] on span "Зберегти і вийти" at bounding box center [310, 481] width 108 height 19
click at [243, 322] on input "Авто" at bounding box center [247, 320] width 11 height 11
checkbox input "true"
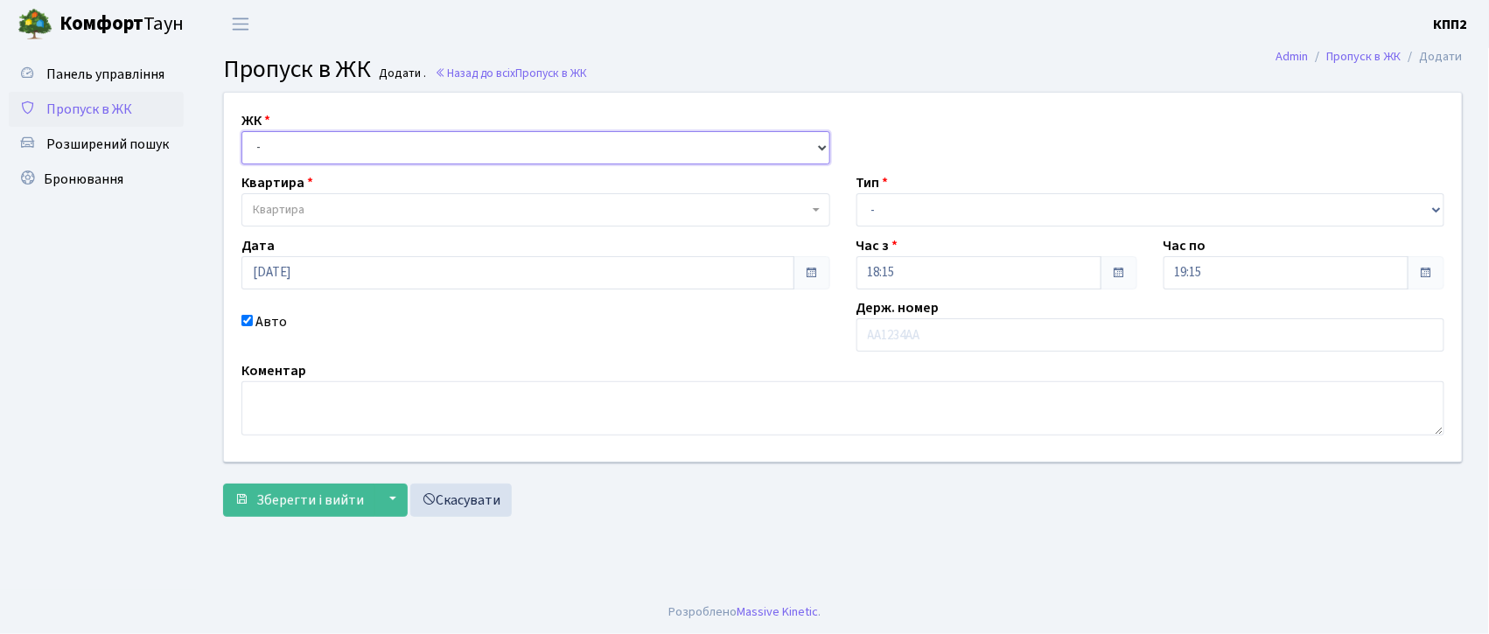
click at [291, 137] on select "- КТ, вул. Регенераторна, 4 КТ2, просп. [STREET_ADDRESS] [STREET_ADDRESS] [PERS…" at bounding box center [536, 147] width 589 height 33
select select "302"
click at [242, 131] on select "- КТ, вул. Регенераторна, 4 КТ2, просп. [STREET_ADDRESS] [STREET_ADDRESS] [PERS…" at bounding box center [536, 147] width 589 height 33
select select
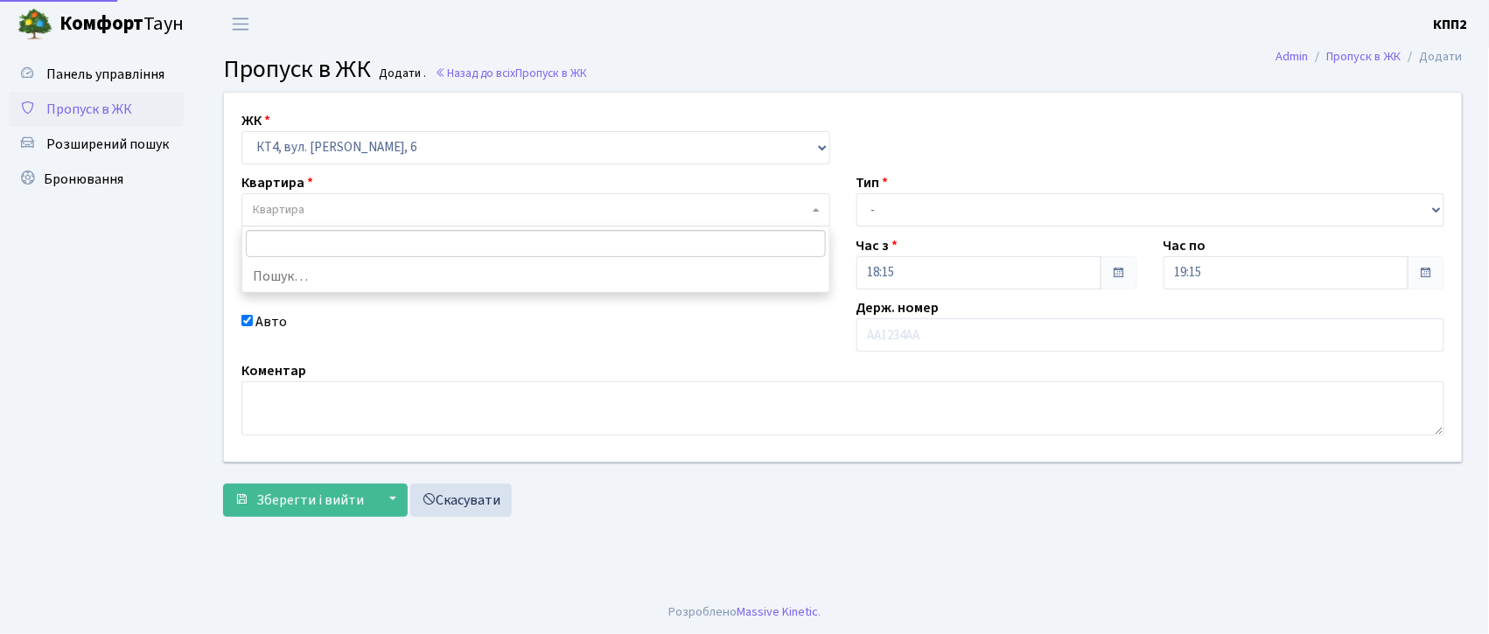
click at [275, 203] on span "Квартира" at bounding box center [279, 210] width 52 height 18
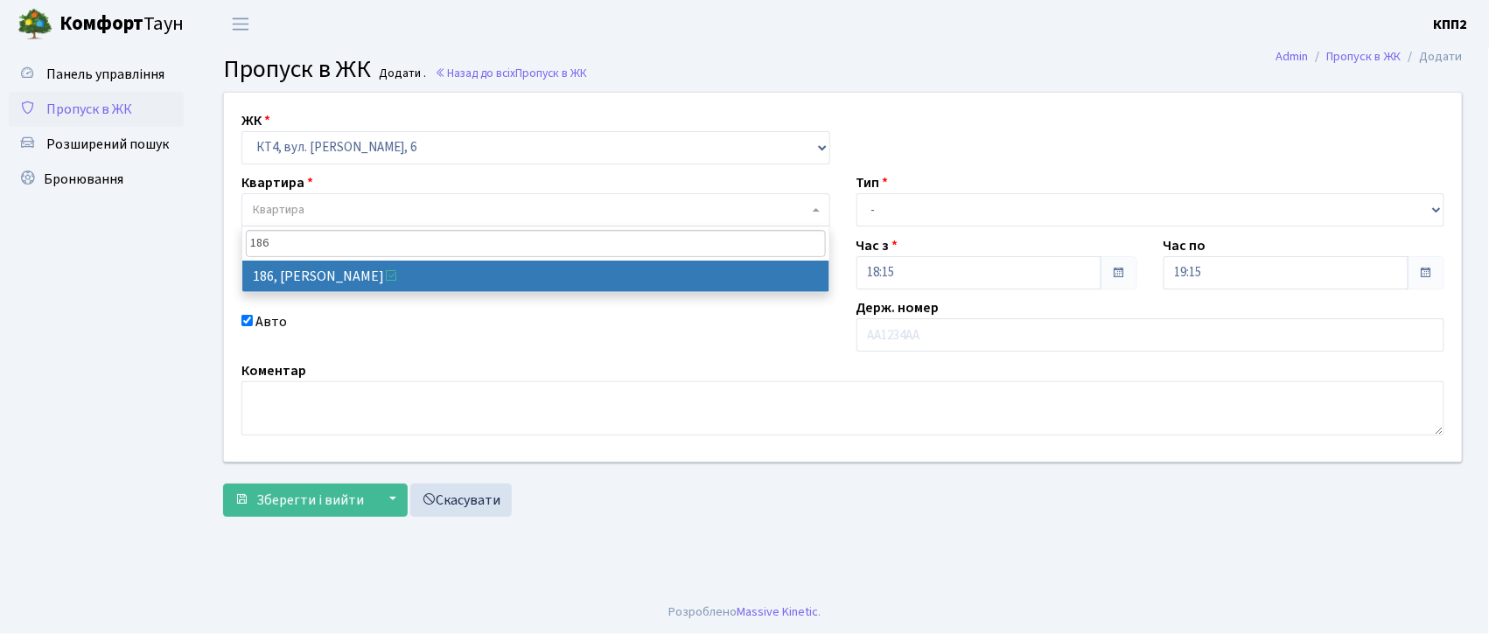
type input "186"
select select "16906"
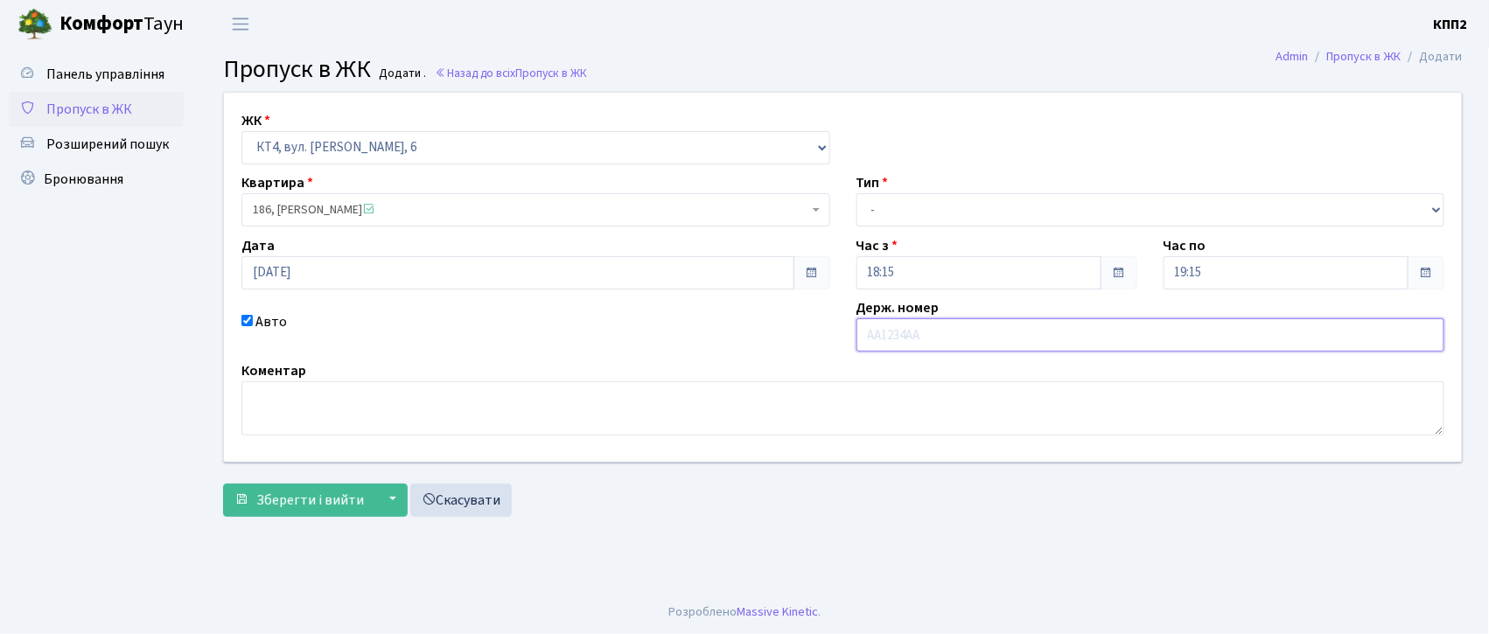
click at [898, 329] on input "text" at bounding box center [1151, 335] width 589 height 33
type input "АС9008НТ"
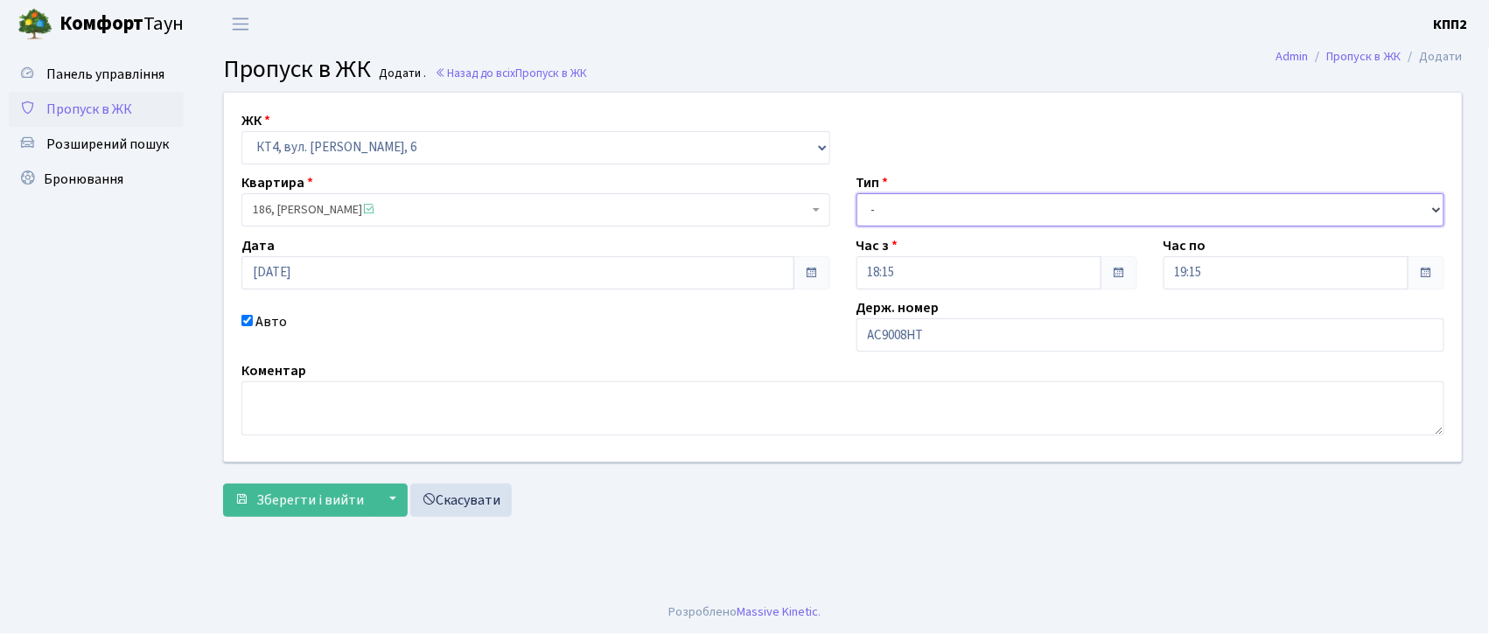
click at [905, 198] on select "- Доставка Таксі Гості Сервіс" at bounding box center [1151, 209] width 589 height 33
select select "3"
click at [857, 193] on select "- Доставка Таксі Гості Сервіс" at bounding box center [1151, 209] width 589 height 33
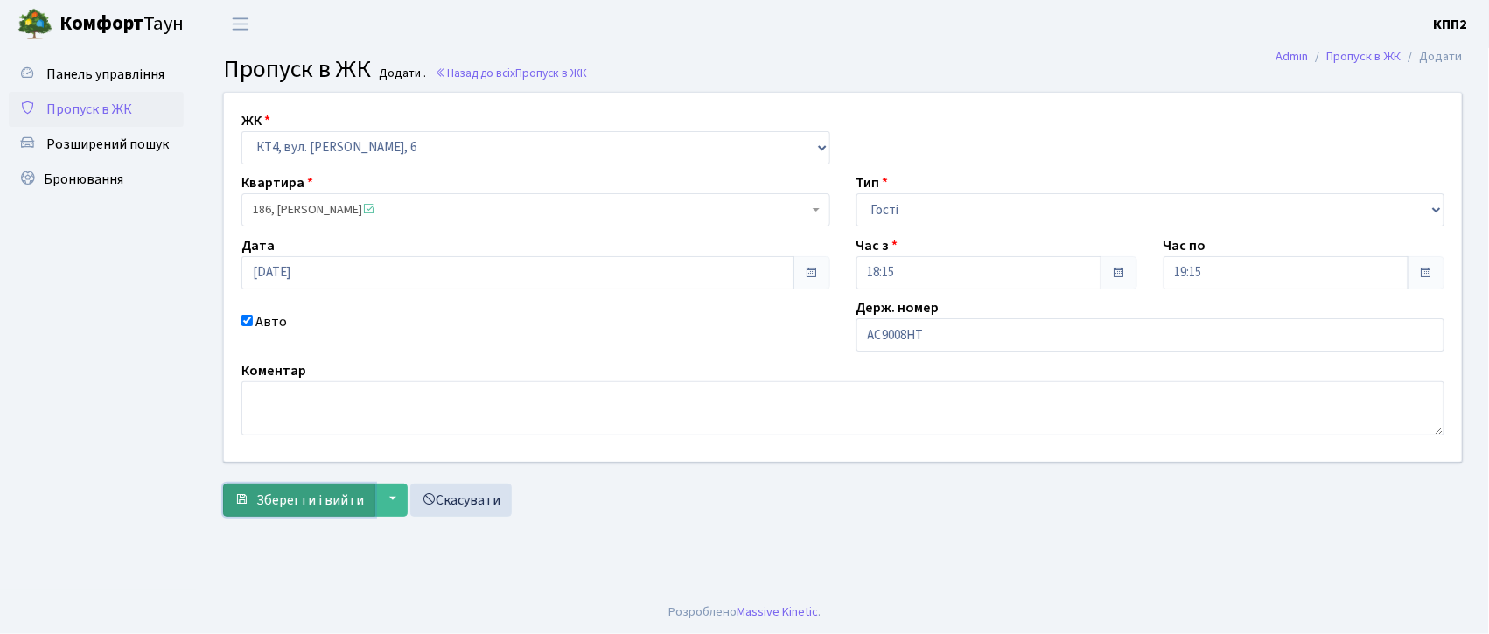
click at [310, 512] on button "Зберегти і вийти" at bounding box center [299, 500] width 152 height 33
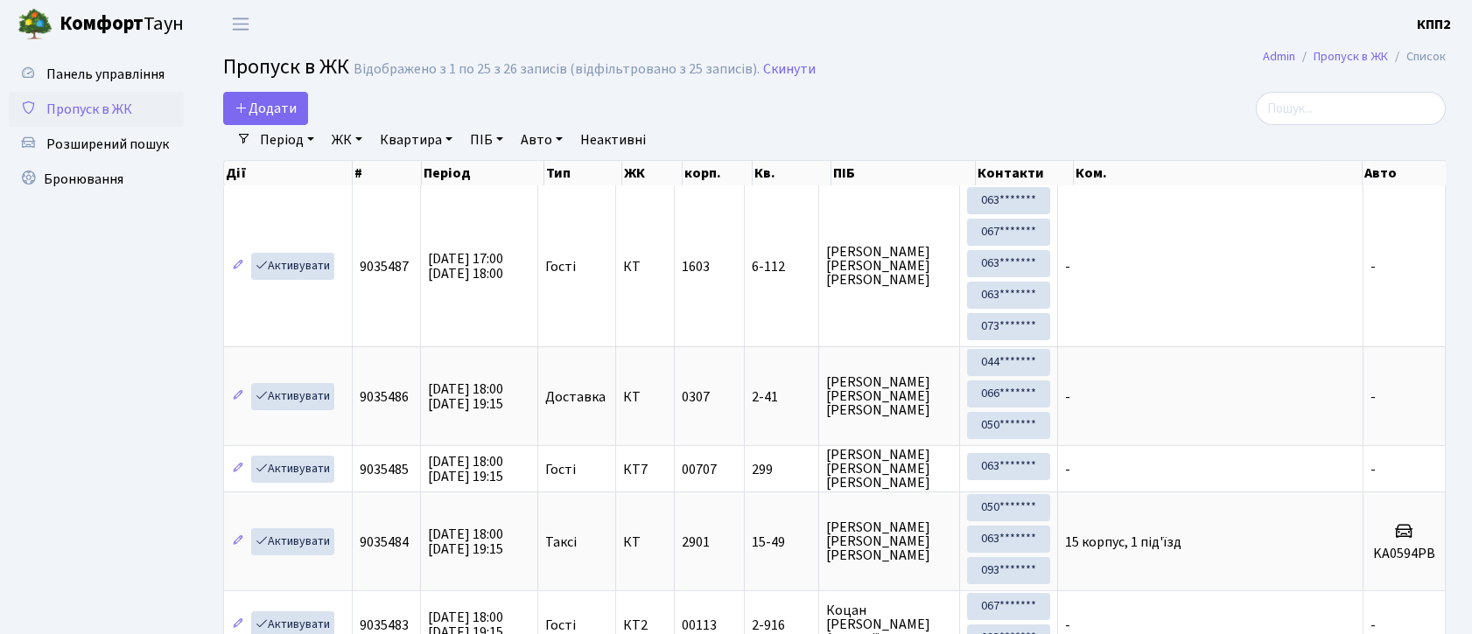
select select "25"
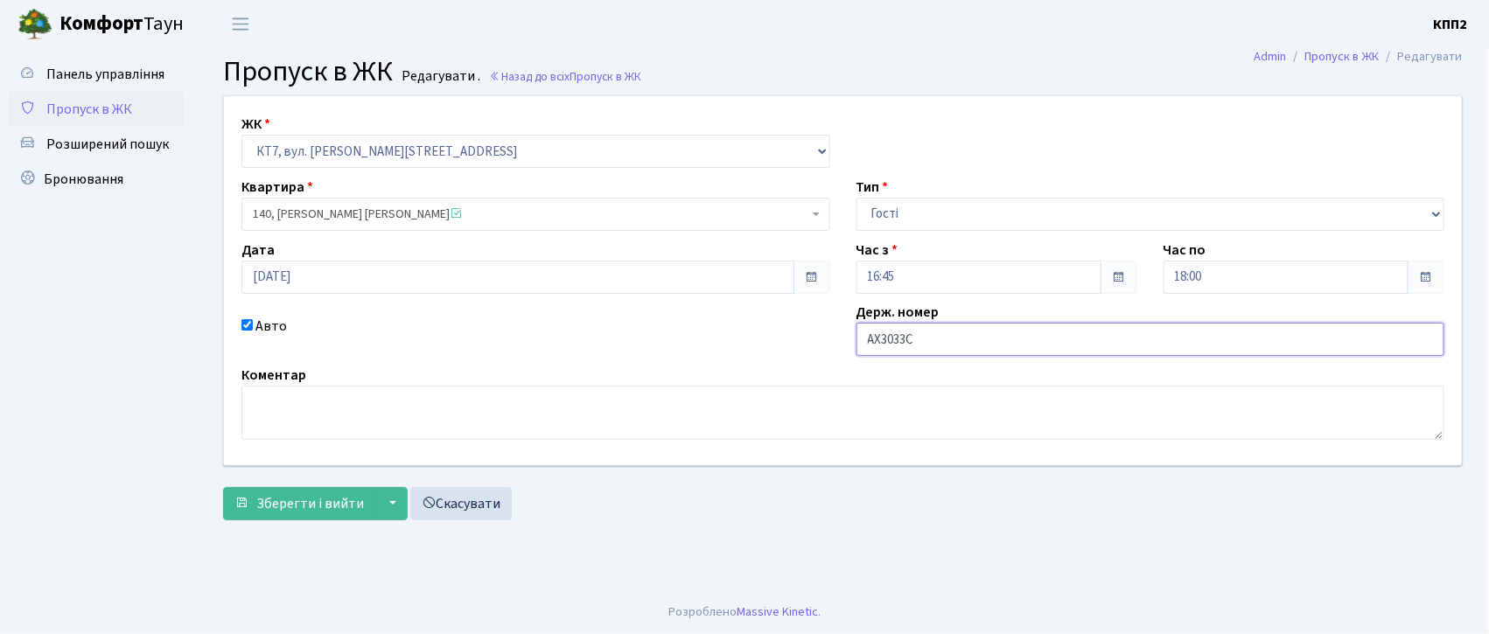
click at [987, 345] on input "АХ3033С" at bounding box center [1151, 339] width 589 height 33
type input "АХ3033СІ"
click at [334, 501] on span "Зберегти і вийти" at bounding box center [310, 503] width 108 height 19
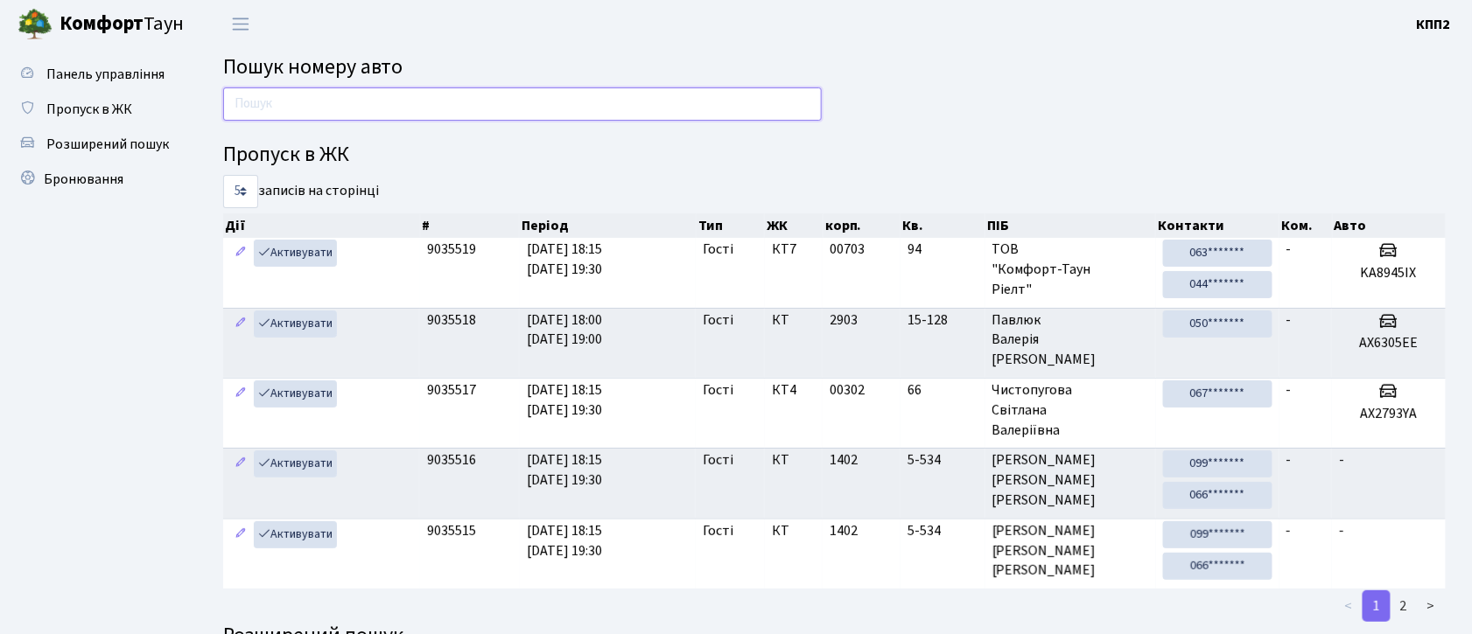
click at [326, 109] on input "text" at bounding box center [522, 104] width 599 height 33
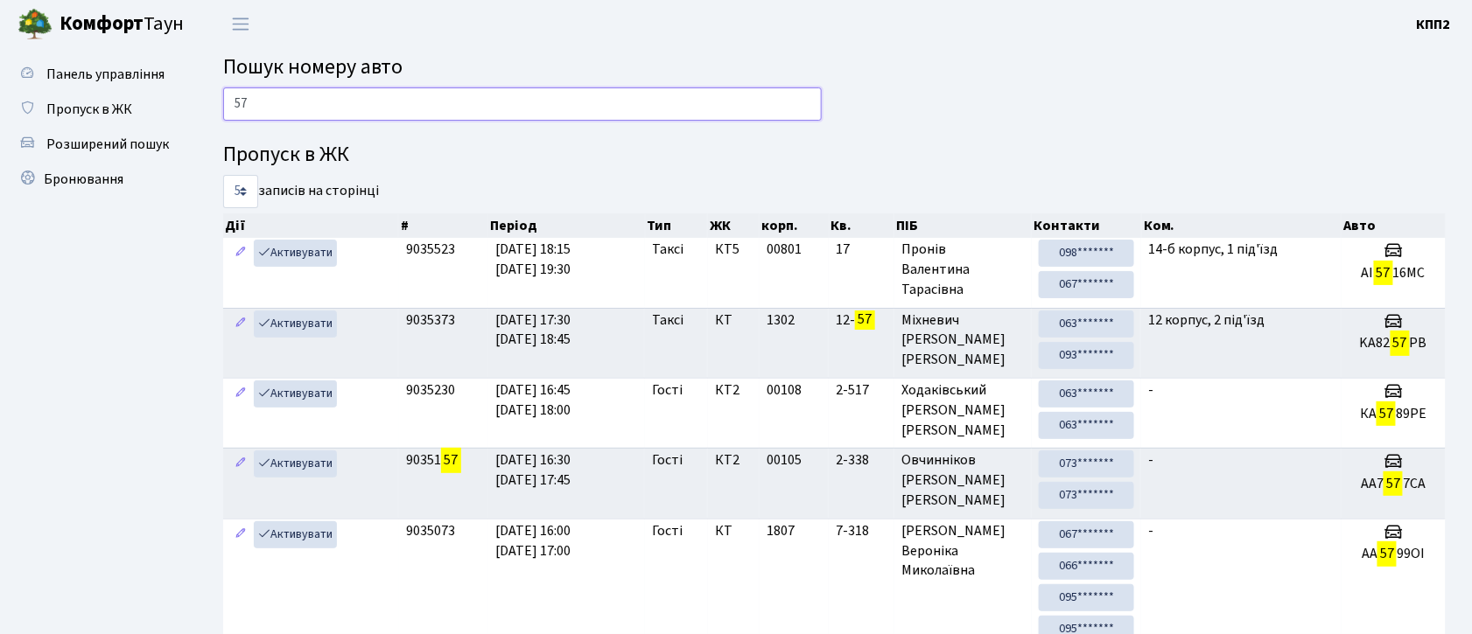
type input "5"
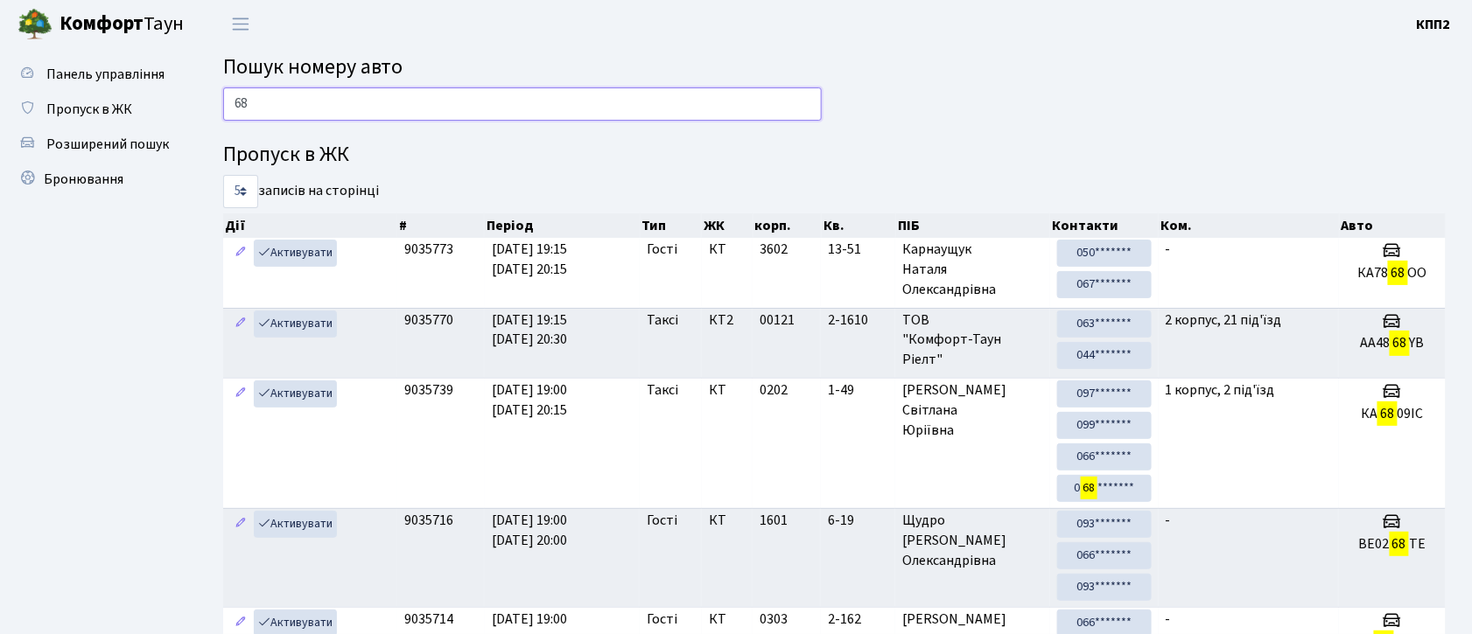
type input "6"
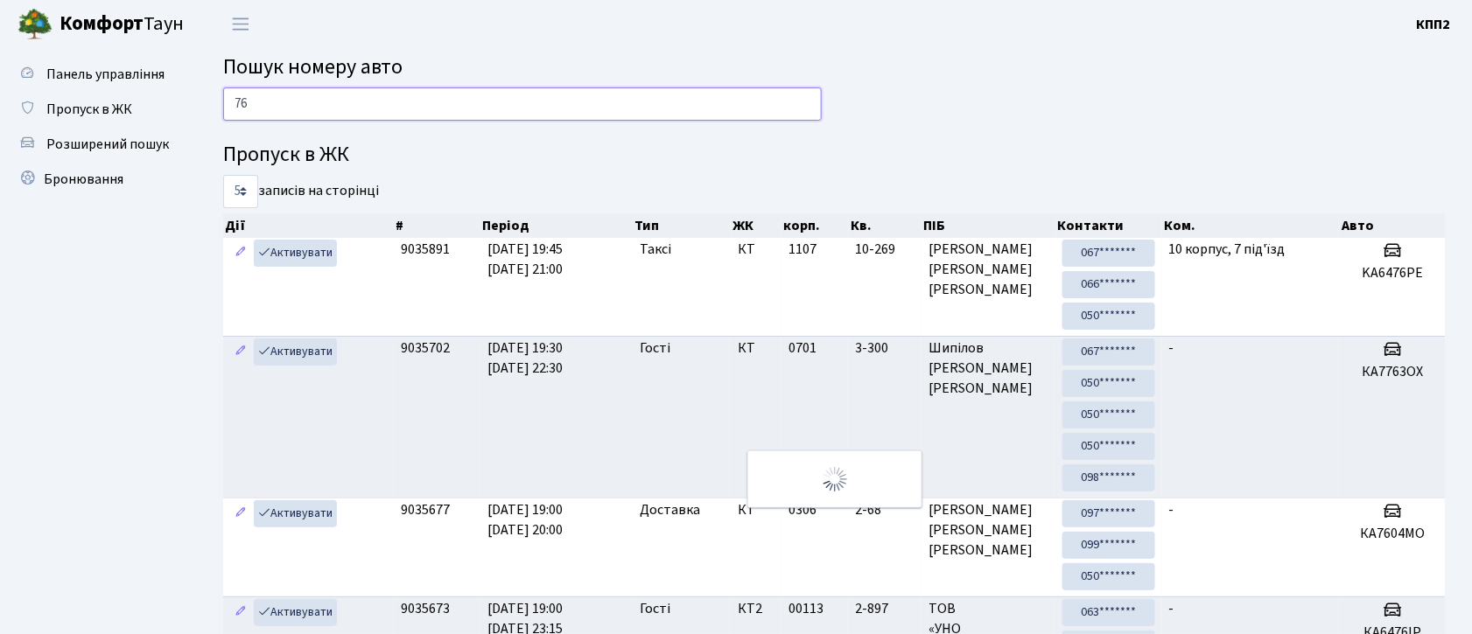
type input "7"
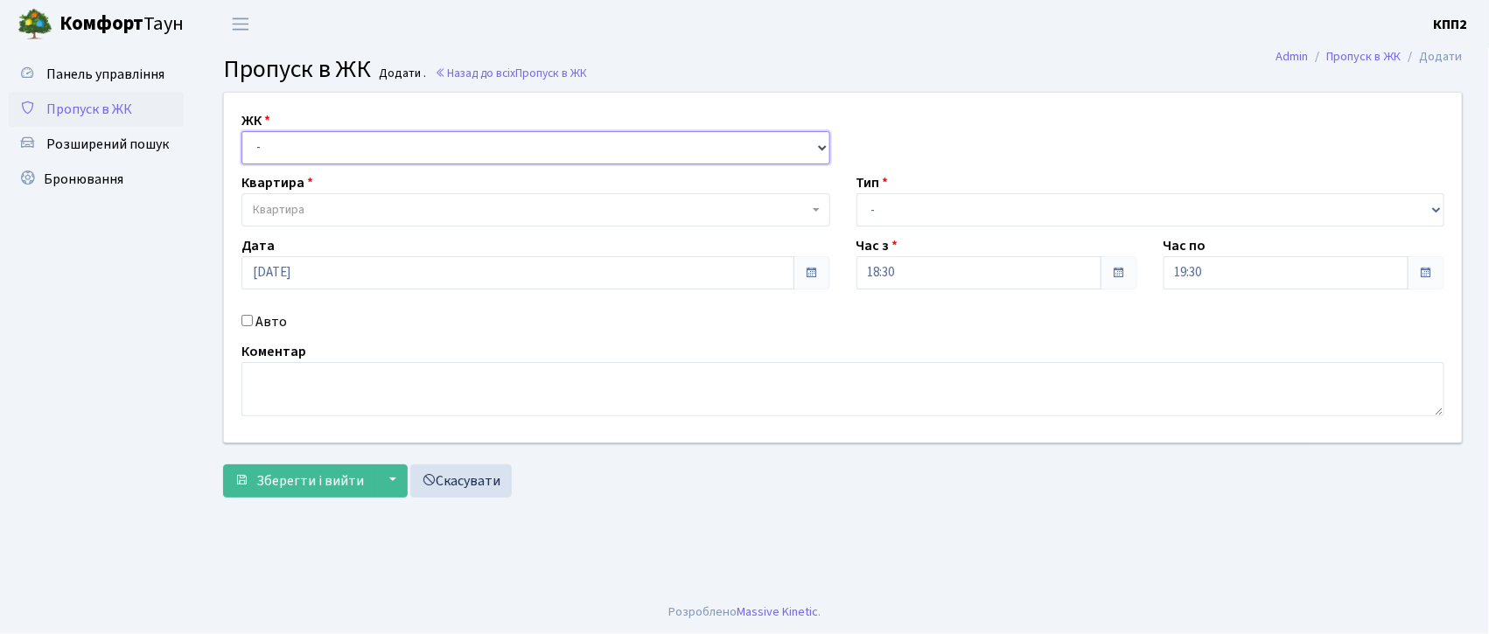
click at [289, 145] on select "- КТ, вул. Регенераторна, 4 КТ2, просп. Соборності, 17 КТ3, вул. Березнева, 16 …" at bounding box center [536, 147] width 589 height 33
select select "302"
click at [242, 131] on select "- КТ, вул. Регенераторна, 4 КТ2, просп. Соборності, 17 КТ3, вул. Березнева, 16 …" at bounding box center [536, 147] width 589 height 33
select select
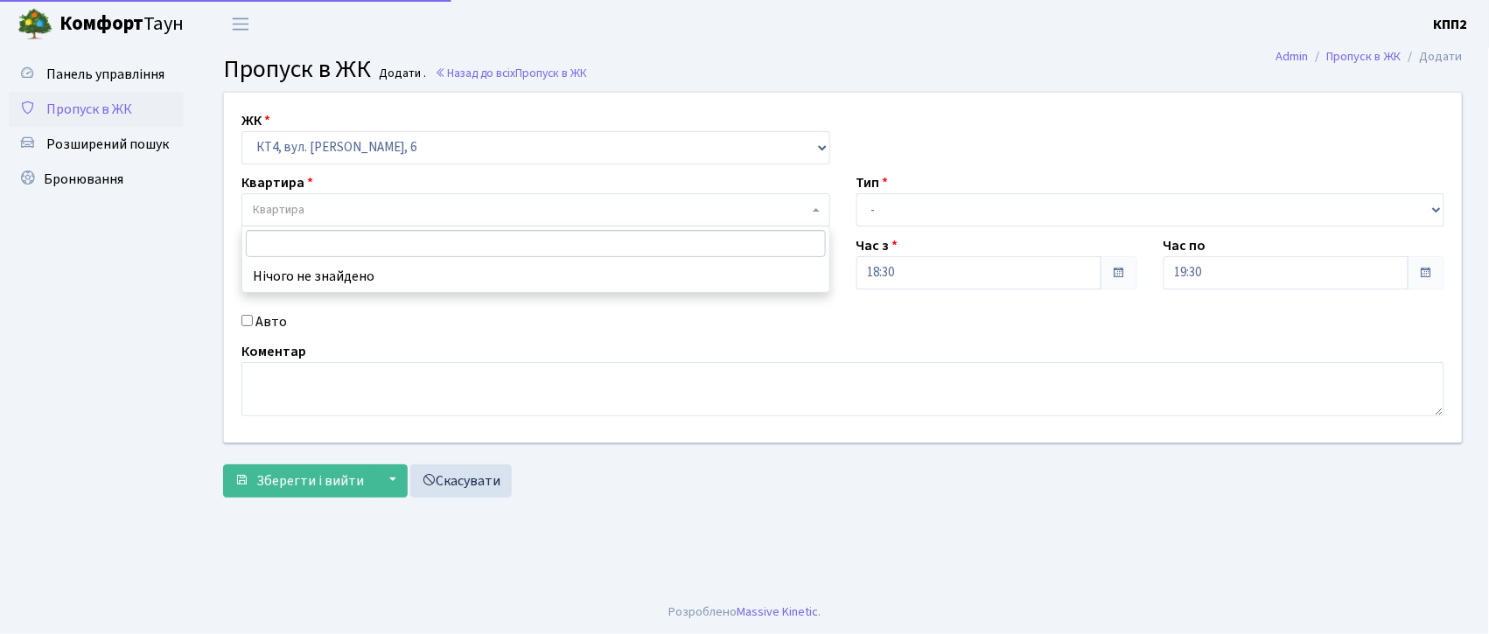
click at [287, 215] on span "Квартира" at bounding box center [279, 210] width 52 height 18
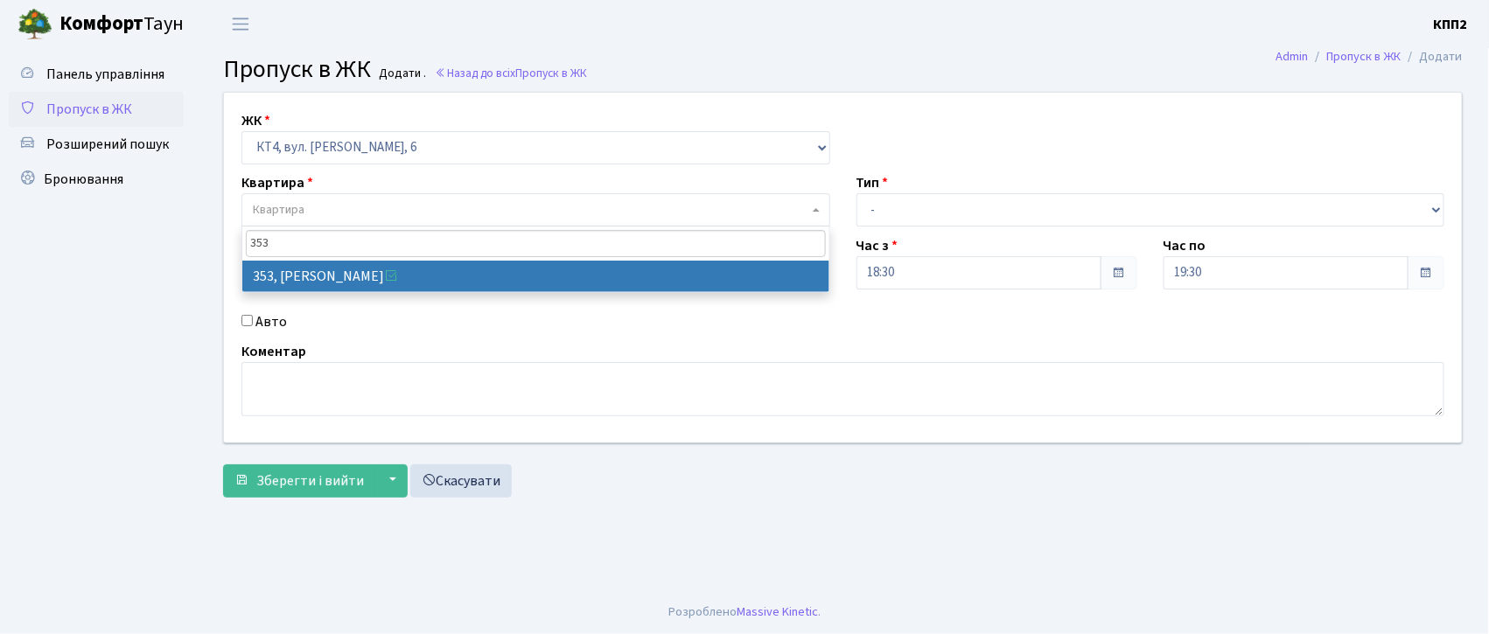
type input "353"
select select "17060"
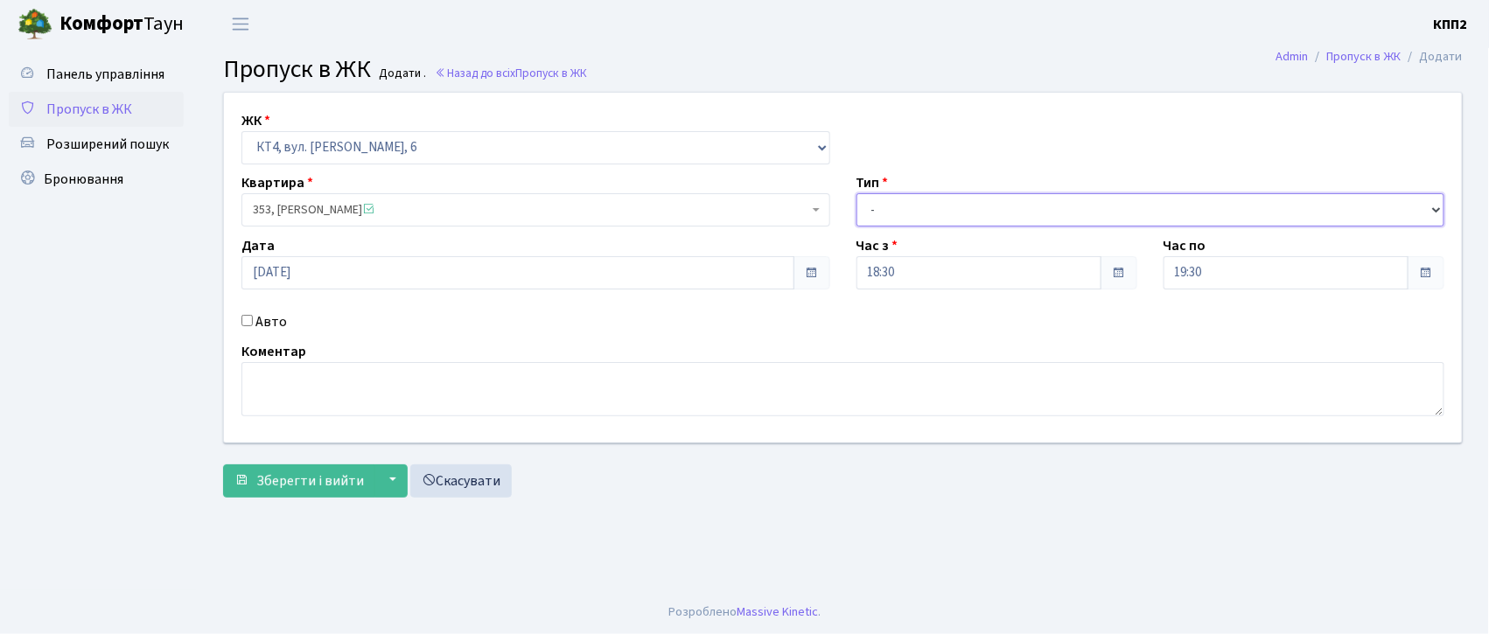
click at [883, 207] on select "- Доставка Таксі Гості Сервіс" at bounding box center [1151, 209] width 589 height 33
select select "1"
click at [857, 193] on select "- Доставка Таксі Гості Сервіс" at bounding box center [1151, 209] width 589 height 33
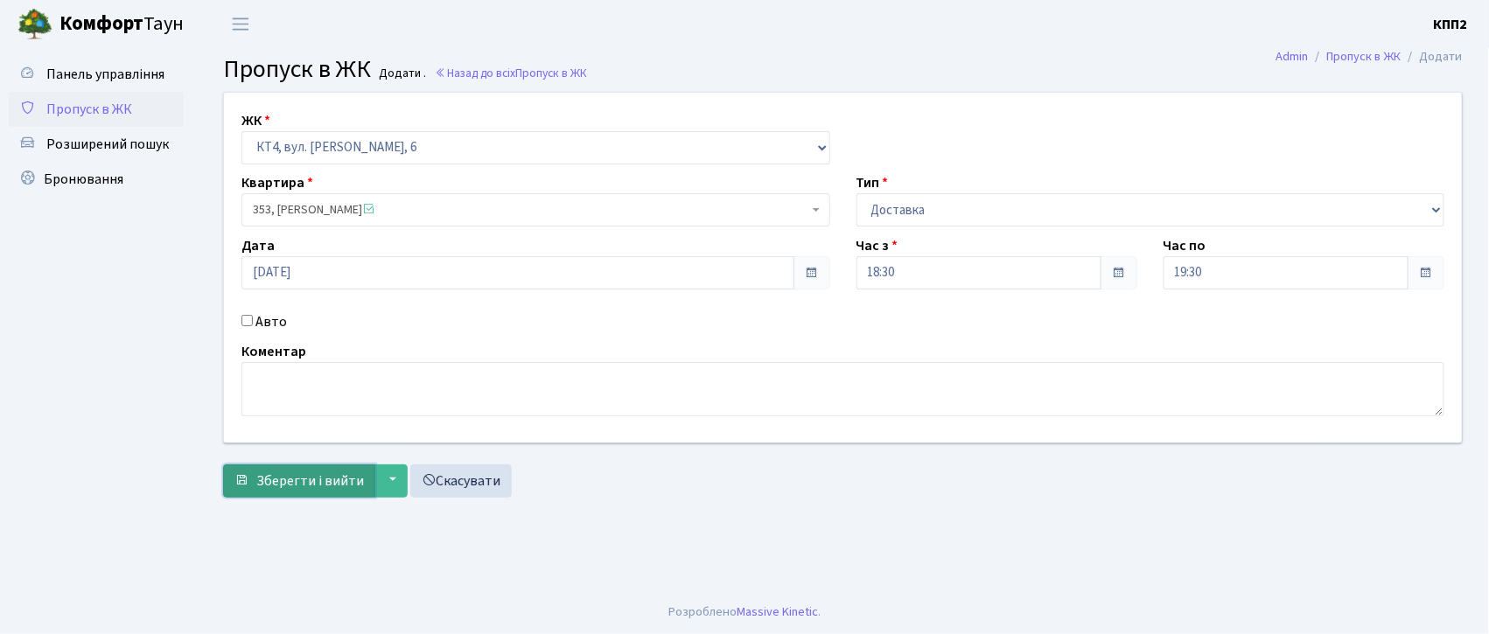
click at [312, 480] on span "Зберегти і вийти" at bounding box center [310, 481] width 108 height 19
click at [246, 326] on div "Авто" at bounding box center [535, 322] width 615 height 21
click at [246, 319] on input "Авто" at bounding box center [247, 320] width 11 height 11
checkbox input "true"
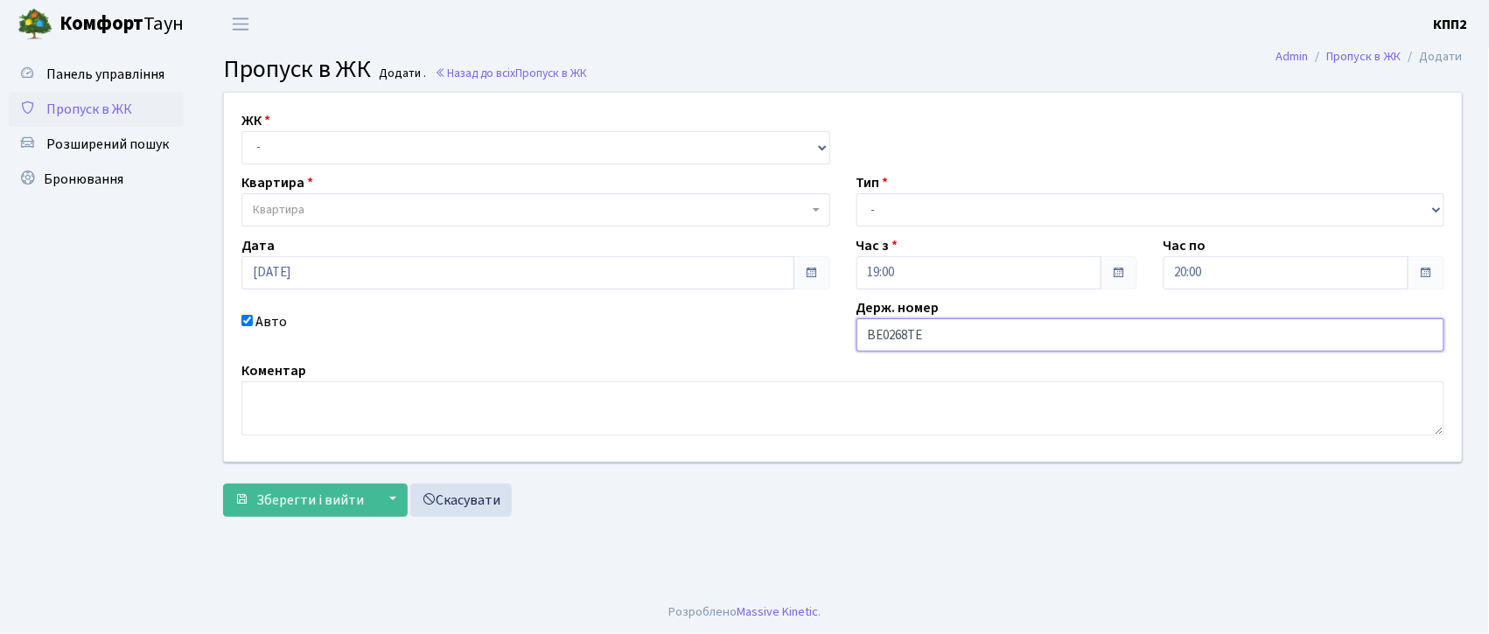
type input "ВЕ0268ТЕ"
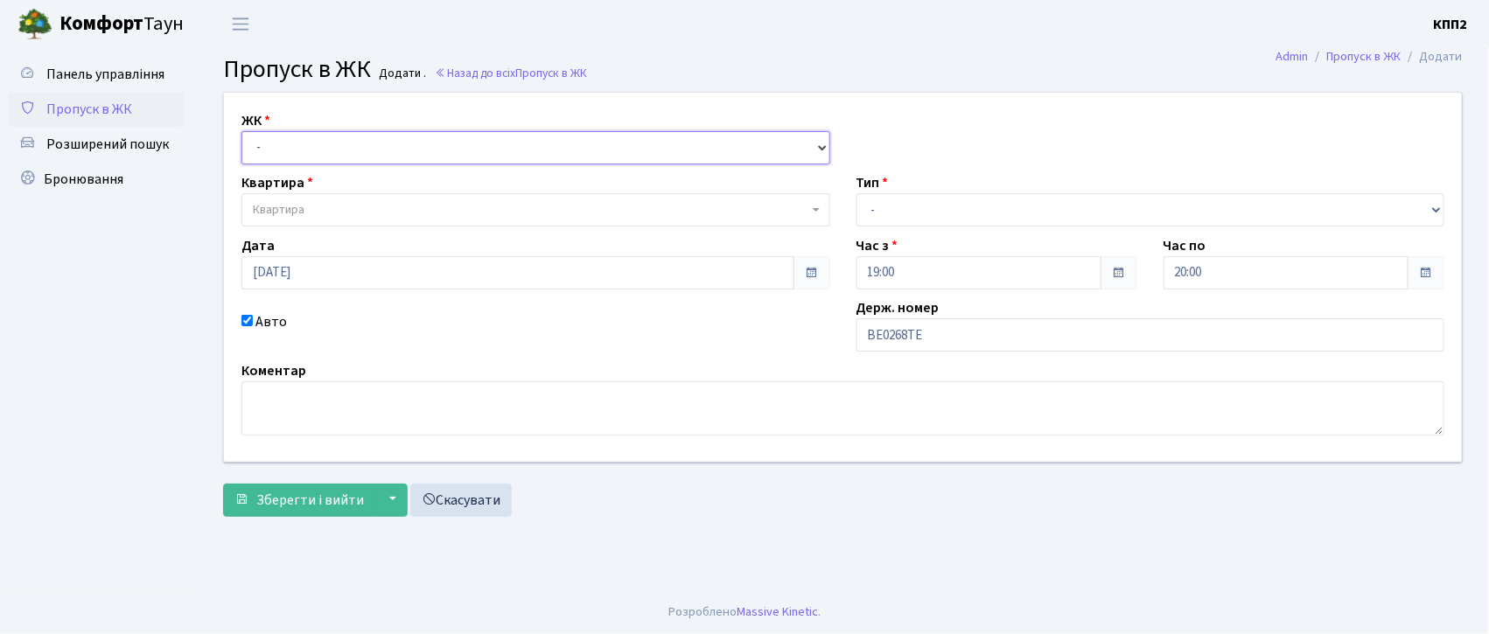
click at [277, 131] on select "- КТ, вул. Регенераторна, 4 КТ2, просп. [STREET_ADDRESS] [STREET_ADDRESS] [PERS…" at bounding box center [536, 147] width 589 height 33
select select "271"
click at [242, 131] on select "- КТ, вул. Регенераторна, 4 КТ2, просп. [STREET_ADDRESS] [STREET_ADDRESS] [PERS…" at bounding box center [536, 147] width 589 height 33
select select
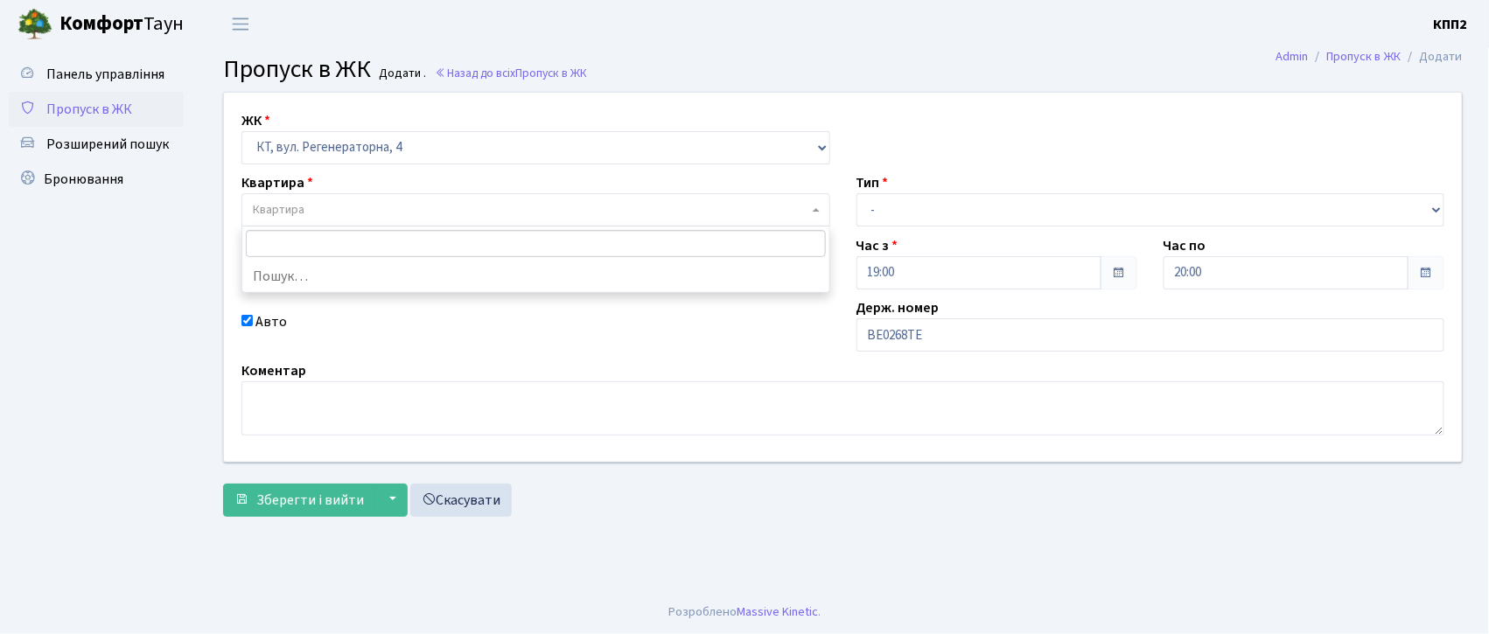
click at [327, 211] on span "Квартира" at bounding box center [531, 210] width 556 height 18
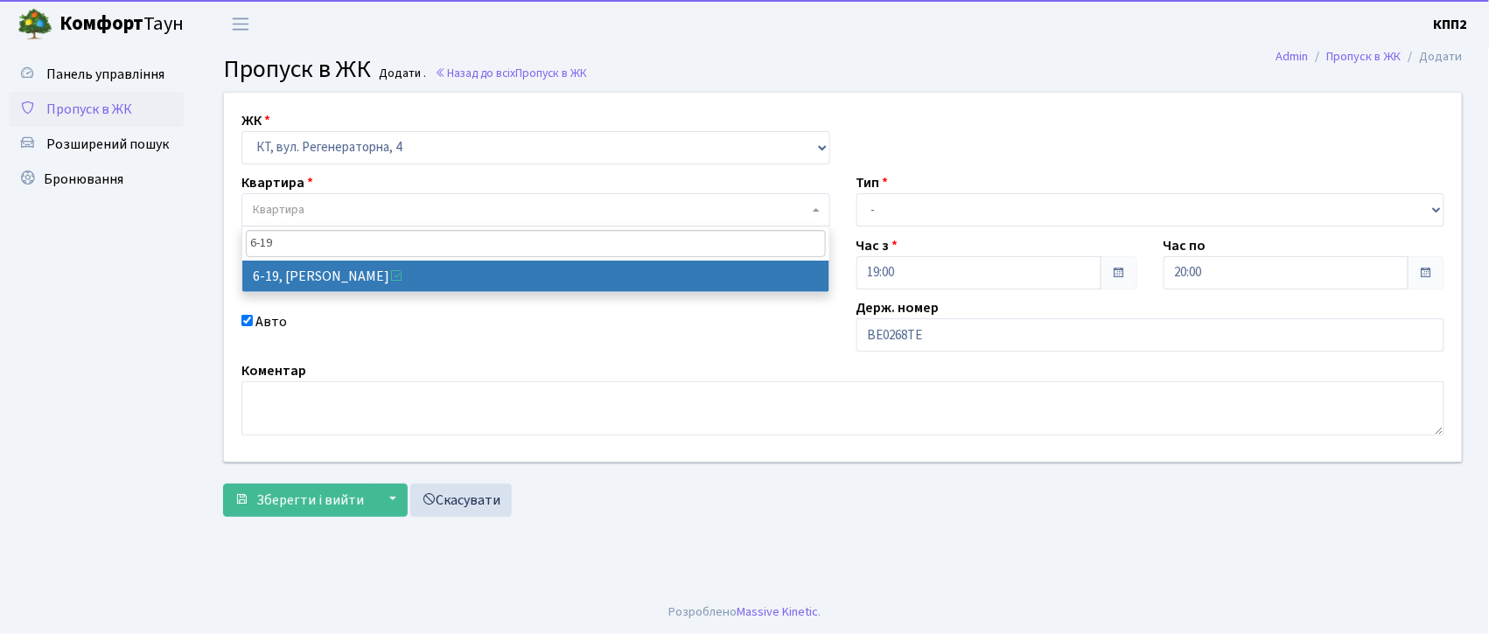
type input "6-19"
select select "5199"
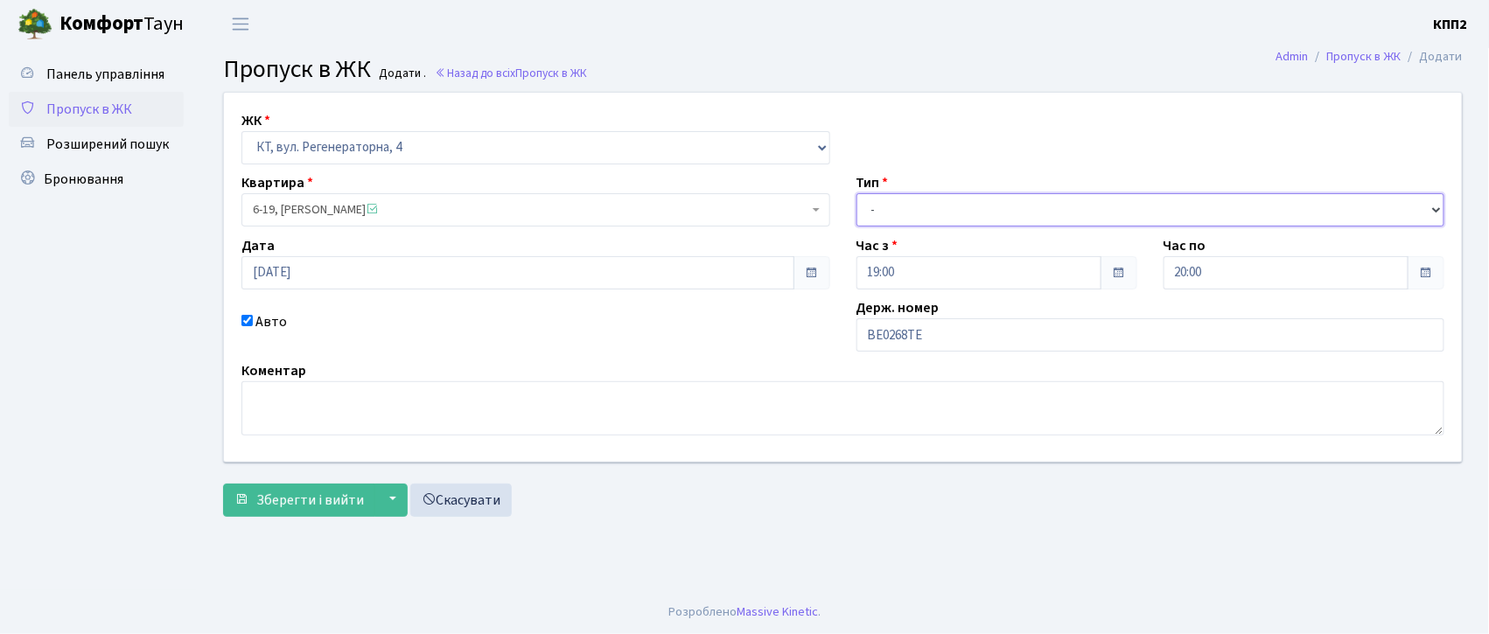
click at [875, 215] on select "- Доставка Таксі Гості Сервіс" at bounding box center [1151, 209] width 589 height 33
select select "3"
click at [857, 193] on select "- Доставка Таксі Гості Сервіс" at bounding box center [1151, 209] width 589 height 33
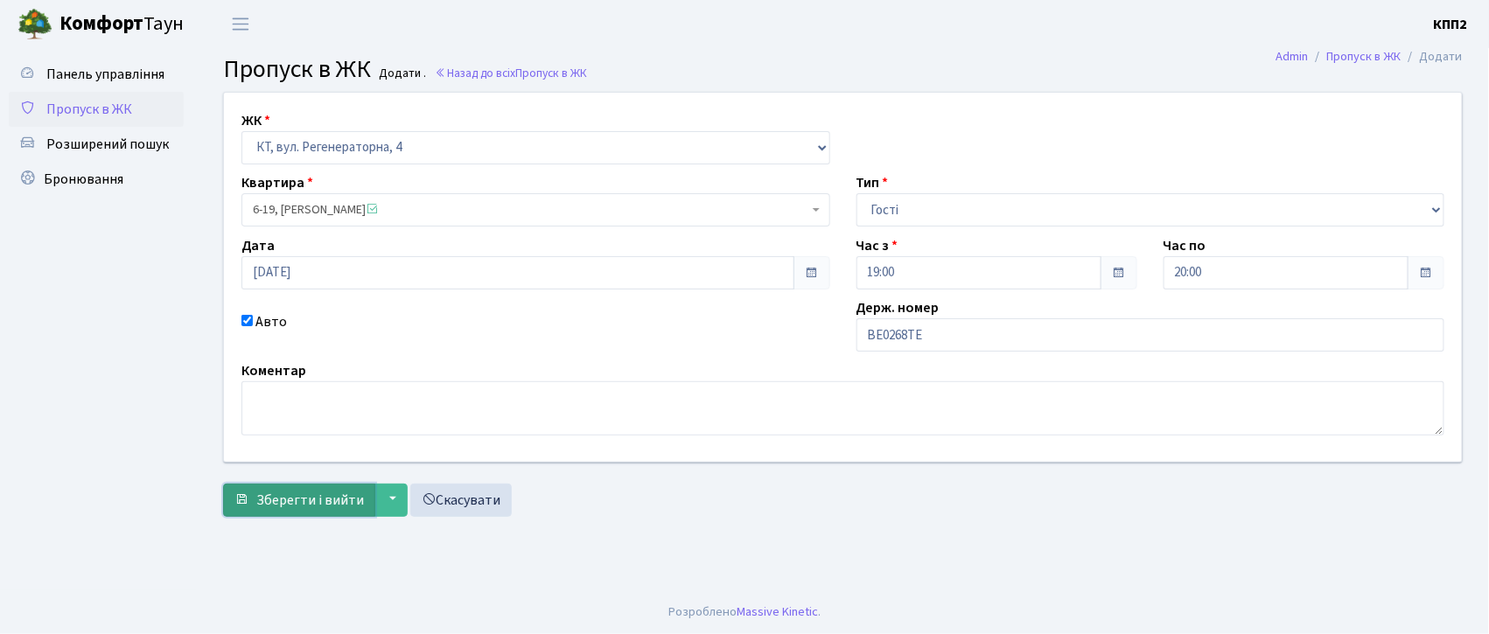
click at [323, 504] on span "Зберегти і вийти" at bounding box center [310, 500] width 108 height 19
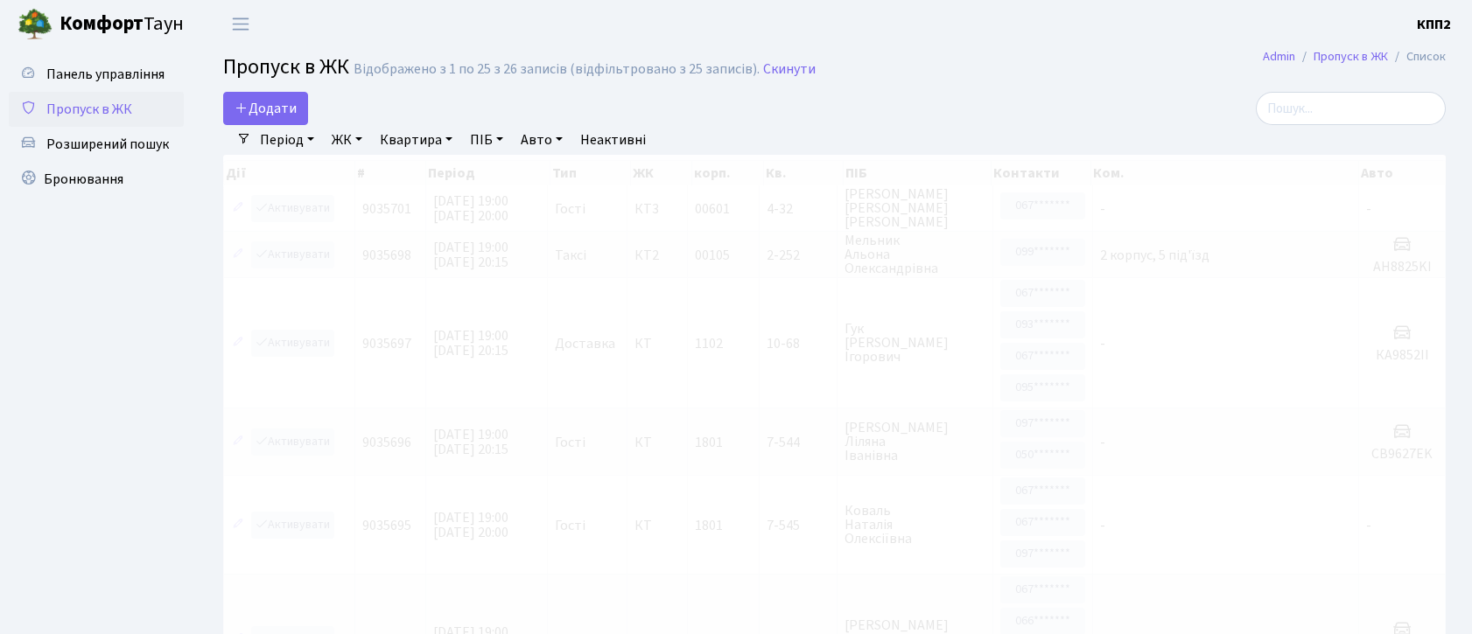
select select "25"
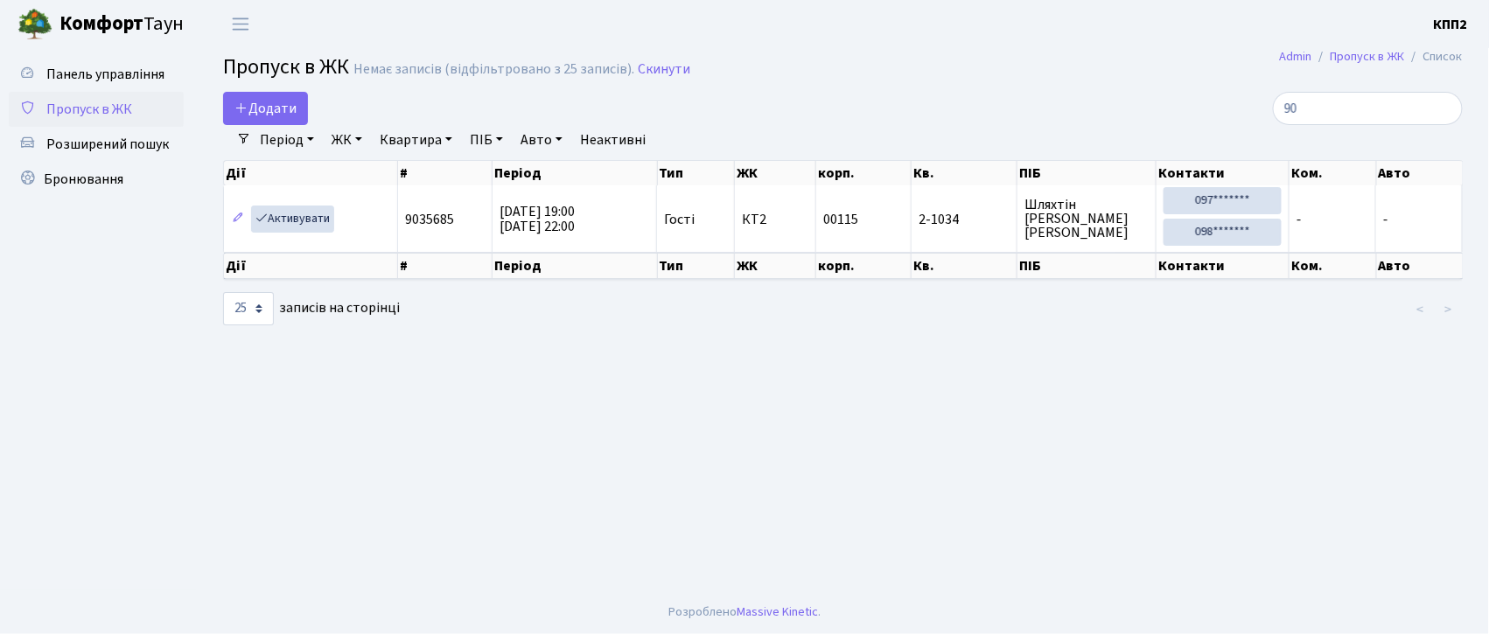
type input "9"
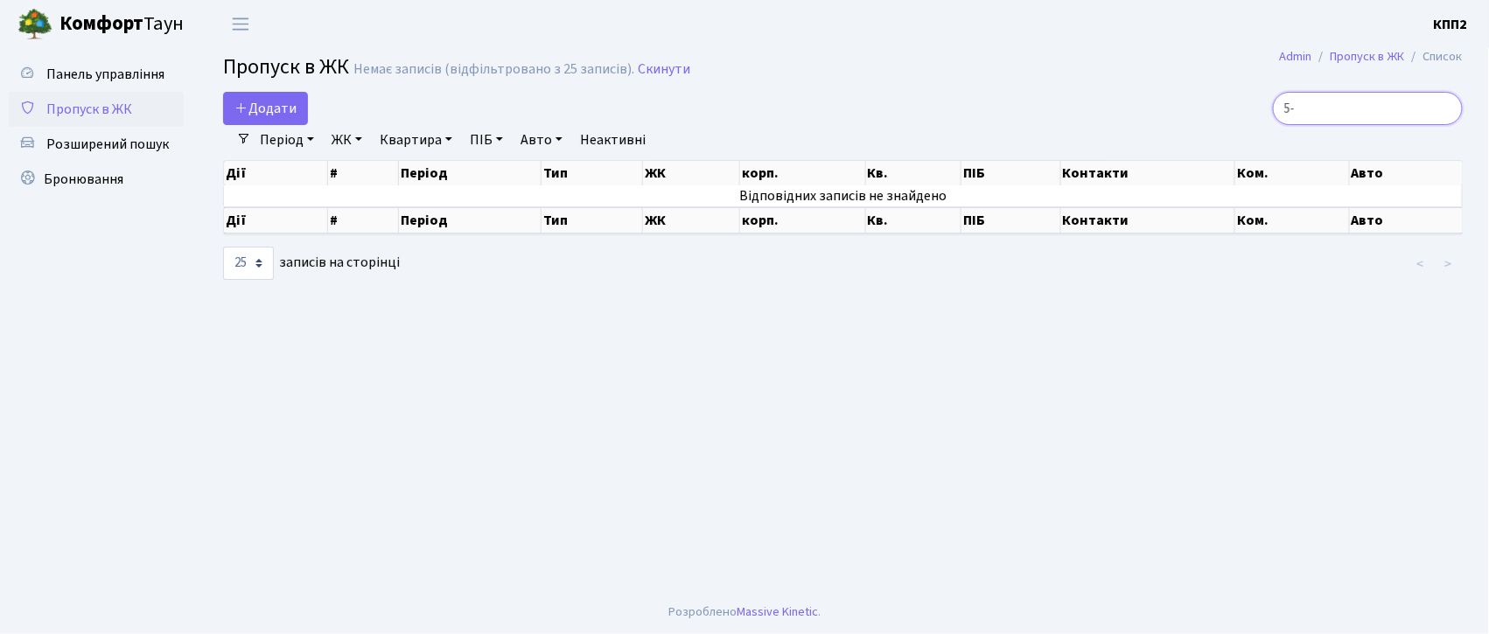
type input "5"
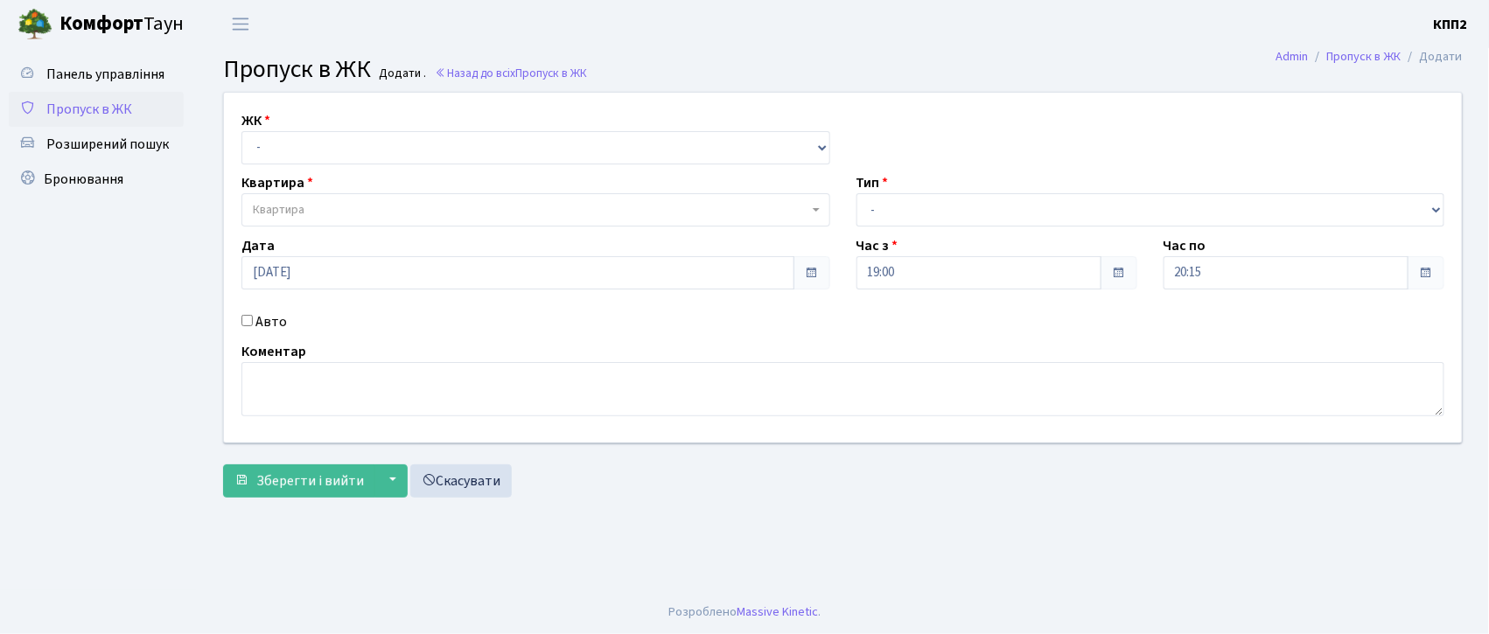
click at [245, 317] on input "Авто" at bounding box center [247, 320] width 11 height 11
checkbox input "true"
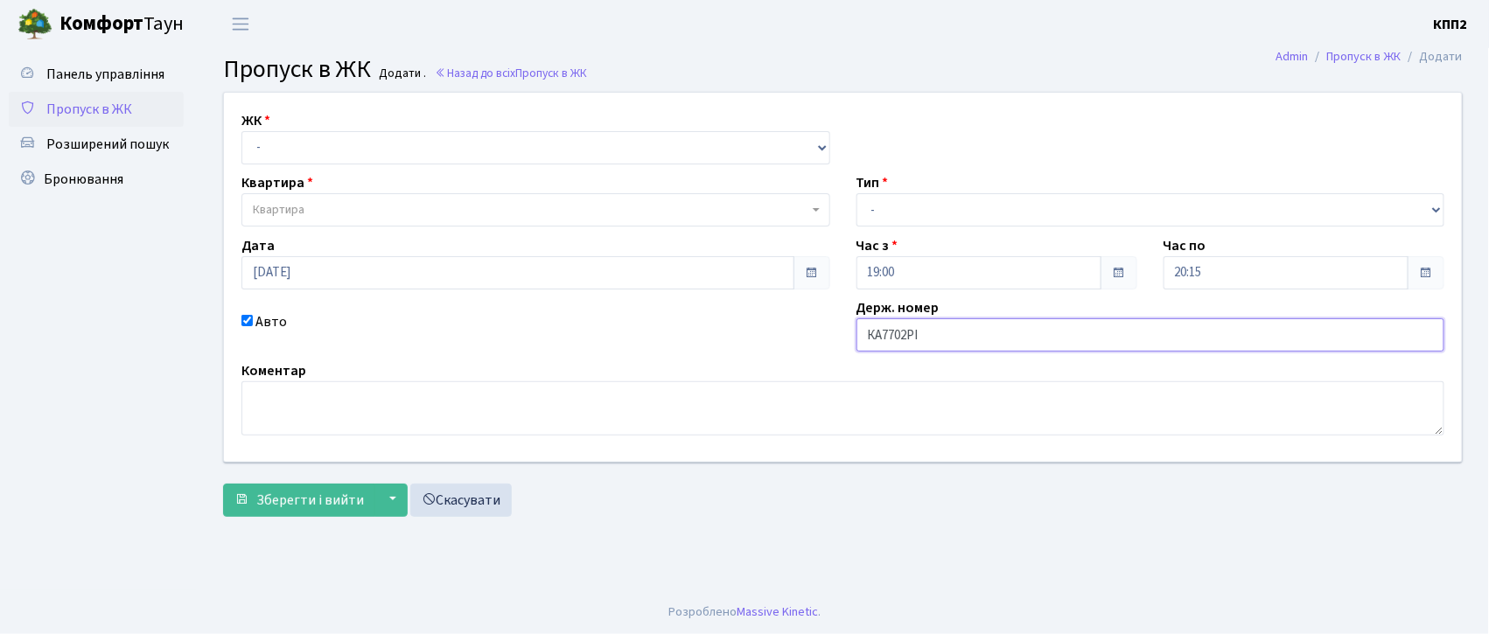
type input "КА7702РІ"
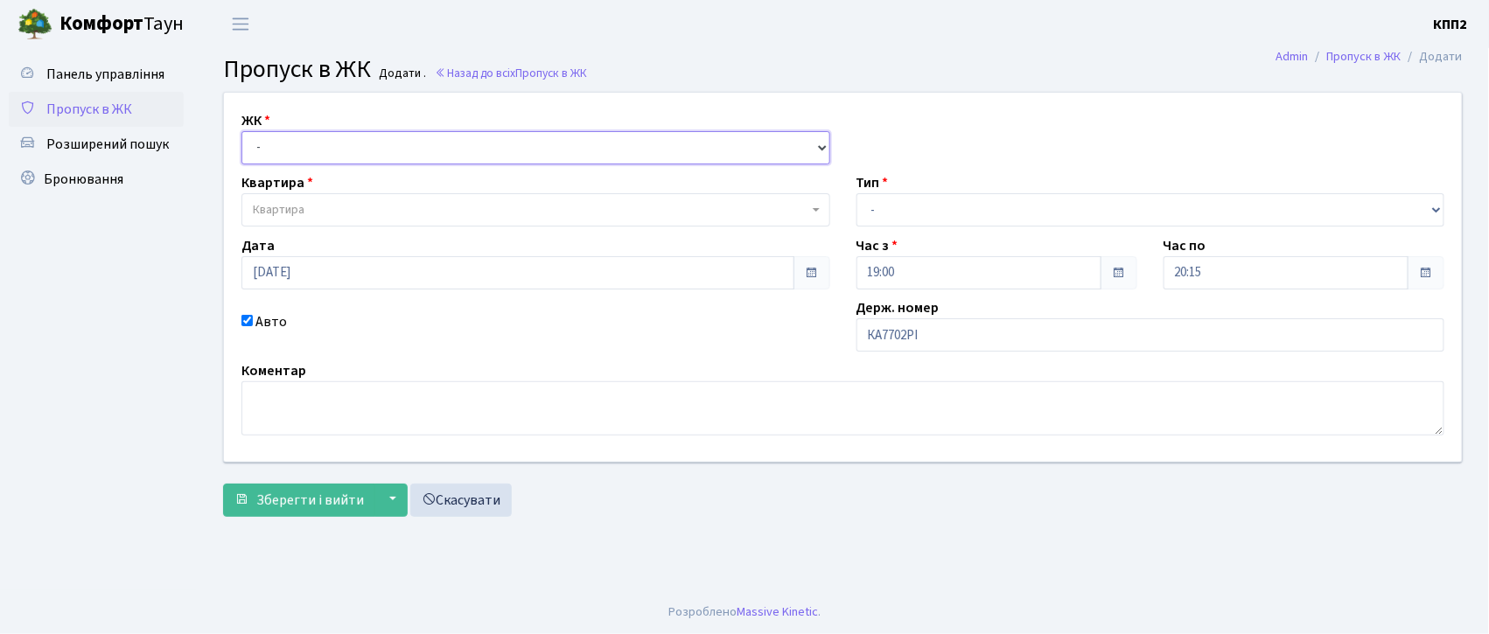
click at [264, 137] on select "- КТ, вул. Регенераторна, 4 КТ2, просп. [STREET_ADDRESS] [STREET_ADDRESS] [PERS…" at bounding box center [536, 147] width 589 height 33
select select "296"
click at [242, 131] on select "- КТ, вул. Регенераторна, 4 КТ2, просп. [STREET_ADDRESS] [STREET_ADDRESS] [PERS…" at bounding box center [536, 147] width 589 height 33
select select
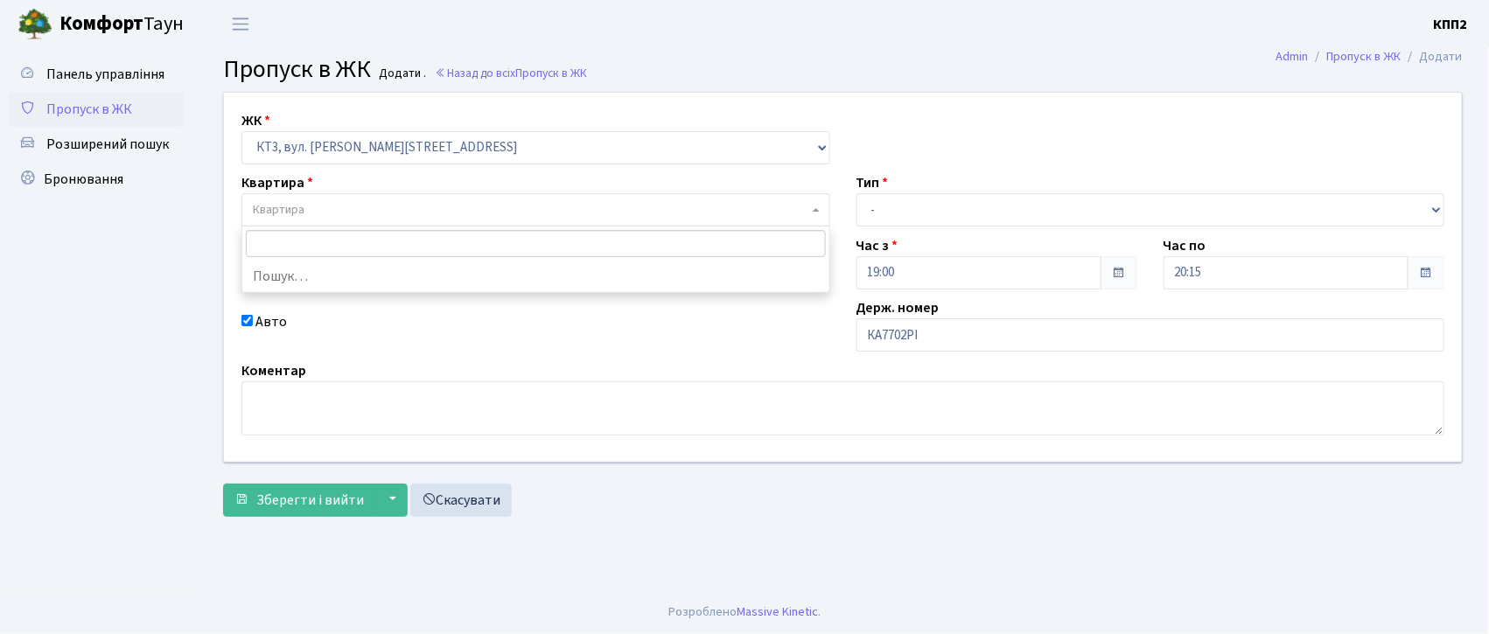
click at [270, 214] on span "Квартира" at bounding box center [279, 210] width 52 height 18
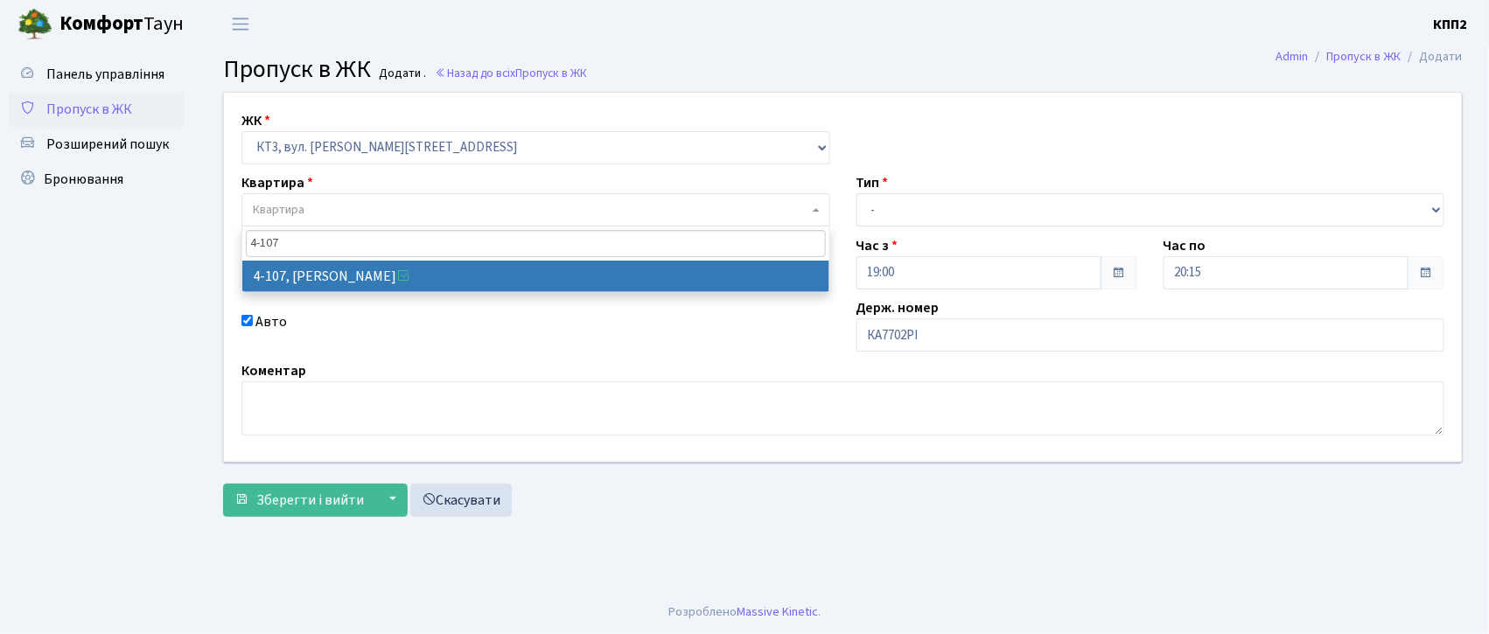
type input "4-107"
select select "16566"
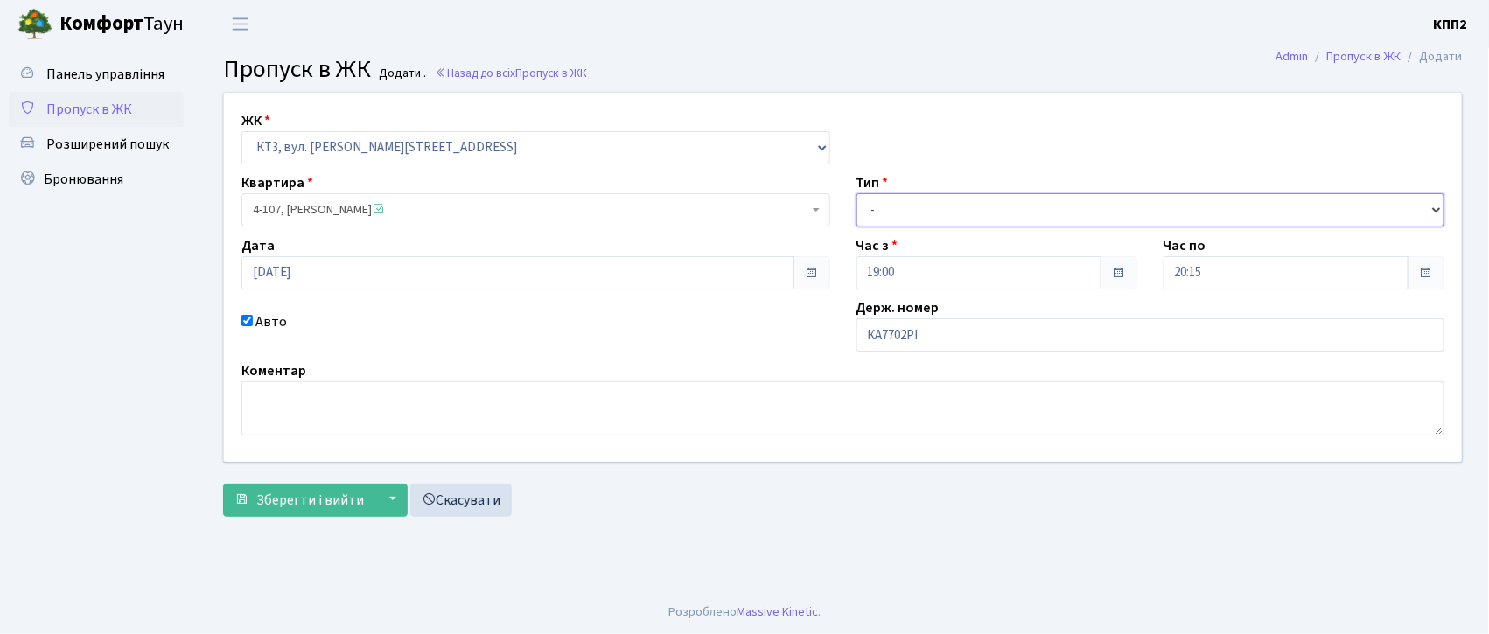
click at [935, 204] on select "- Доставка Таксі Гості Сервіс" at bounding box center [1151, 209] width 589 height 33
select select "3"
click at [857, 193] on select "- Доставка Таксі Гості Сервіс" at bounding box center [1151, 209] width 589 height 33
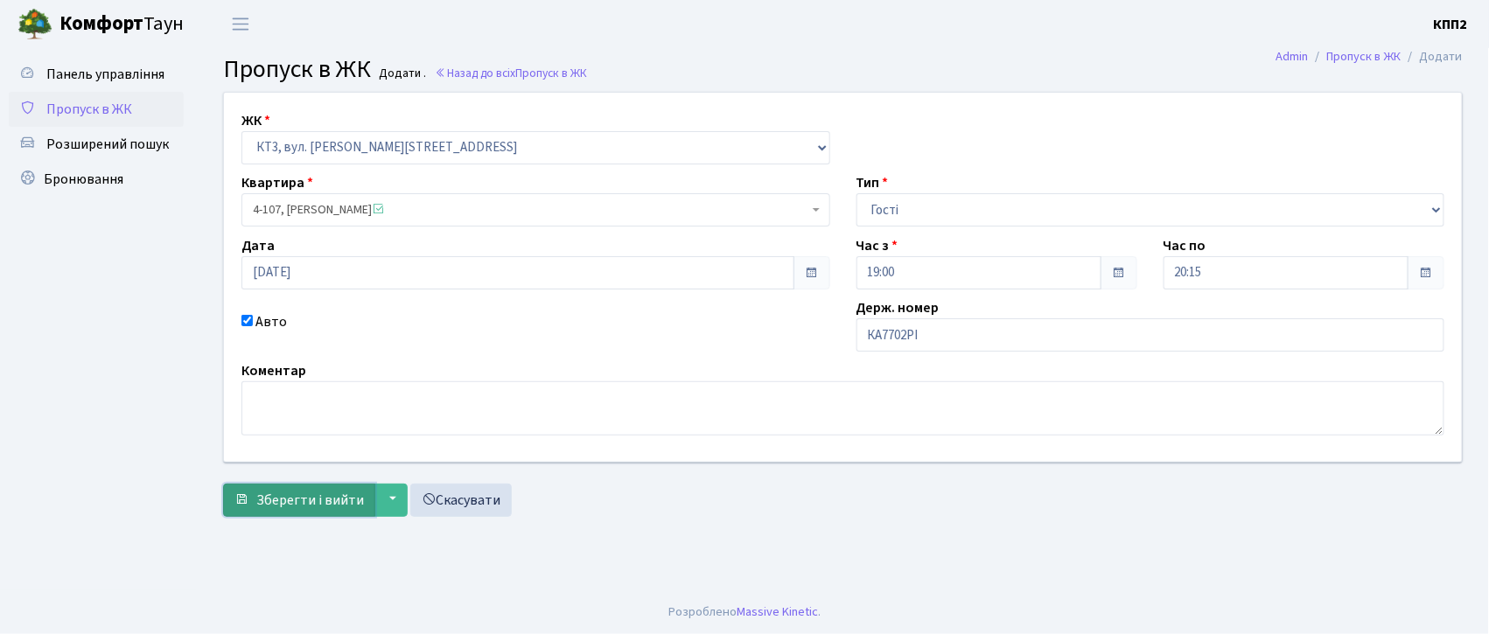
click at [323, 492] on span "Зберегти і вийти" at bounding box center [310, 500] width 108 height 19
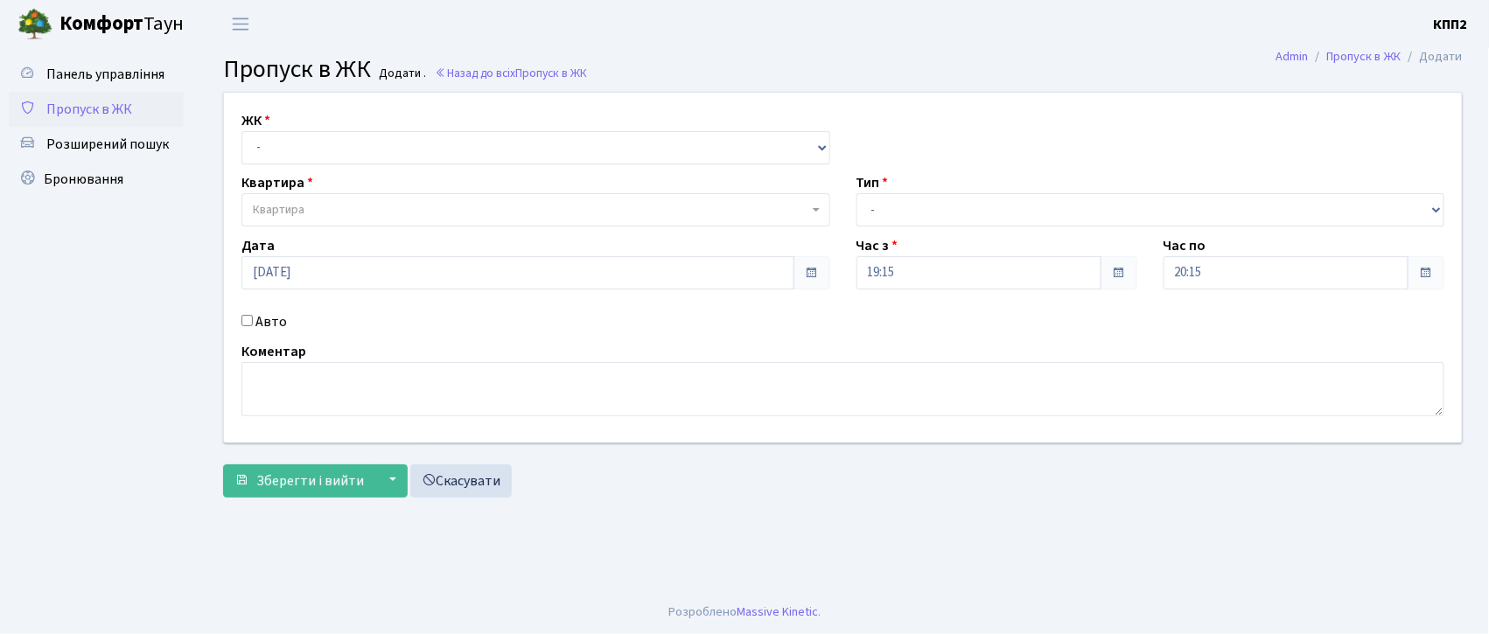
click at [249, 319] on input "Авто" at bounding box center [247, 320] width 11 height 11
checkbox input "true"
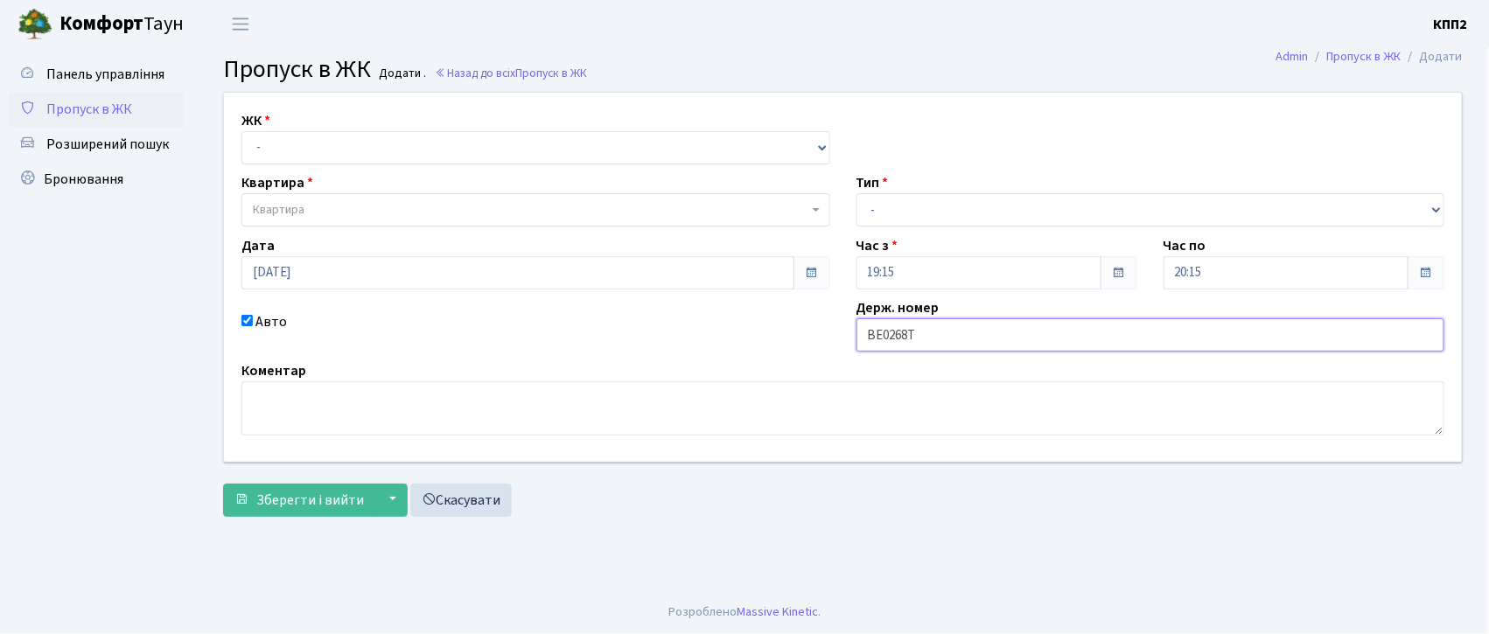
type input "ВЕ0268ТС"
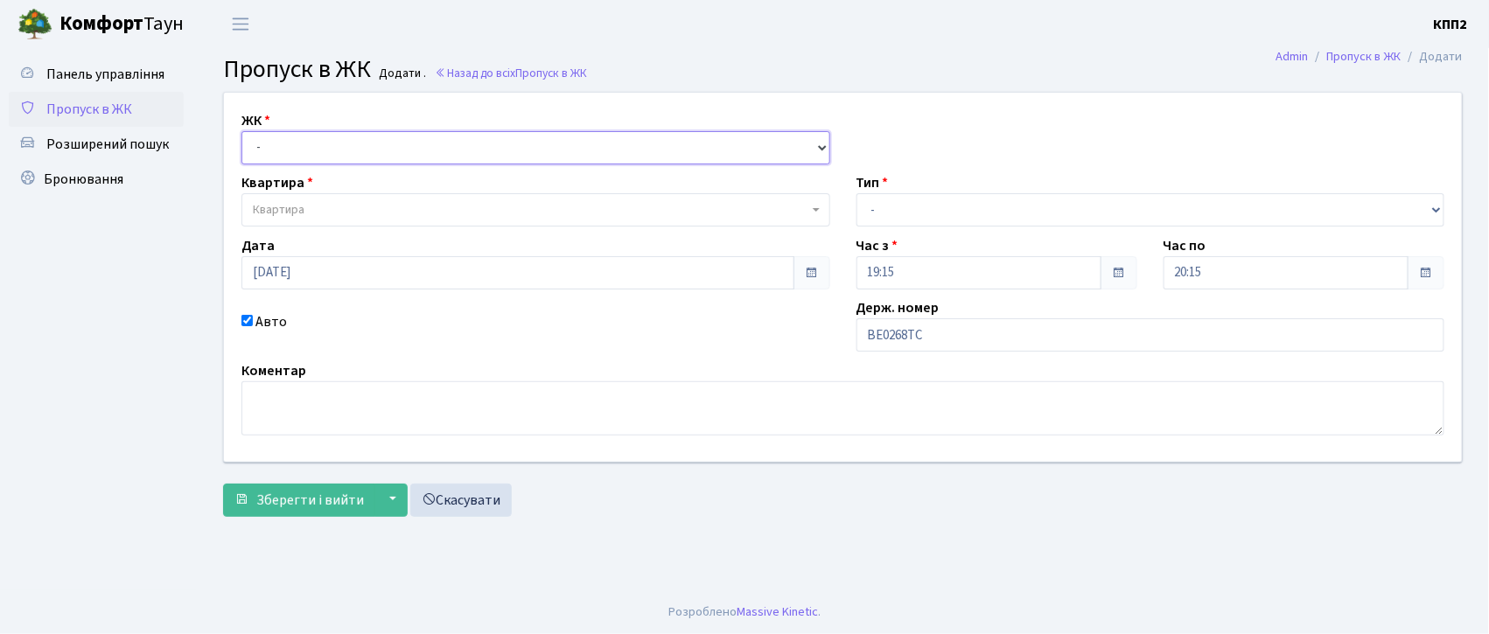
click at [357, 135] on select "- КТ, вул. Регенераторна, 4 КТ2, просп. [STREET_ADDRESS] [STREET_ADDRESS] [PERS…" at bounding box center [536, 147] width 589 height 33
select select "271"
click at [242, 131] on select "- КТ, вул. Регенераторна, 4 КТ2, просп. [STREET_ADDRESS] [STREET_ADDRESS] [PERS…" at bounding box center [536, 147] width 589 height 33
select select
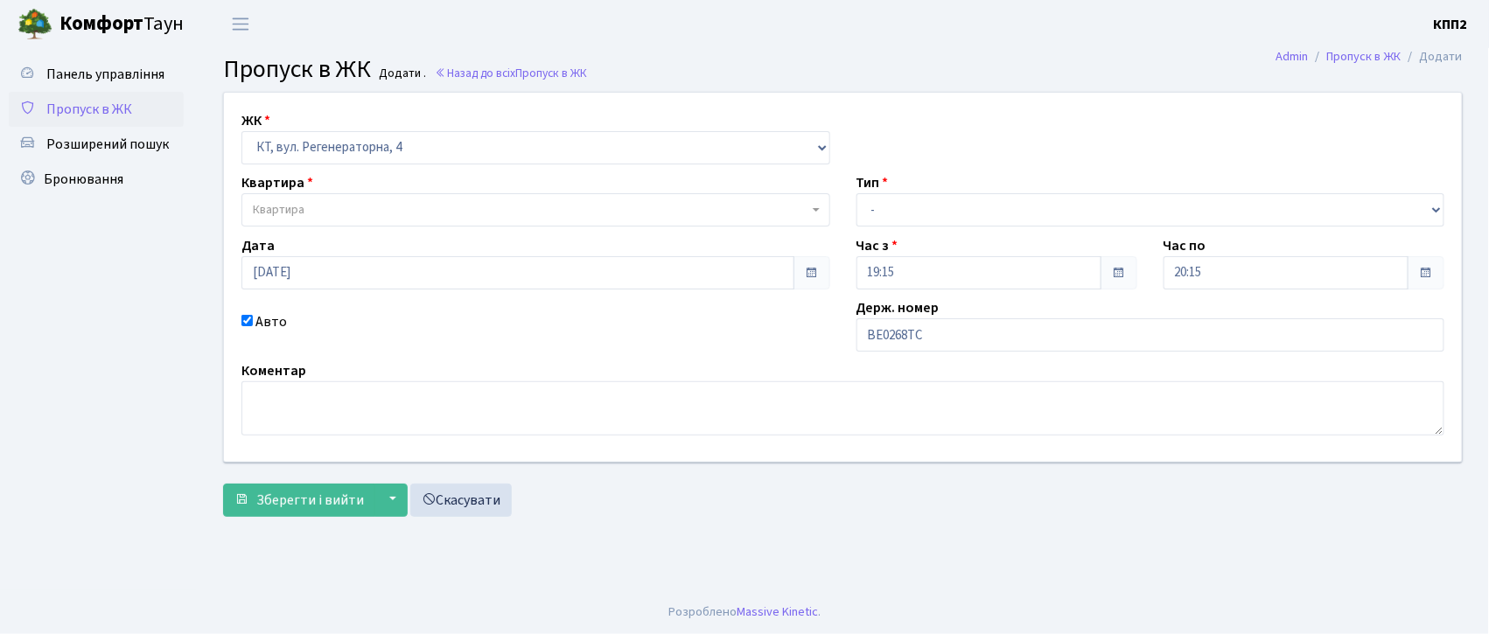
click at [352, 200] on span "Квартира" at bounding box center [536, 209] width 589 height 33
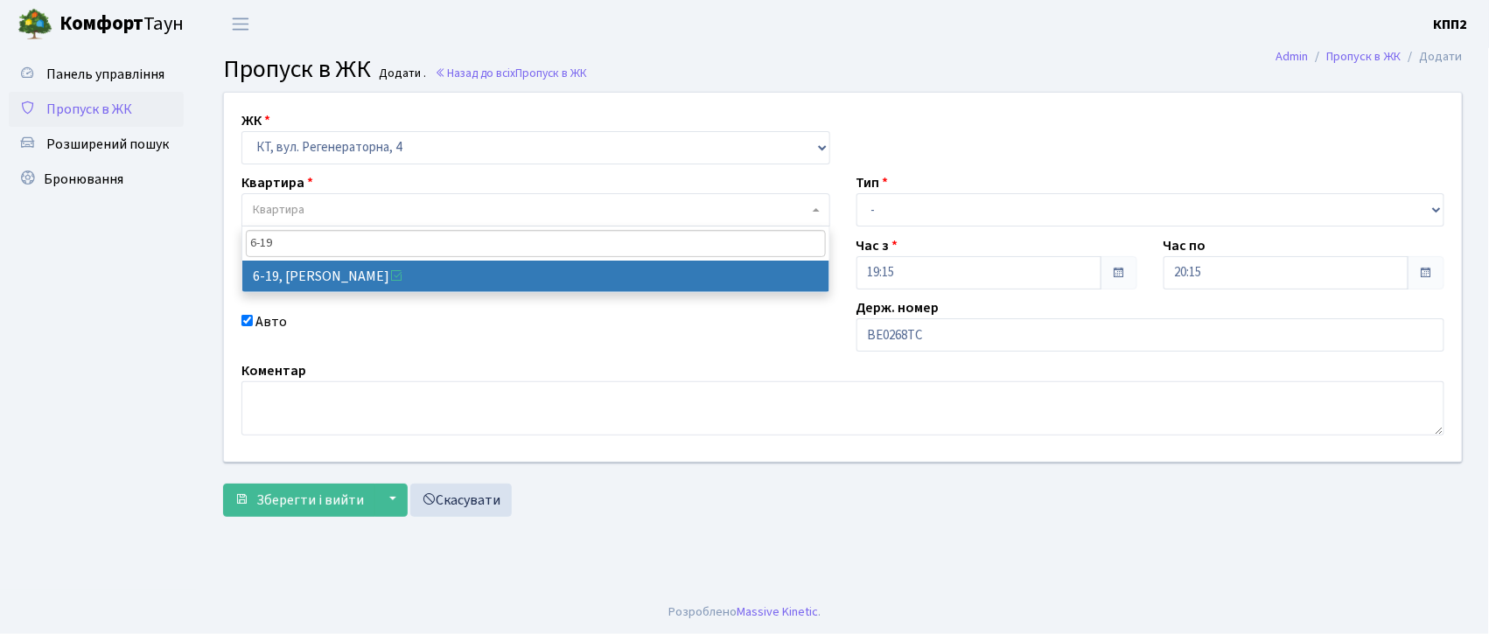
type input "6-19"
select select "5199"
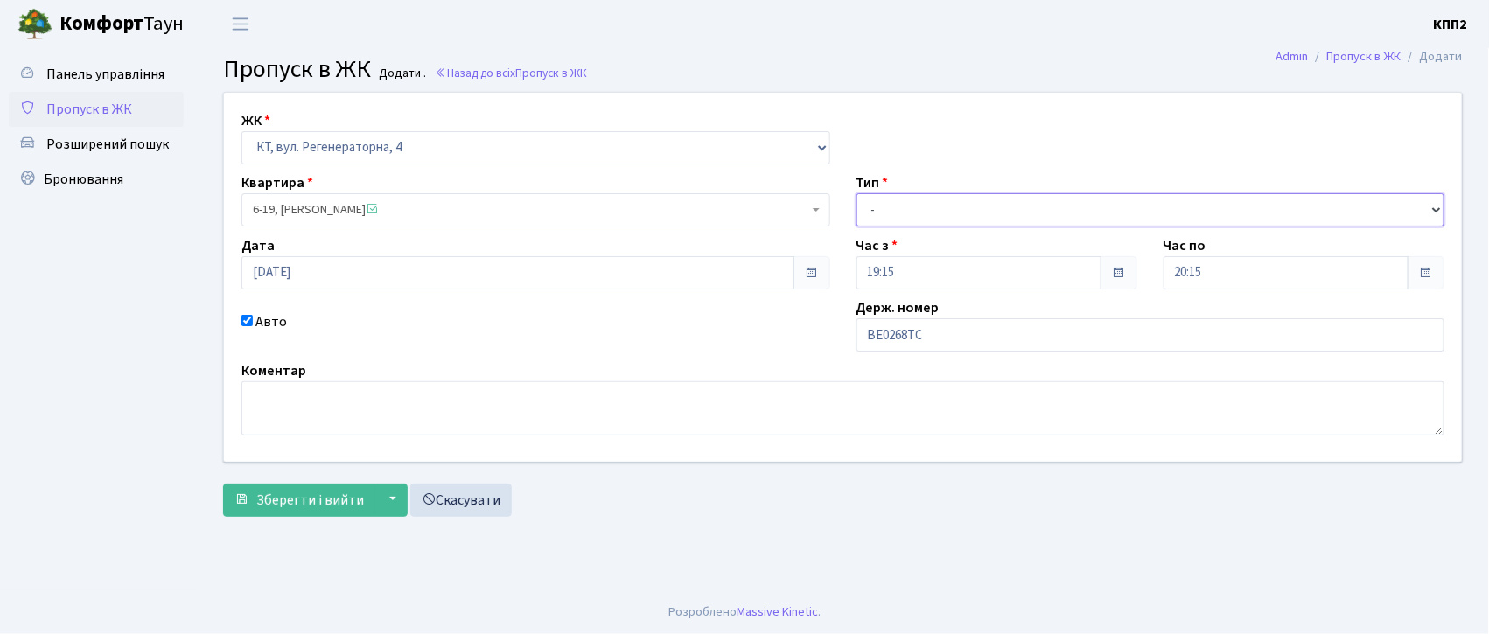
click at [912, 217] on select "- Доставка Таксі Гості Сервіс" at bounding box center [1151, 209] width 589 height 33
select select "3"
click at [857, 193] on select "- Доставка Таксі Гості Сервіс" at bounding box center [1151, 209] width 589 height 33
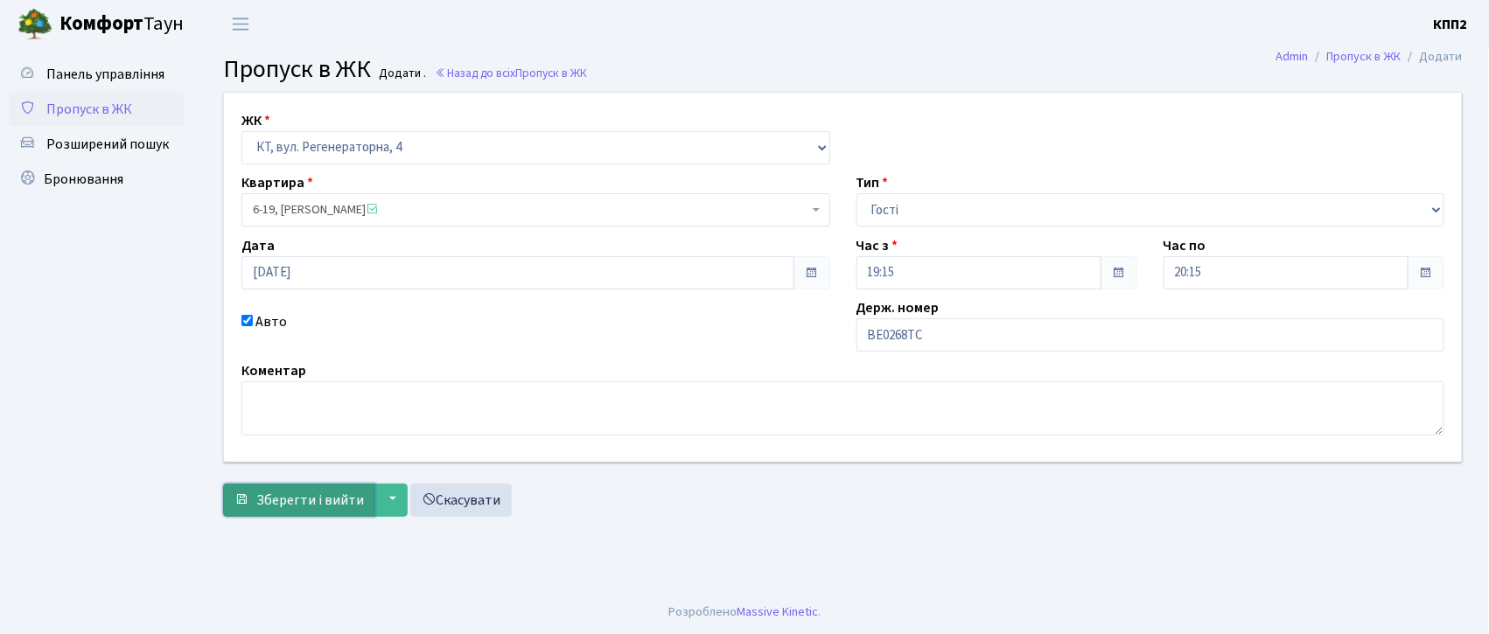
click at [305, 502] on span "Зберегти і вийти" at bounding box center [310, 500] width 108 height 19
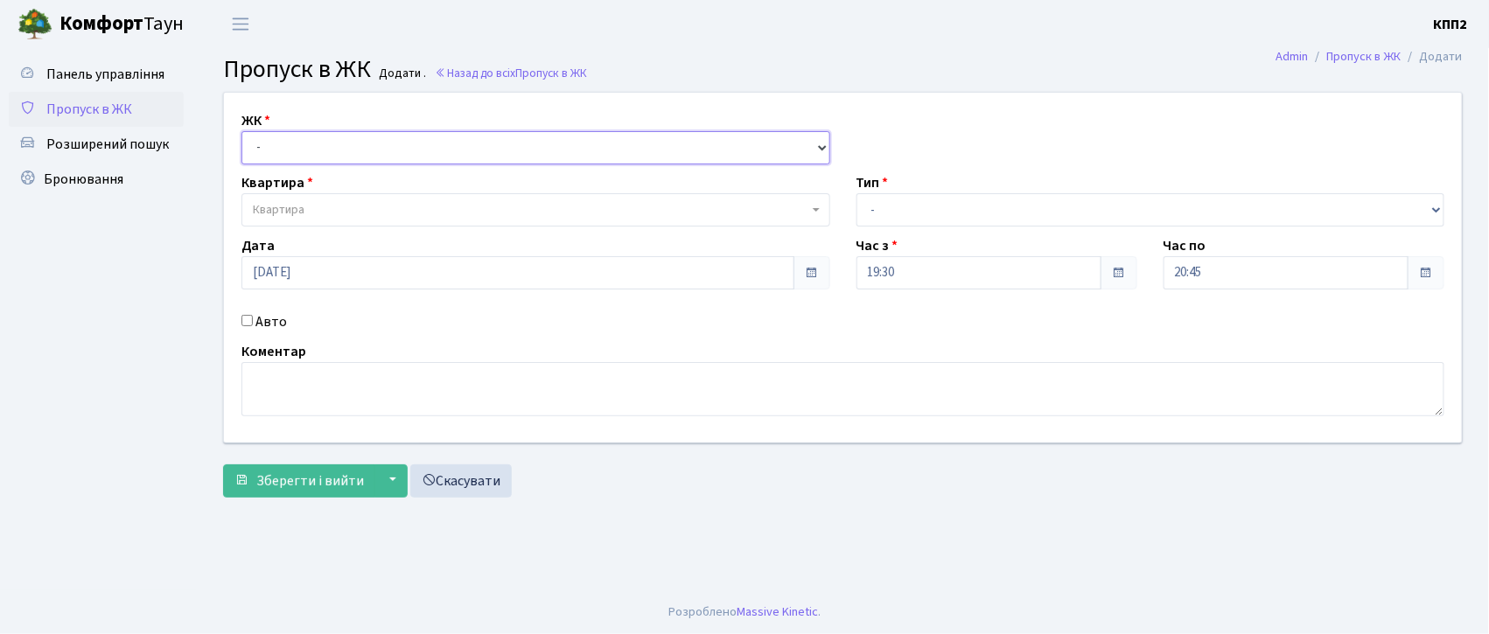
click at [327, 142] on select "- КТ, вул. Регенераторна, 4 КТ2, просп. Соборності, 17 КТ3, вул. Березнева, 16 …" at bounding box center [536, 147] width 589 height 33
select select "305"
click at [242, 131] on select "- КТ, вул. Регенераторна, 4 КТ2, просп. Соборності, 17 КТ3, вул. Березнева, 16 …" at bounding box center [536, 147] width 589 height 33
select select
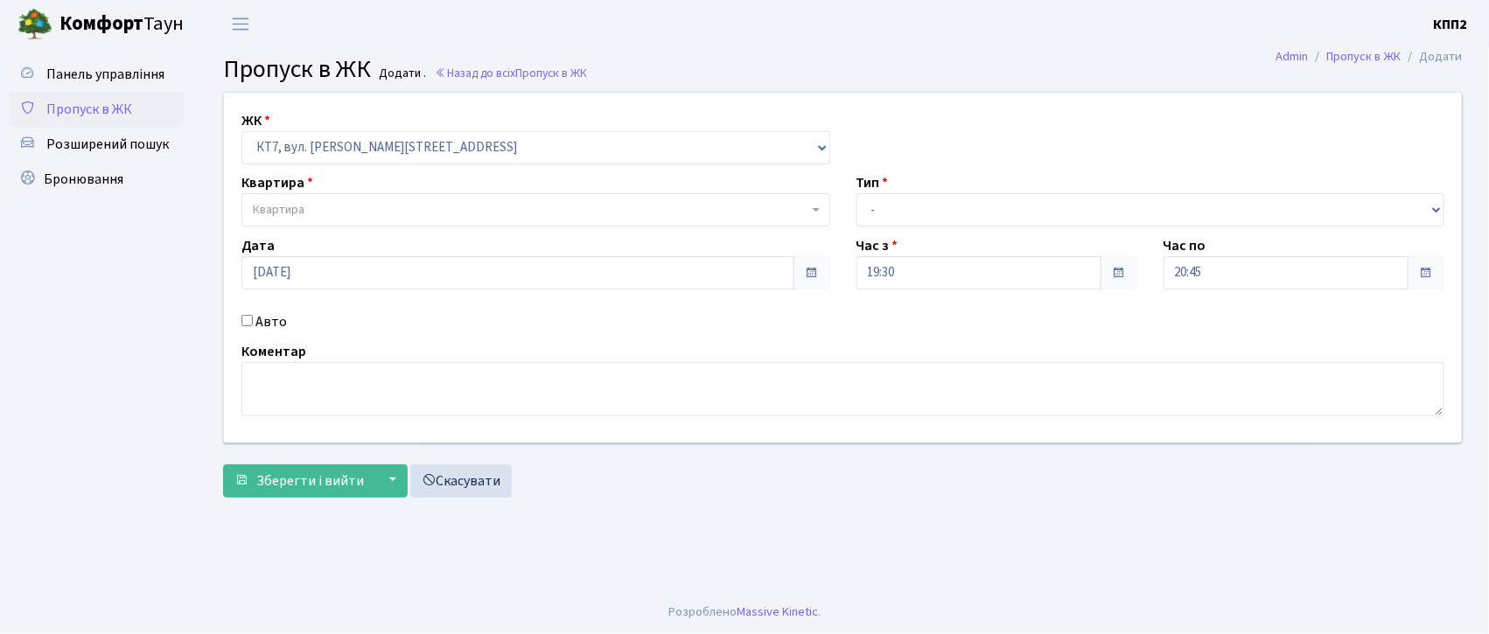
click at [243, 316] on input "Авто" at bounding box center [247, 320] width 11 height 11
checkbox input "true"
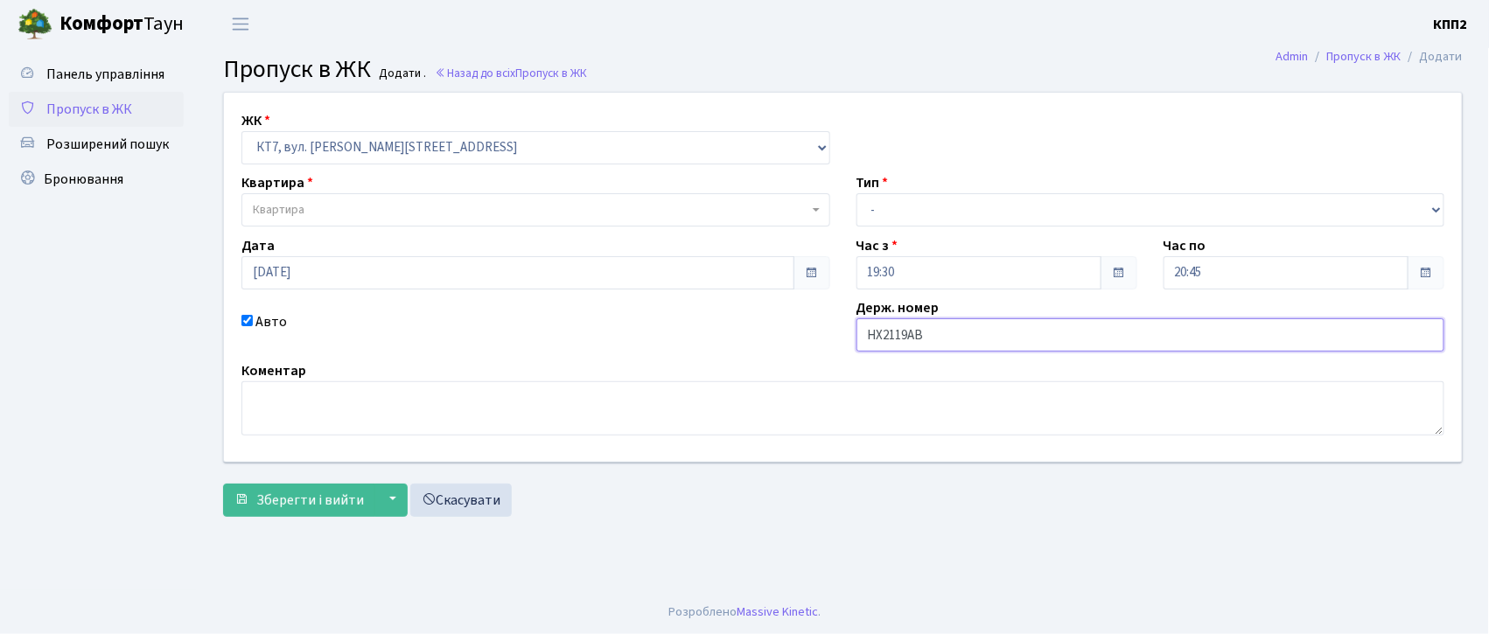
type input "НХ2119АВ"
click at [296, 207] on span "Квартира" at bounding box center [279, 210] width 52 height 18
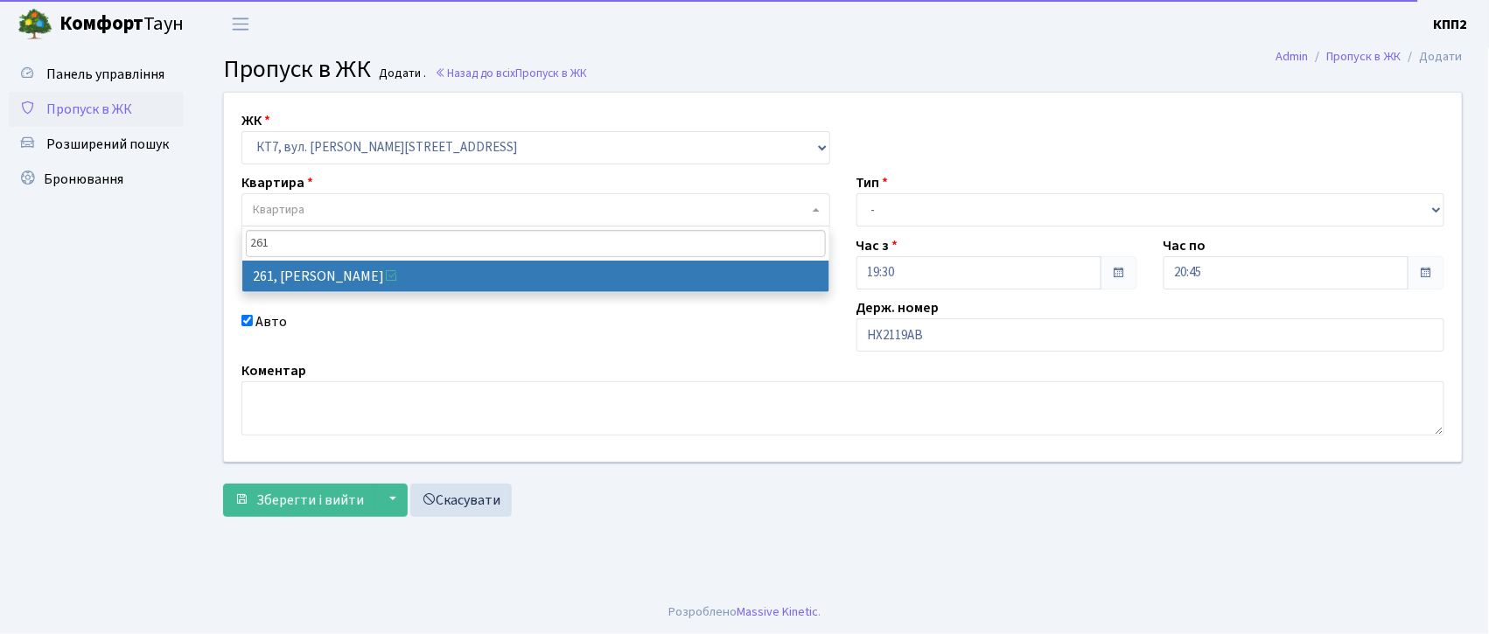
type input "261"
select select "18713"
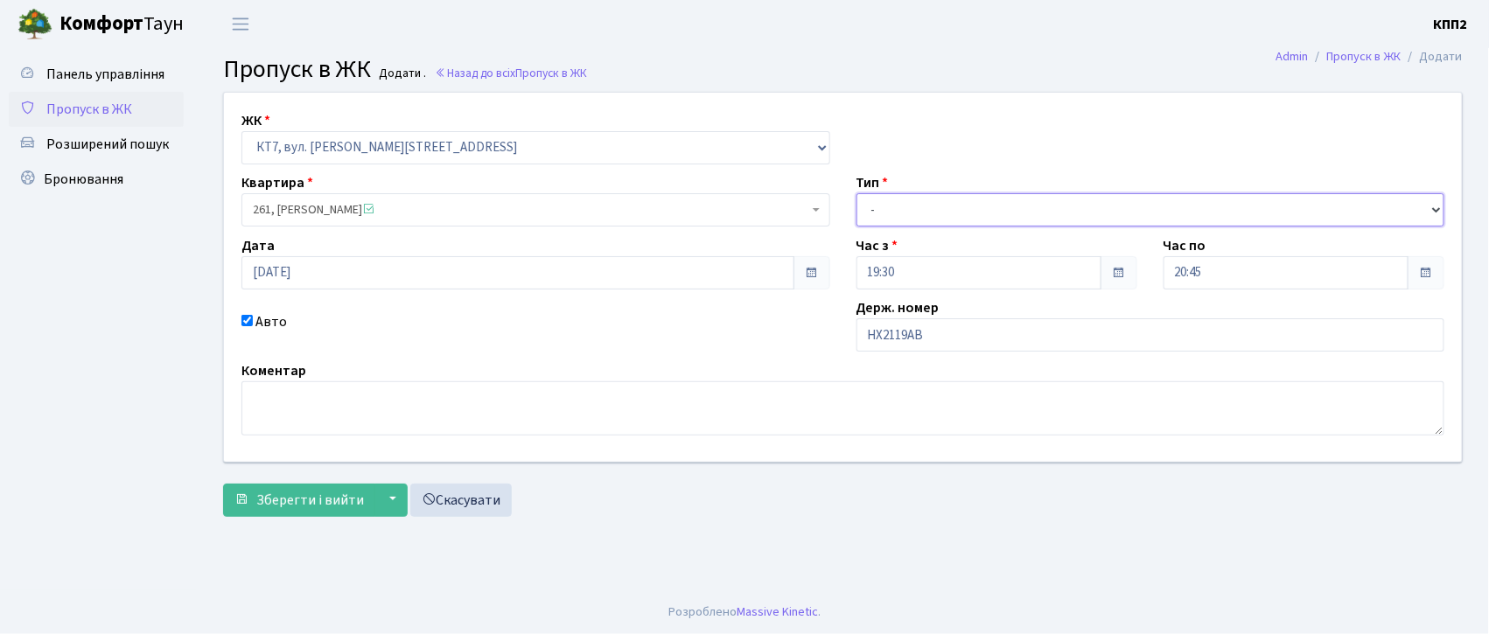
click at [872, 214] on select "- Доставка Таксі Гості Сервіс" at bounding box center [1151, 209] width 589 height 33
select select "2"
click at [857, 193] on select "- Доставка Таксі Гості Сервіс" at bounding box center [1151, 209] width 589 height 33
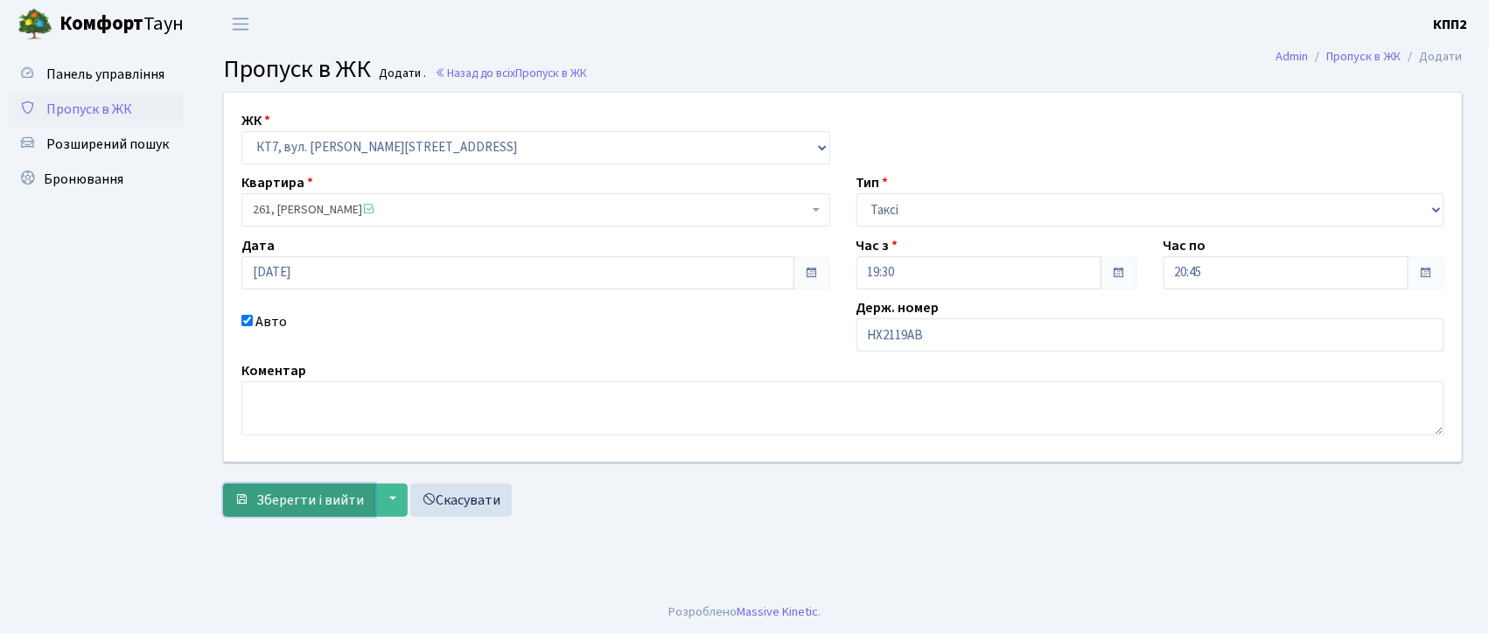
click at [345, 512] on button "Зберегти і вийти" at bounding box center [299, 500] width 152 height 33
